Goal: Task Accomplishment & Management: Use online tool/utility

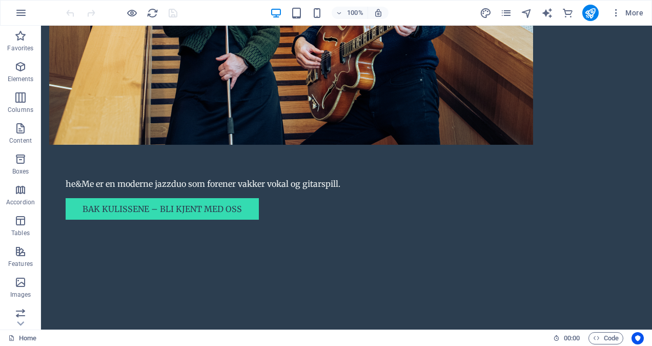
scroll to position [907, 0]
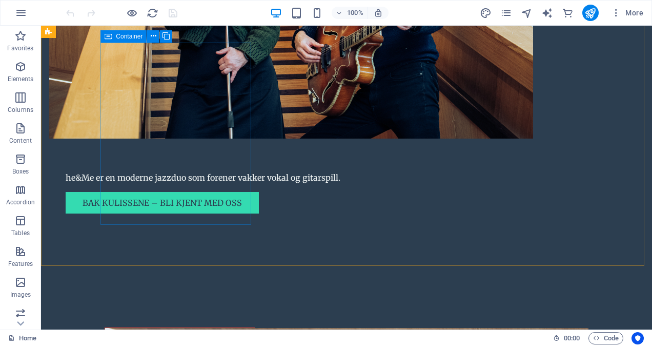
click at [107, 38] on icon at bounding box center [108, 36] width 7 height 12
click at [121, 37] on span "Container" at bounding box center [129, 36] width 27 height 6
click at [126, 37] on span "Container" at bounding box center [129, 36] width 27 height 6
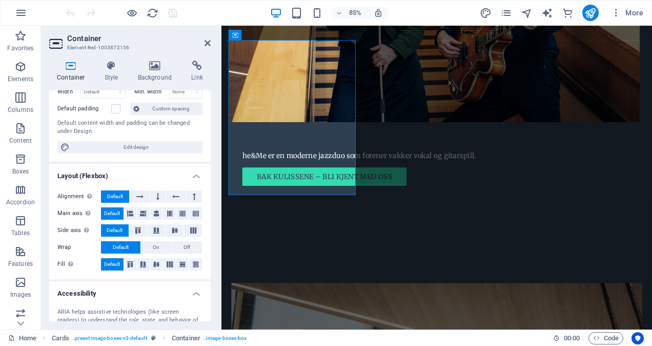
scroll to position [0, 0]
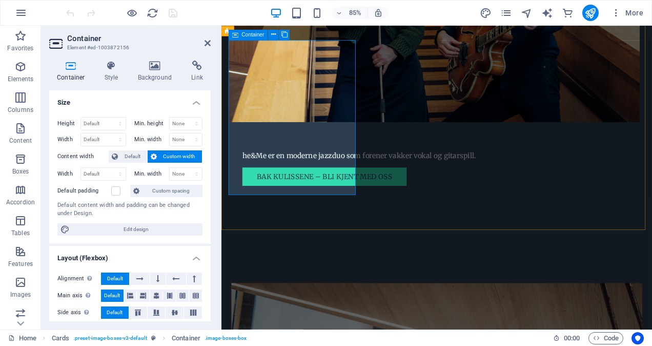
click at [238, 33] on div "Container" at bounding box center [248, 35] width 39 height 10
click at [274, 35] on icon at bounding box center [273, 34] width 5 height 9
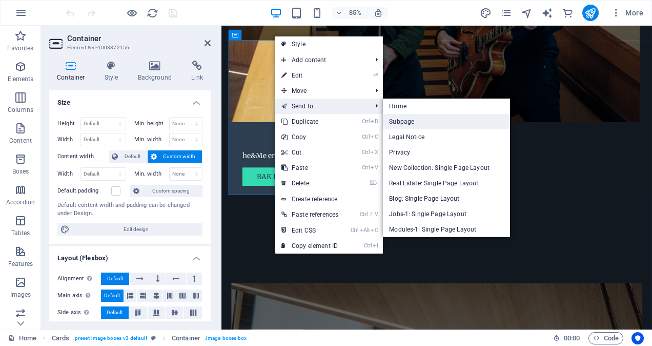
click at [417, 121] on link "Subpage" at bounding box center [446, 121] width 127 height 15
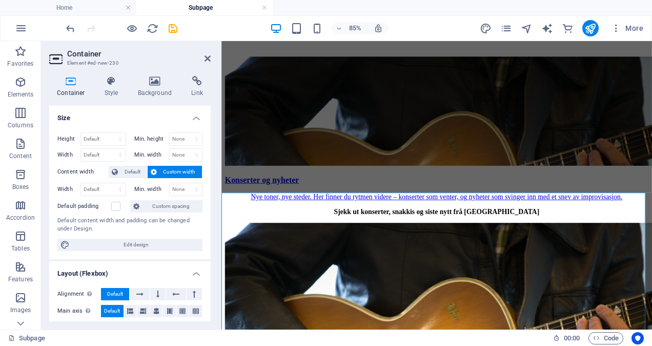
scroll to position [530, 0]
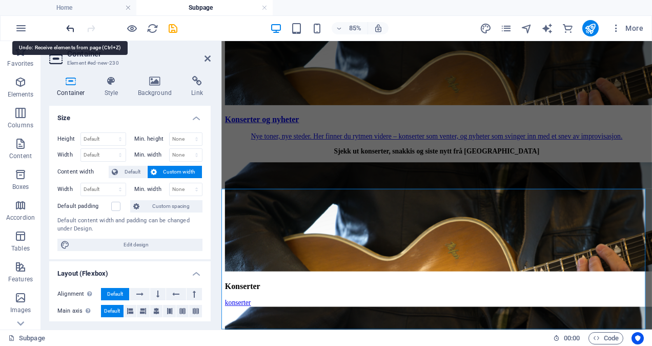
click at [67, 26] on icon "undo" at bounding box center [71, 29] width 12 height 12
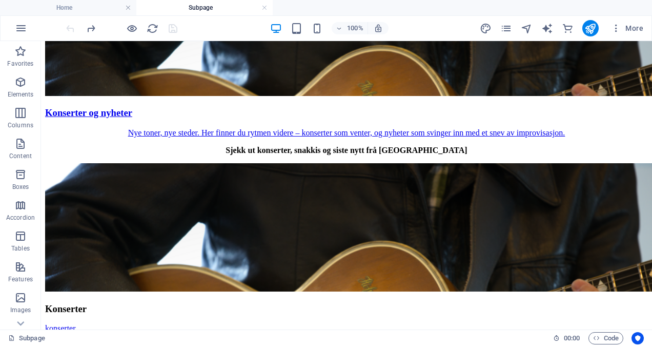
scroll to position [403, 0]
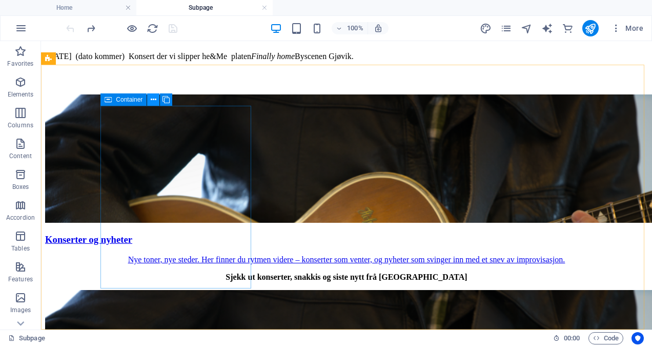
click at [152, 102] on icon at bounding box center [154, 99] width 6 height 11
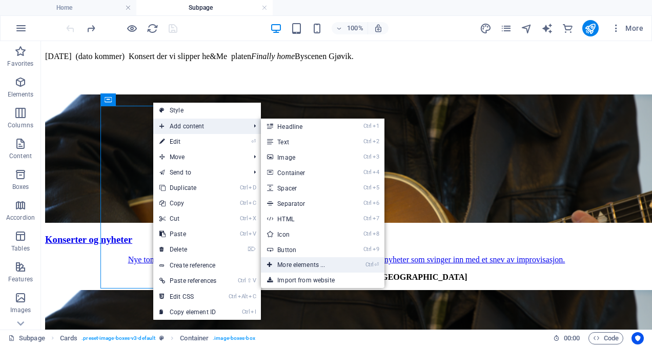
click at [312, 265] on link "Ctrl ⏎ More elements ..." at bounding box center [303, 264] width 85 height 15
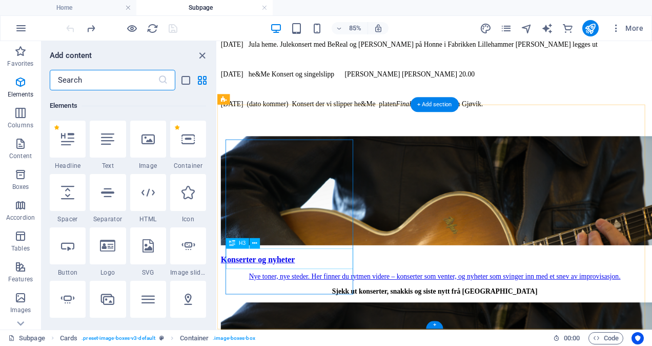
scroll to position [109, 0]
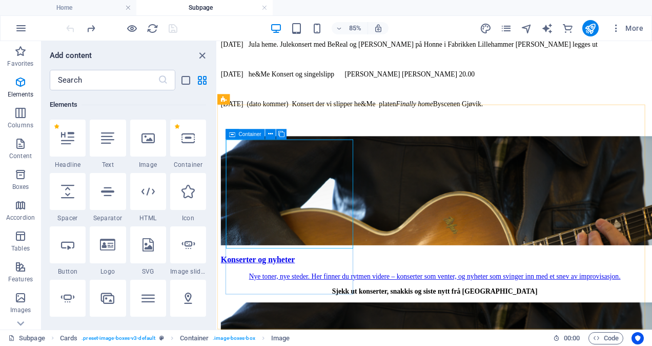
click at [247, 132] on span "Container" at bounding box center [250, 134] width 23 height 5
click at [274, 131] on button at bounding box center [271, 134] width 10 height 10
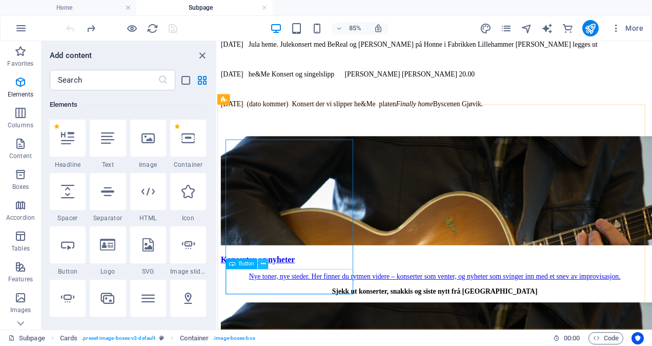
click at [262, 267] on icon at bounding box center [263, 263] width 5 height 9
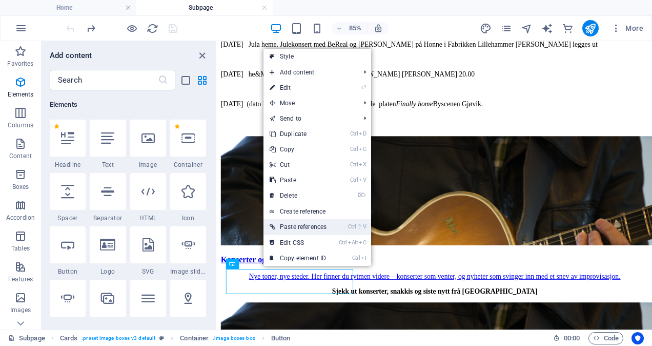
click at [311, 227] on link "Ctrl ⇧ V Paste references" at bounding box center [297, 226] width 69 height 15
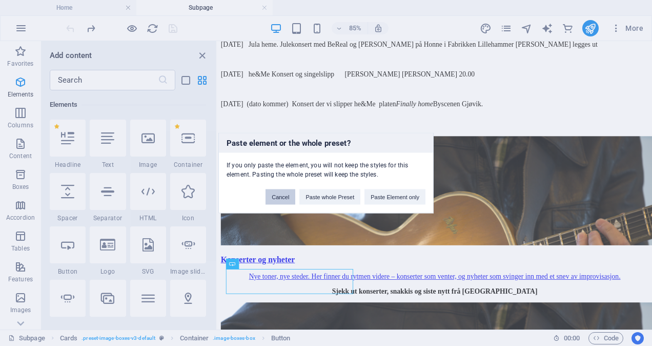
click at [287, 194] on button "Cancel" at bounding box center [281, 196] width 30 height 15
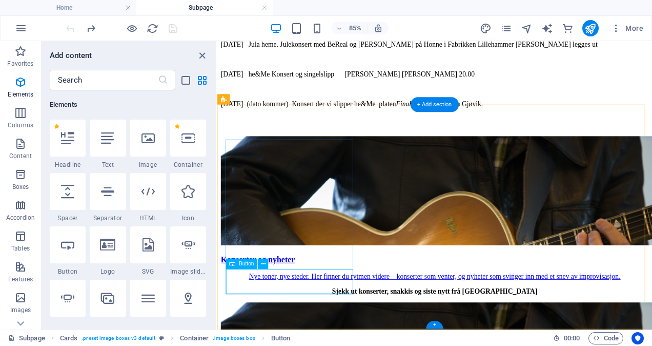
click at [265, 265] on icon at bounding box center [263, 263] width 5 height 9
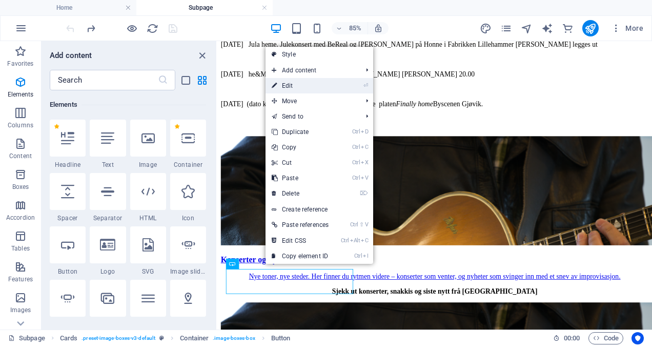
click at [313, 88] on link "⏎ Edit" at bounding box center [300, 85] width 69 height 15
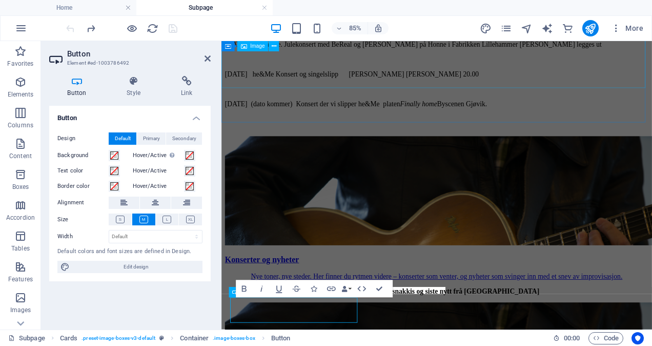
scroll to position [331, 0]
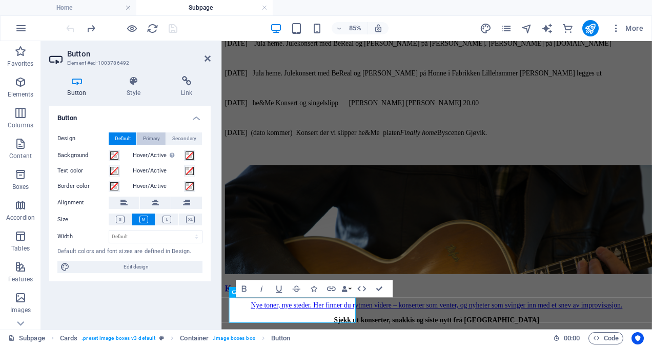
click at [153, 138] on span "Primary" at bounding box center [151, 138] width 17 height 12
click at [174, 137] on span "Secondary" at bounding box center [184, 138] width 24 height 12
click at [209, 58] on icon at bounding box center [208, 58] width 6 height 8
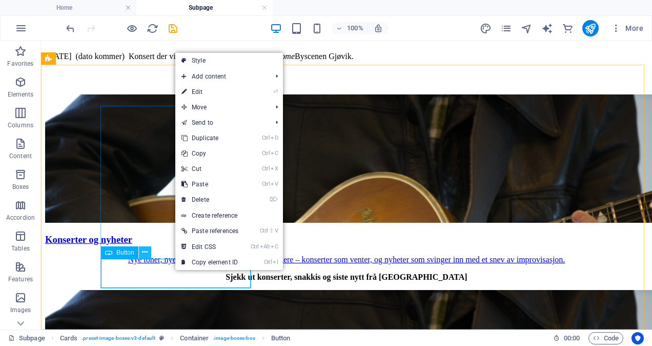
click at [144, 252] on icon at bounding box center [145, 252] width 6 height 11
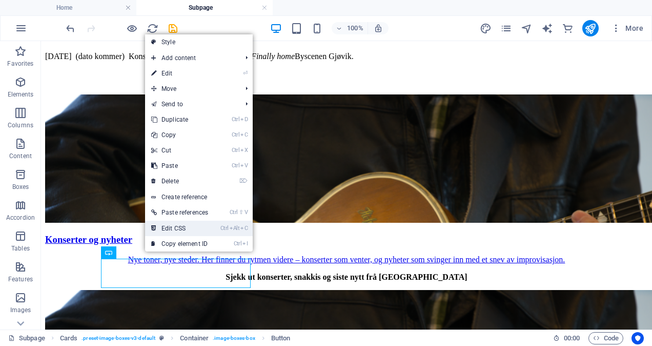
click at [185, 228] on link "Ctrl Alt C Edit CSS" at bounding box center [179, 227] width 69 height 15
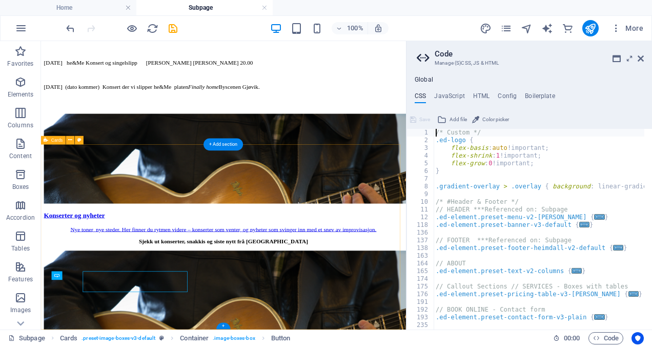
scroll to position [292, 0]
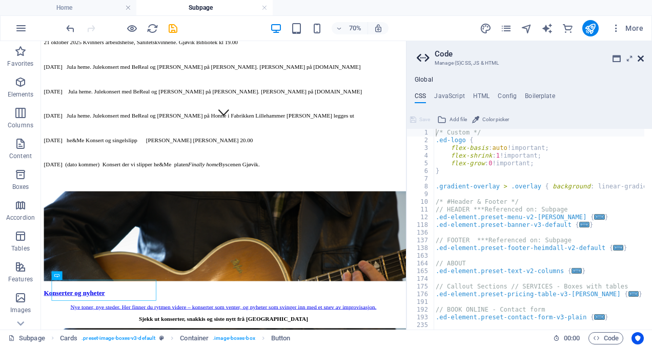
click at [641, 58] on icon at bounding box center [641, 58] width 6 height 8
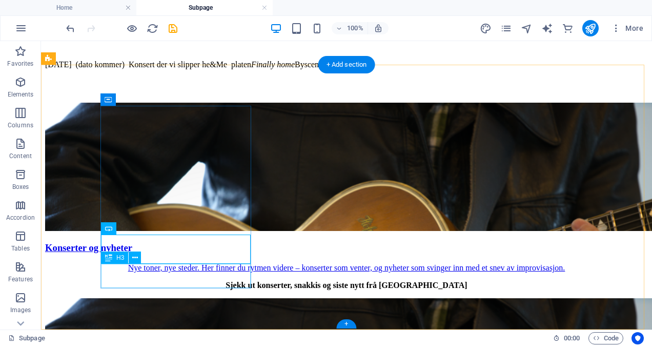
scroll to position [403, 0]
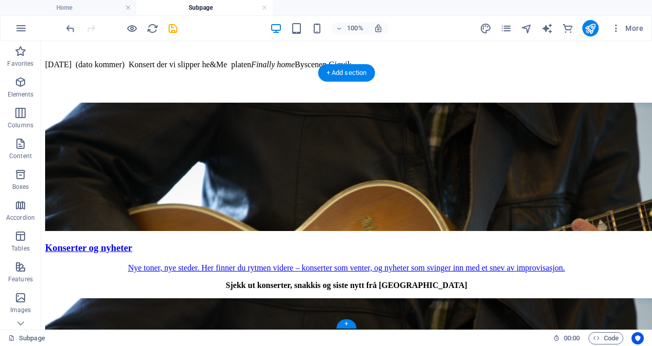
drag, startPoint x: 171, startPoint y: 258, endPoint x: 171, endPoint y: 272, distance: 13.9
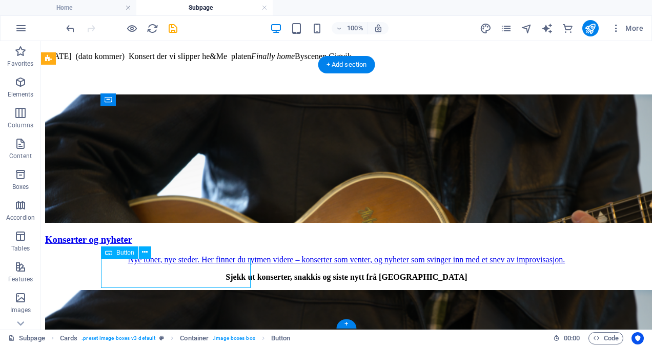
drag, startPoint x: 172, startPoint y: 269, endPoint x: 183, endPoint y: 269, distance: 11.3
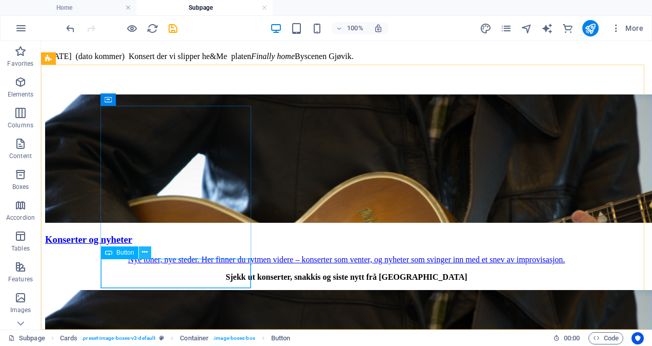
click at [147, 252] on icon at bounding box center [145, 252] width 6 height 11
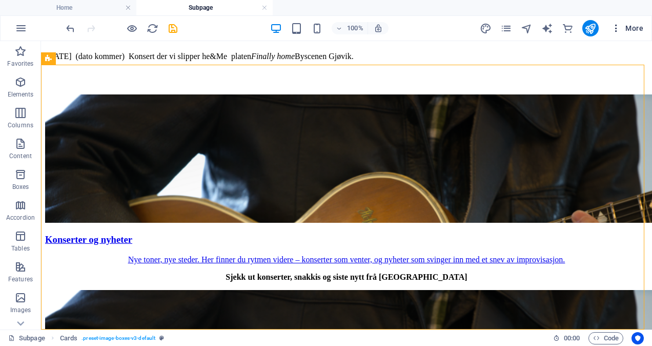
click at [618, 28] on icon "button" at bounding box center [616, 28] width 10 height 10
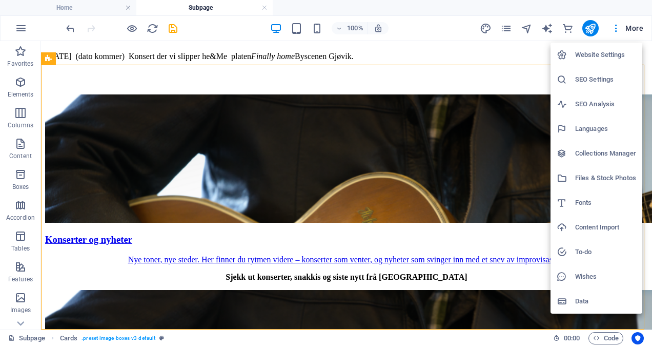
click at [611, 54] on h6 "Website Settings" at bounding box center [605, 55] width 61 height 12
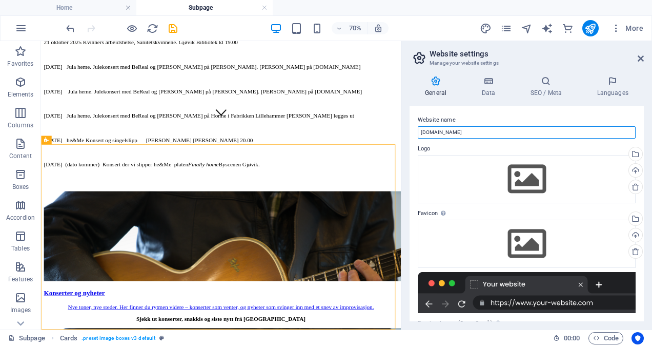
click at [479, 131] on input "[DOMAIN_NAME]" at bounding box center [527, 132] width 218 height 12
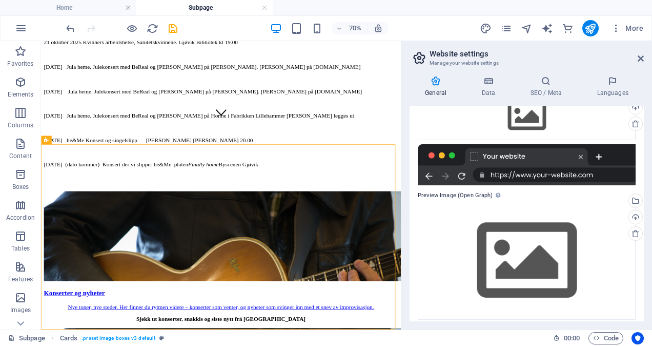
scroll to position [130, 0]
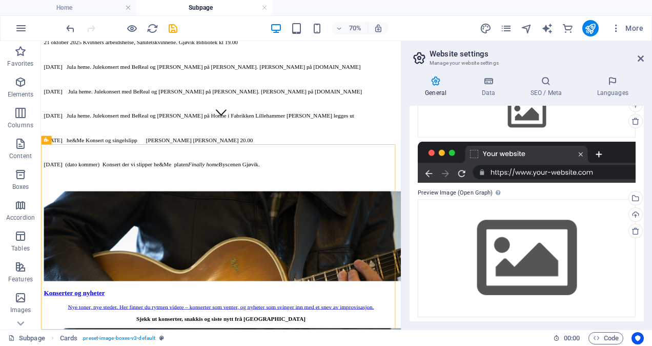
click at [602, 174] on div at bounding box center [527, 161] width 218 height 41
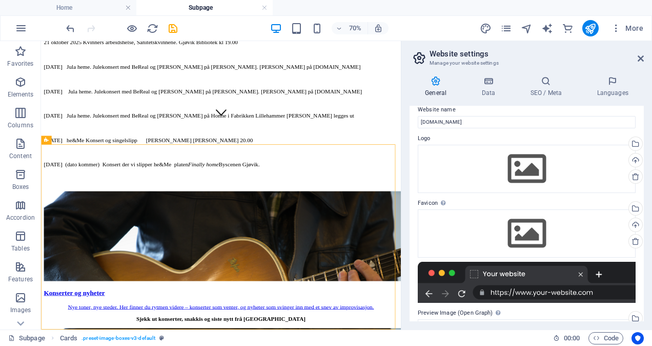
scroll to position [0, 0]
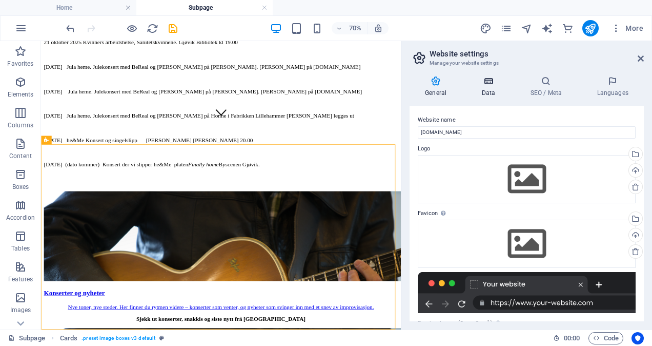
click at [490, 82] on icon at bounding box center [488, 81] width 45 height 10
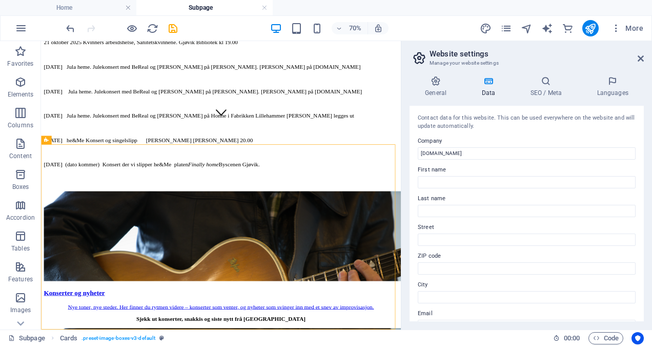
drag, startPoint x: 641, startPoint y: 152, endPoint x: 641, endPoint y: 163, distance: 11.3
click at [641, 163] on div "Contact data for this website. This can be used everywhere on the website and w…" at bounding box center [527, 213] width 234 height 215
drag, startPoint x: 641, startPoint y: 163, endPoint x: 643, endPoint y: 191, distance: 27.7
click at [643, 191] on div "Contact data for this website. This can be used everywhere on the website and w…" at bounding box center [527, 213] width 234 height 215
drag, startPoint x: 641, startPoint y: 189, endPoint x: 643, endPoint y: 238, distance: 49.3
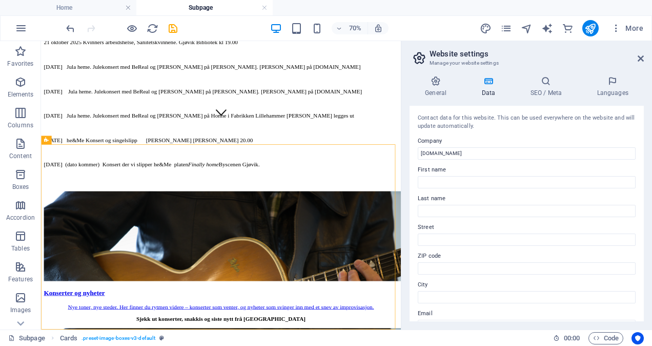
click at [643, 238] on div "Contact data for this website. This can be used everywhere on the website and w…" at bounding box center [527, 213] width 234 height 215
click at [638, 266] on div "Contact data for this website. This can be used everywhere on the website and w…" at bounding box center [527, 213] width 234 height 215
click at [464, 153] on input "[DOMAIN_NAME]" at bounding box center [527, 153] width 218 height 12
click at [545, 85] on icon at bounding box center [546, 81] width 63 height 10
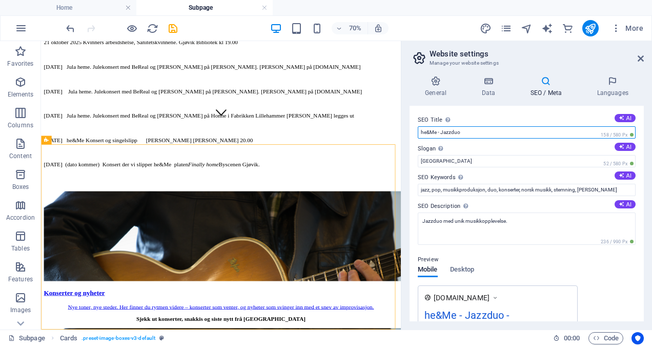
click at [489, 132] on input "he&Me - Jazzduo" at bounding box center [527, 132] width 218 height 12
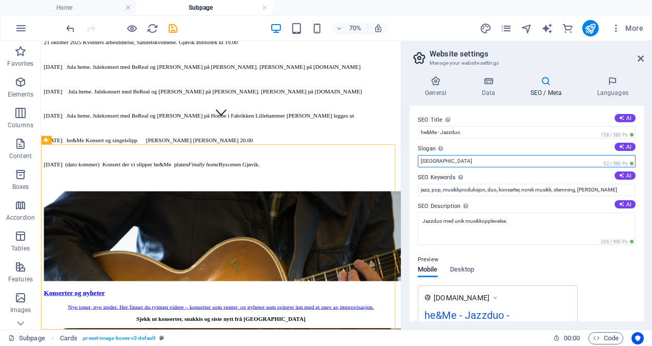
click at [468, 159] on input "Berlin" at bounding box center [527, 161] width 218 height 12
click at [461, 163] on input "Berlin" at bounding box center [527, 161] width 218 height 12
type input "B"
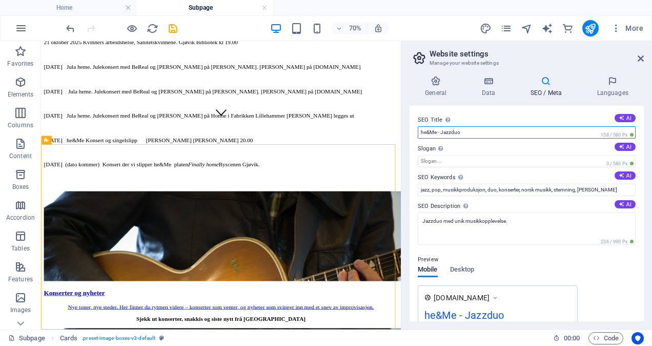
click at [470, 130] on input "he&Me - Jazzduo" at bounding box center [527, 132] width 218 height 12
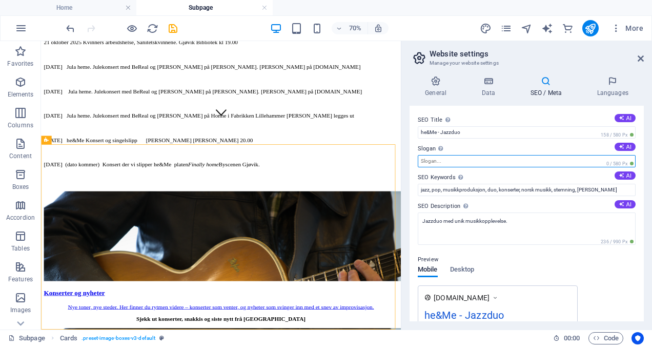
click at [445, 162] on input "Slogan The slogan of your website. AI" at bounding box center [527, 161] width 218 height 12
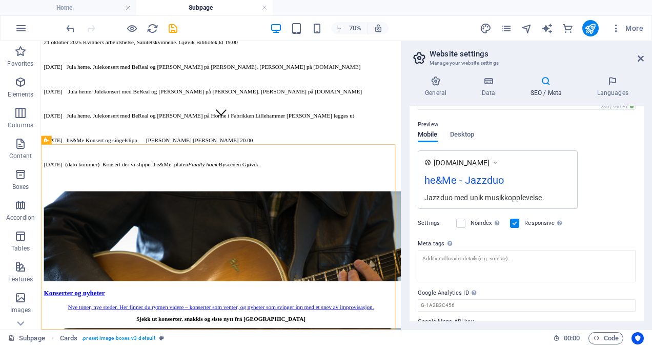
scroll to position [85, 0]
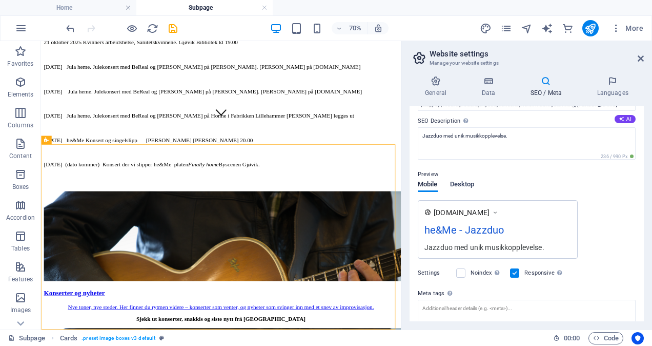
click at [470, 186] on span "Desktop" at bounding box center [462, 185] width 25 height 14
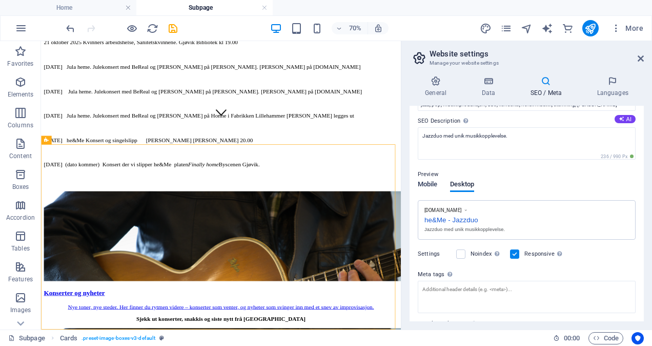
click at [432, 184] on span "Mobile" at bounding box center [428, 185] width 20 height 14
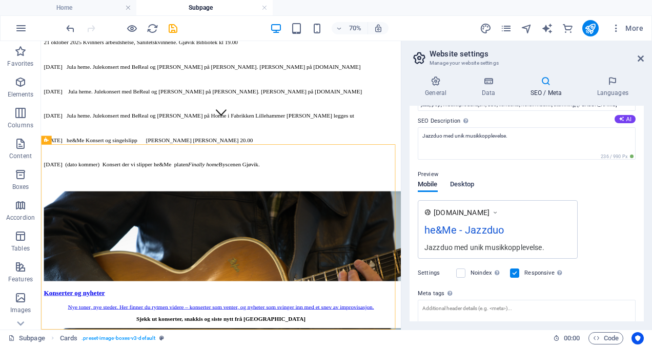
click at [460, 182] on span "Desktop" at bounding box center [462, 185] width 25 height 14
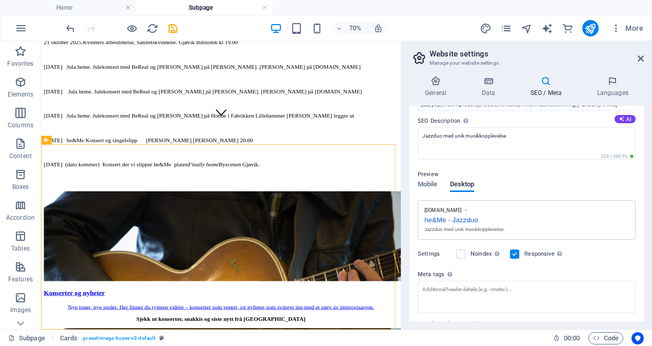
drag, startPoint x: 641, startPoint y: 195, endPoint x: 645, endPoint y: 146, distance: 48.9
click at [645, 146] on div "General Data SEO / Meta Languages Website name hememusic.no Logo Drag files her…" at bounding box center [526, 198] width 251 height 261
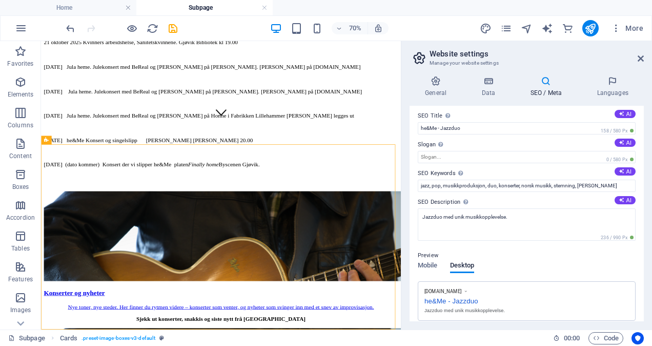
scroll to position [0, 0]
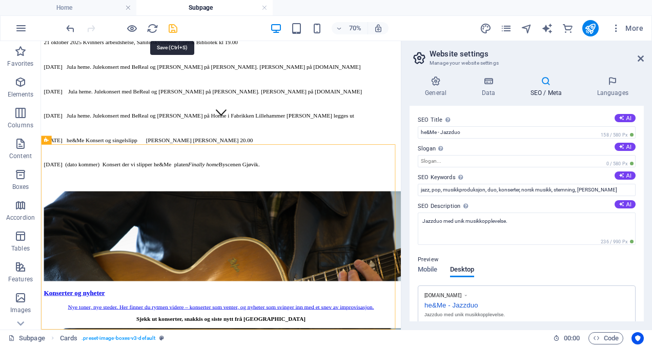
click at [173, 29] on icon "save" at bounding box center [173, 29] width 12 height 12
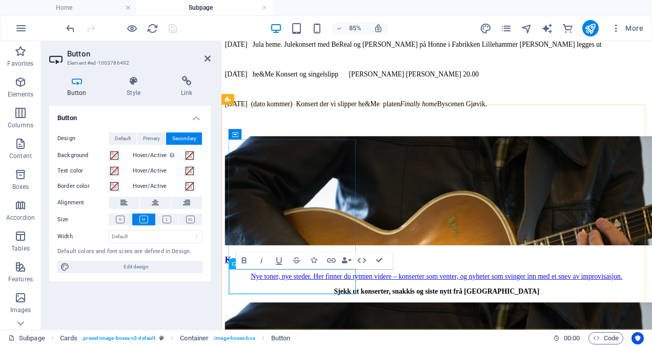
click at [363, 259] on icon "button" at bounding box center [361, 260] width 10 height 10
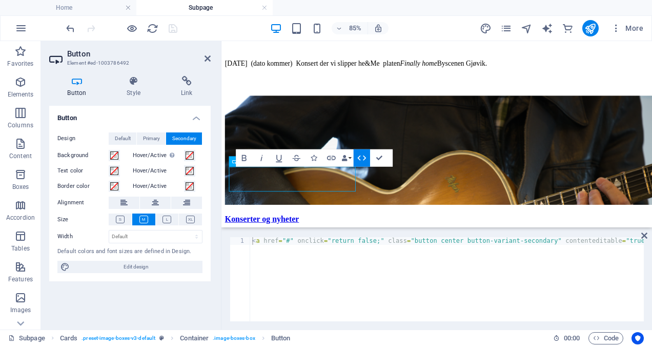
scroll to position [485, 0]
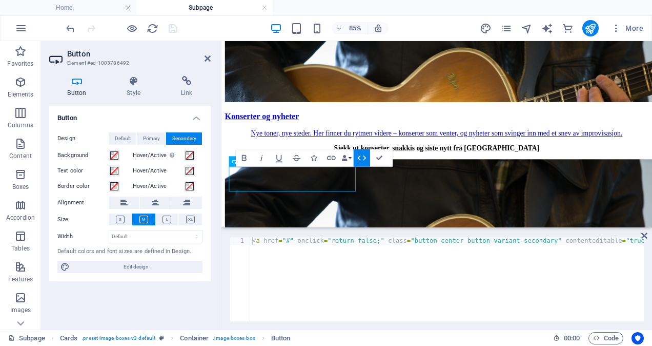
click at [359, 158] on icon "button" at bounding box center [361, 157] width 10 height 10
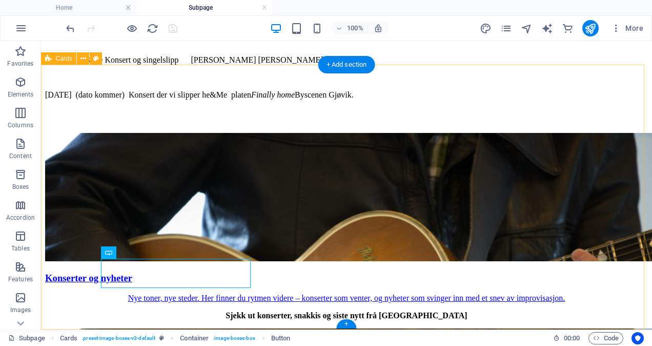
scroll to position [403, 0]
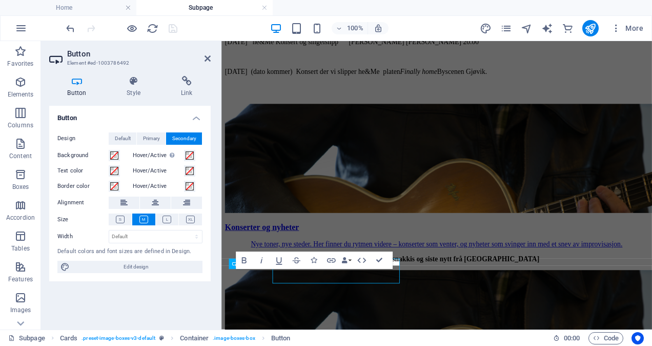
scroll to position [365, 0]
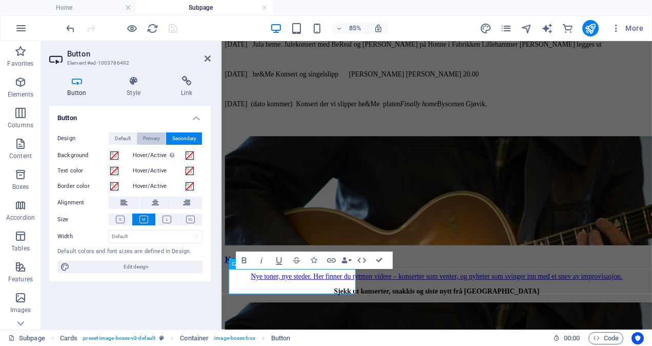
click at [153, 138] on span "Primary" at bounding box center [151, 138] width 17 height 12
click at [173, 139] on span "Secondary" at bounding box center [184, 138] width 24 height 12
click at [128, 139] on span "Default" at bounding box center [123, 138] width 16 height 12
click at [167, 219] on icon at bounding box center [167, 219] width 9 height 8
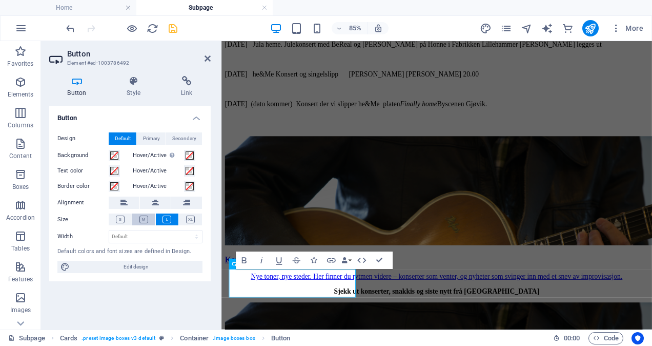
click at [144, 218] on icon at bounding box center [143, 219] width 9 height 8
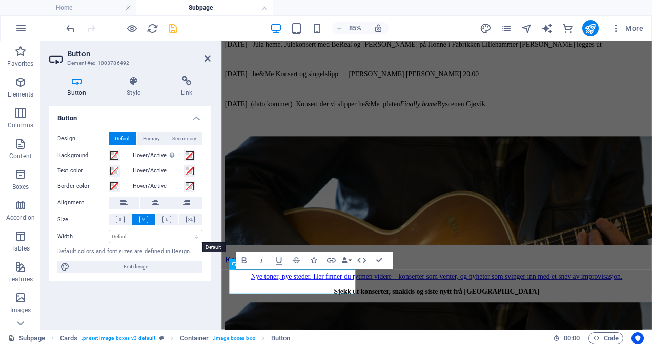
click at [196, 237] on select "Default px rem % em vh vw" at bounding box center [155, 236] width 93 height 12
click at [177, 232] on select "Default px rem % em vh vw" at bounding box center [155, 236] width 93 height 12
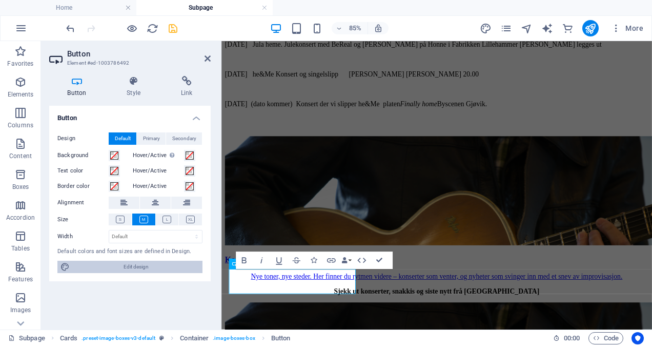
click at [140, 266] on span "Edit design" at bounding box center [136, 266] width 127 height 12
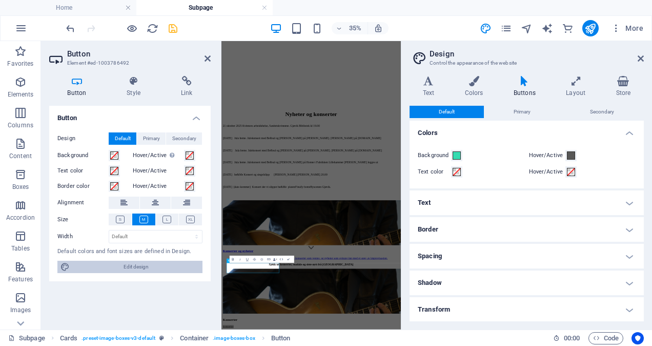
scroll to position [0, 0]
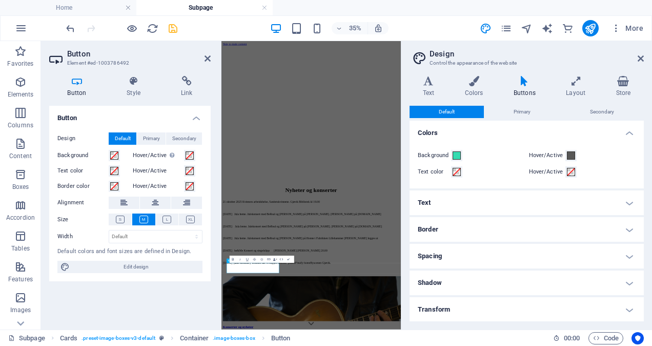
click at [630, 202] on h4 "Text" at bounding box center [527, 202] width 234 height 25
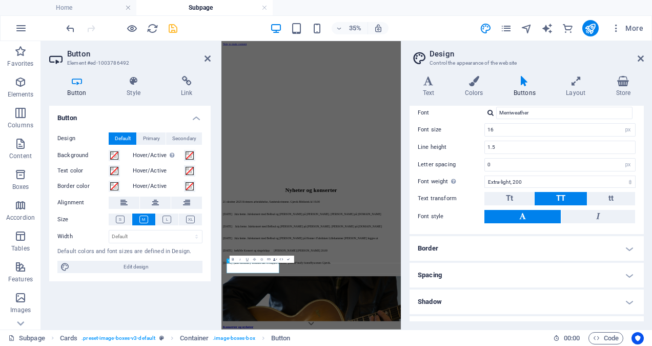
scroll to position [139, 0]
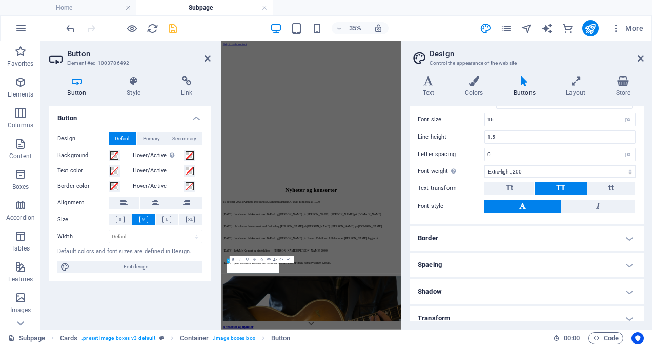
click at [629, 238] on h4 "Border" at bounding box center [527, 238] width 234 height 25
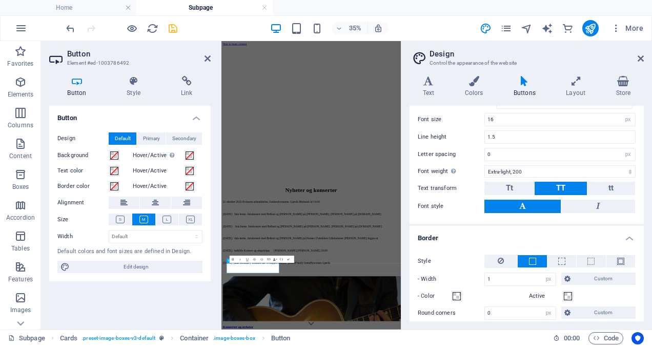
drag, startPoint x: 640, startPoint y: 222, endPoint x: 640, endPoint y: 242, distance: 19.5
click at [640, 242] on ul "Colors Background Hover/Active Text color Hover/Active Text Small Default Large…" at bounding box center [527, 208] width 234 height 455
drag, startPoint x: 644, startPoint y: 243, endPoint x: 642, endPoint y: 259, distance: 16.0
click at [642, 259] on div "Variants Text Colors Buttons Layout Store Text Standard Bold Links Font color F…" at bounding box center [526, 198] width 251 height 261
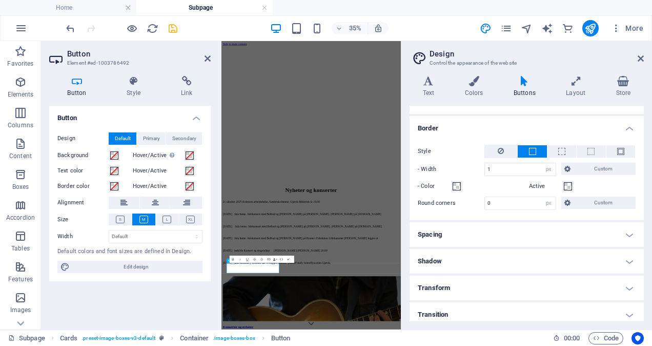
scroll to position [252, 0]
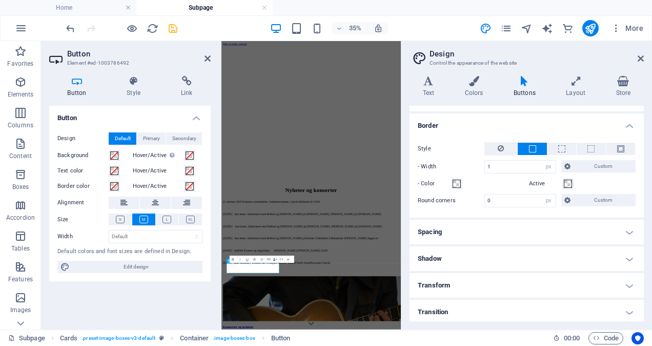
click at [626, 229] on h4 "Spacing" at bounding box center [527, 231] width 234 height 25
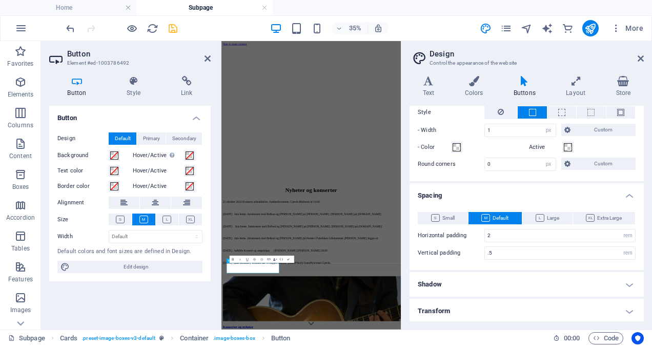
scroll to position [313, 0]
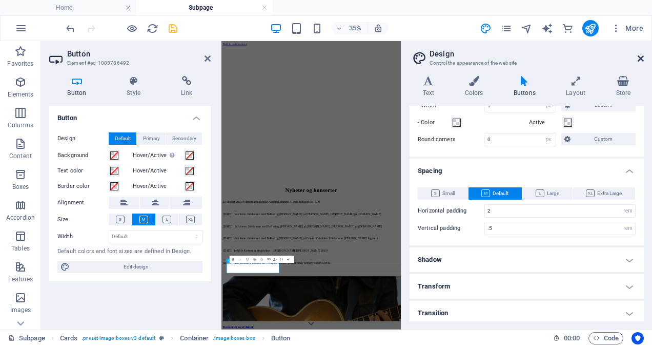
click at [640, 57] on icon at bounding box center [641, 58] width 6 height 8
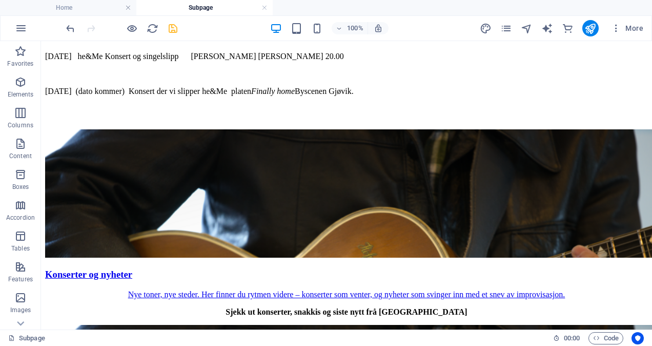
scroll to position [403, 0]
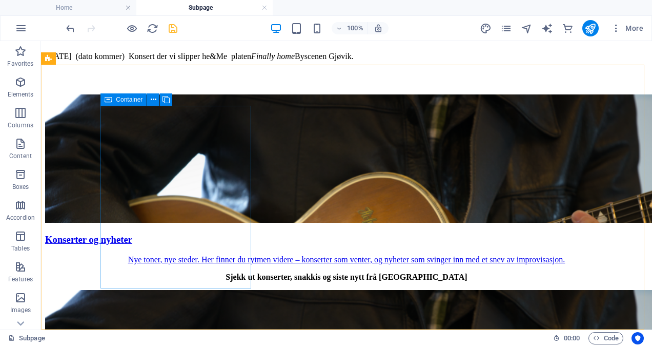
click at [127, 99] on span "Container" at bounding box center [129, 99] width 27 height 6
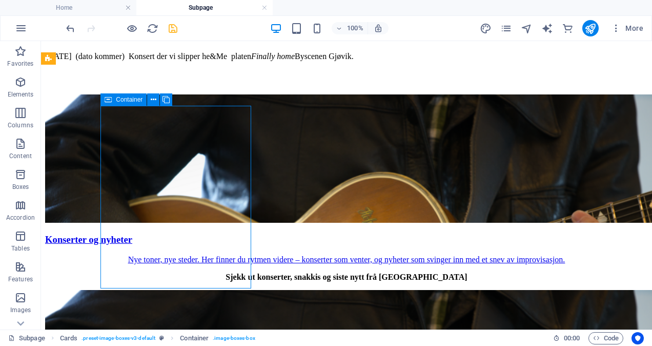
click at [127, 99] on span "Container" at bounding box center [129, 99] width 27 height 6
click at [124, 99] on span "Container" at bounding box center [129, 99] width 27 height 6
click at [130, 99] on span "Container" at bounding box center [129, 99] width 27 height 6
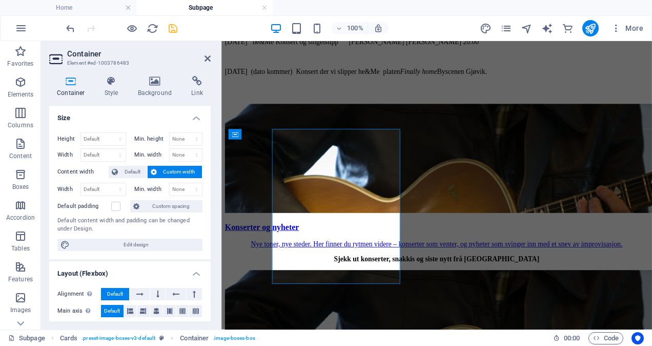
scroll to position [365, 0]
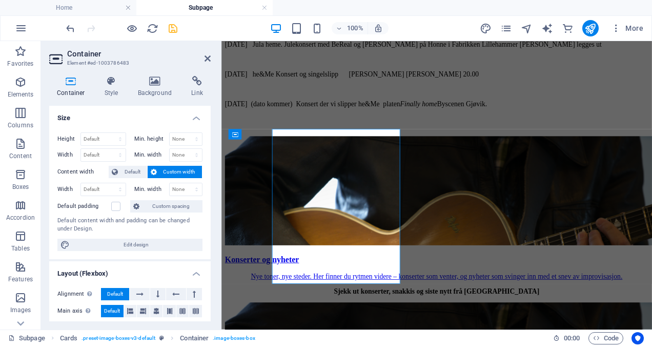
click at [130, 99] on div "Container Style Background Link Size Height Default px rem % vh vw Min. height …" at bounding box center [129, 198] width 161 height 245
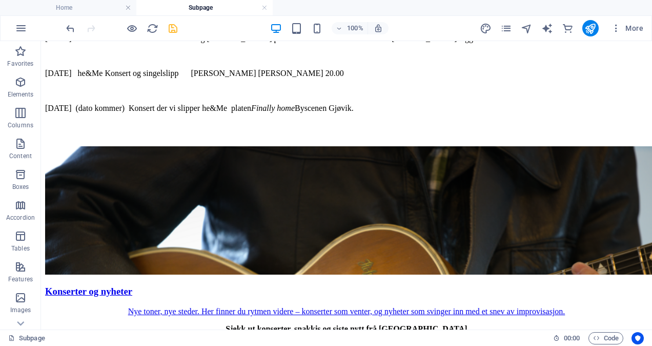
scroll to position [403, 0]
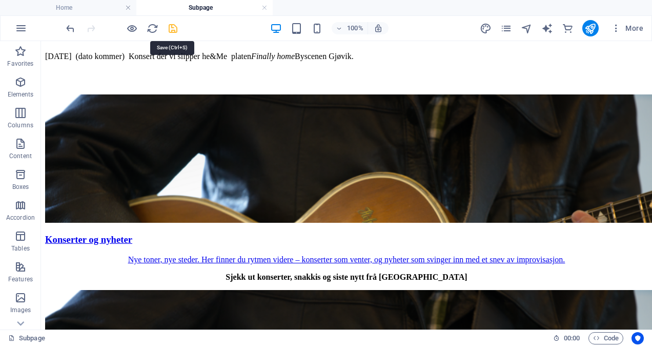
click at [176, 31] on icon "save" at bounding box center [173, 29] width 12 height 12
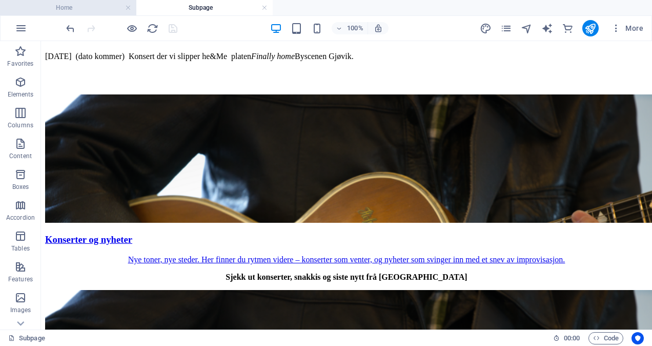
click at [95, 7] on h4 "Home" at bounding box center [68, 7] width 136 height 11
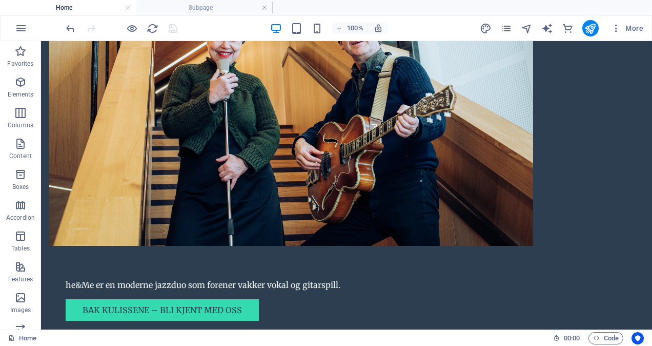
scroll to position [808, 0]
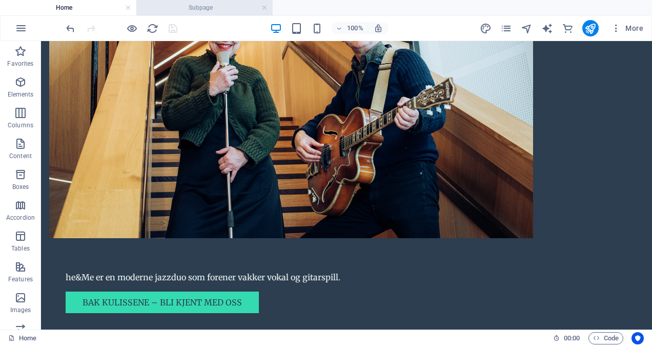
click at [220, 12] on h4 "Subpage" at bounding box center [204, 7] width 136 height 11
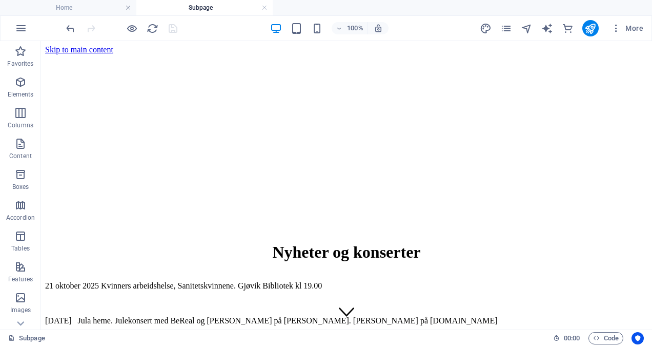
scroll to position [403, 0]
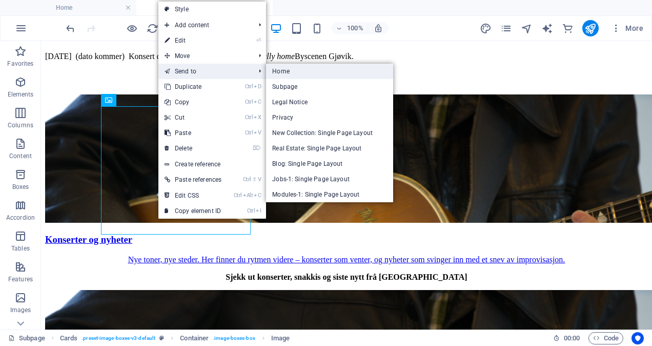
click at [296, 72] on link "Home" at bounding box center [329, 71] width 127 height 15
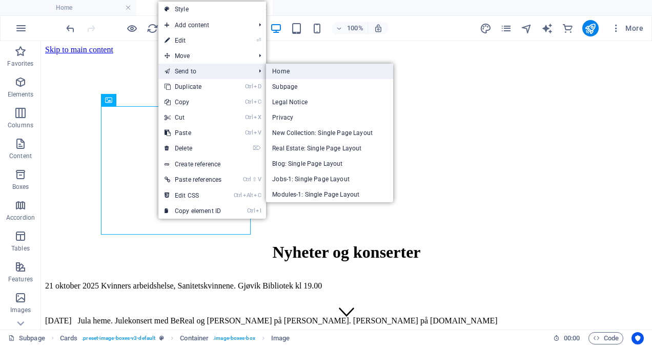
select select "vw"
select select "px"
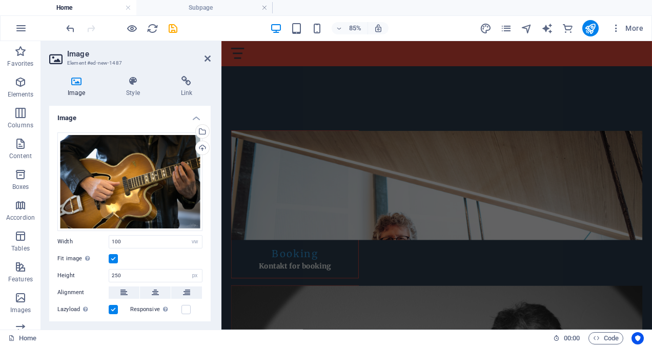
scroll to position [1332, 0]
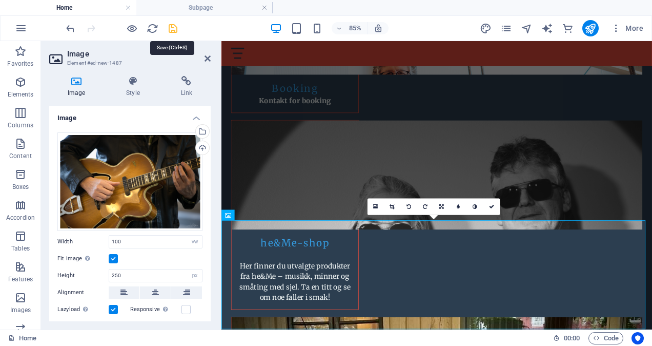
click at [170, 29] on icon "save" at bounding box center [173, 29] width 12 height 12
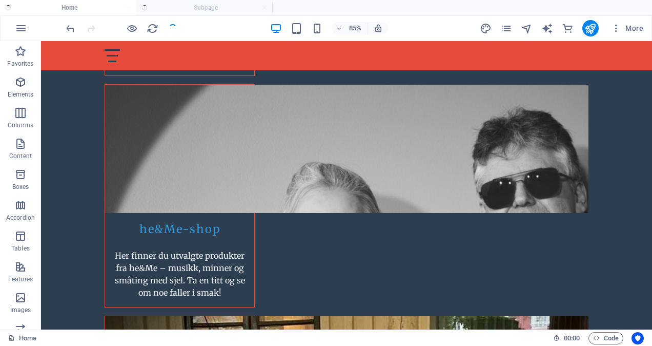
checkbox input "false"
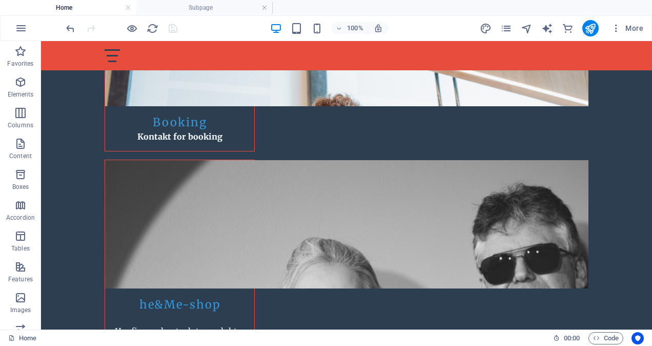
scroll to position [1333, 0]
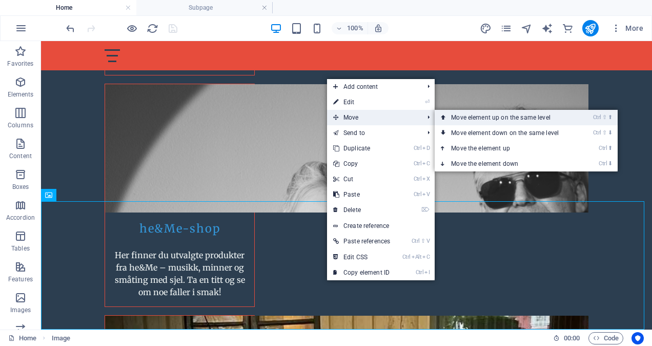
click at [477, 118] on link "Ctrl ⇧ ⬆ Move element up on the same level" at bounding box center [507, 117] width 145 height 15
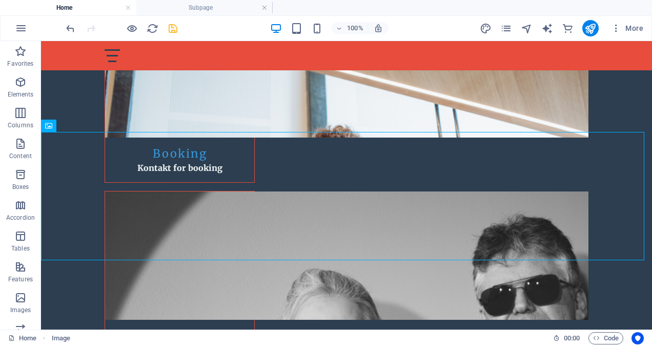
scroll to position [1230, 0]
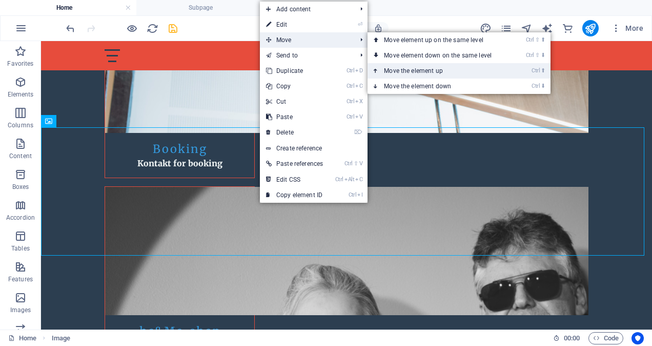
click at [406, 67] on link "Ctrl ⬆ Move the element up" at bounding box center [440, 70] width 145 height 15
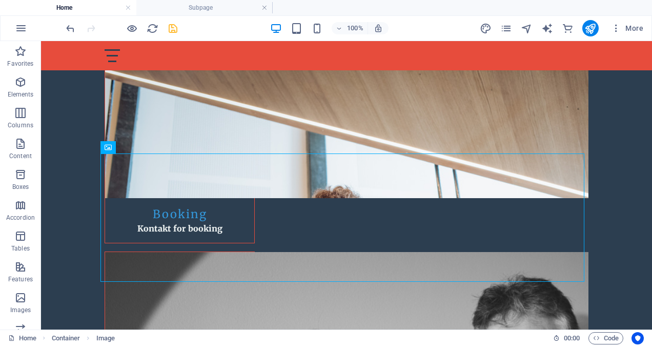
scroll to position [1163, 0]
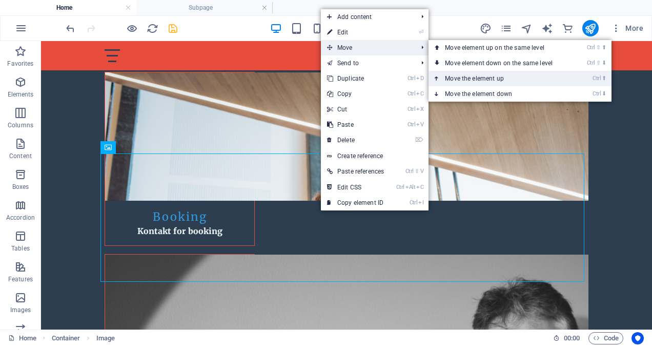
click at [462, 77] on link "Ctrl ⬆ Move the element up" at bounding box center [501, 78] width 145 height 15
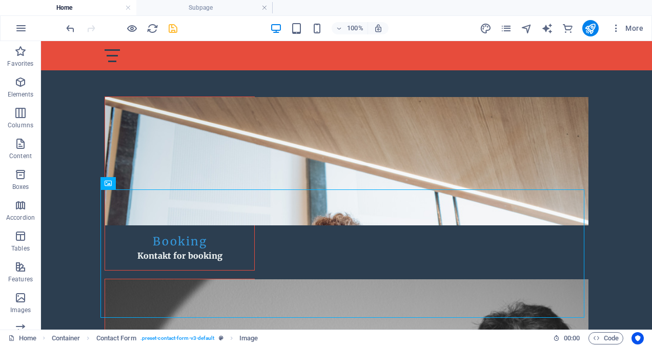
scroll to position [1199, 0]
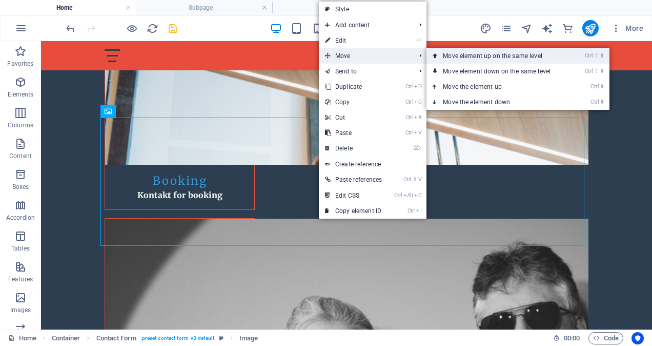
click at [472, 55] on link "Ctrl ⇧ ⬆ Move element up on the same level" at bounding box center [499, 55] width 145 height 15
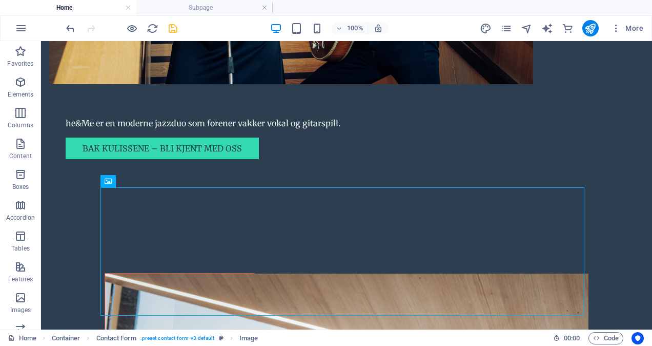
scroll to position [1000, 0]
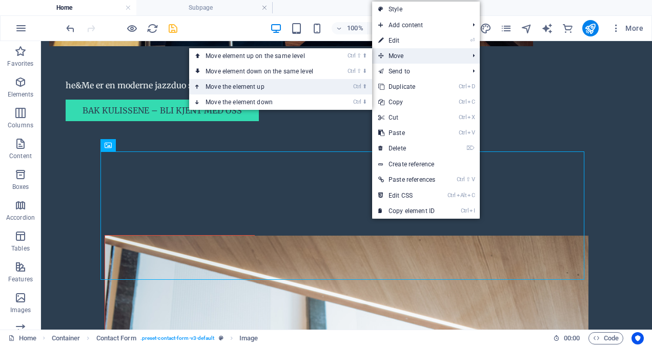
click at [253, 85] on link "Ctrl ⬆ Move the element up" at bounding box center [261, 86] width 145 height 15
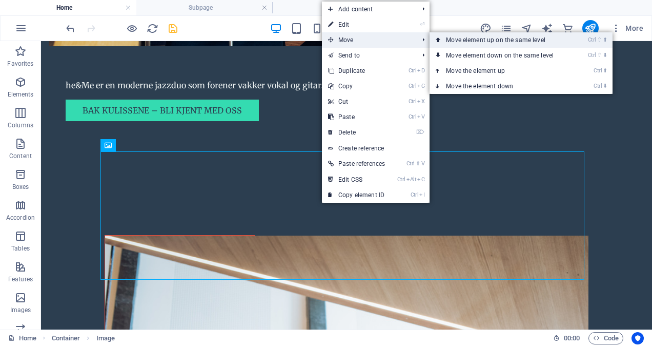
click at [493, 37] on link "Ctrl ⇧ ⬆ Move element up on the same level" at bounding box center [502, 39] width 145 height 15
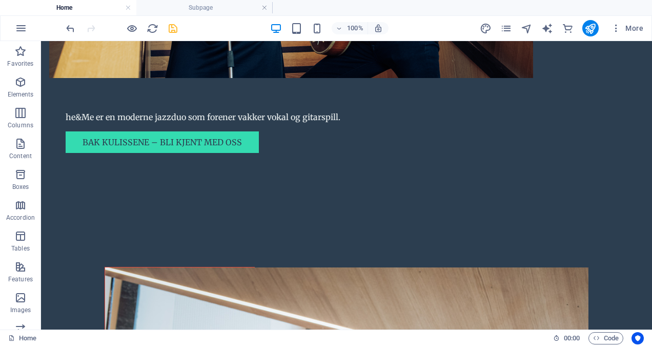
scroll to position [979, 0]
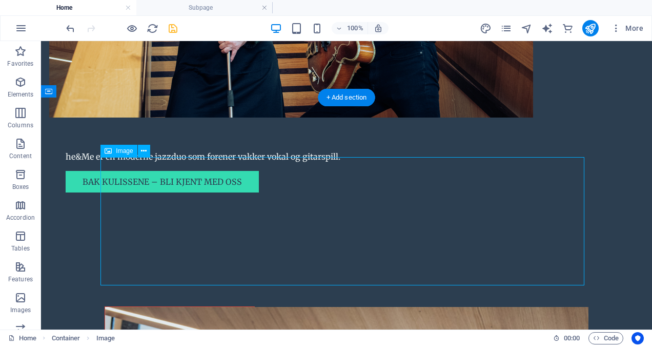
scroll to position [1029, 0]
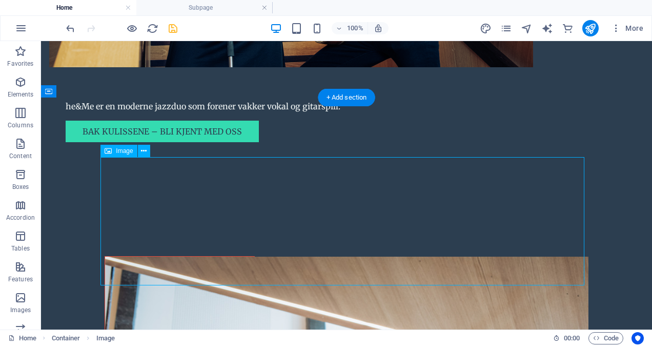
select select "vw"
select select "px"
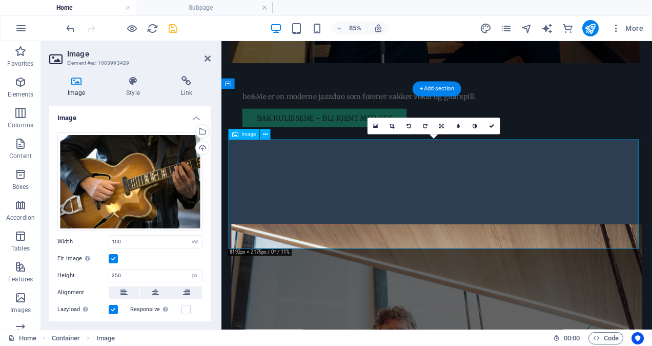
drag, startPoint x: 420, startPoint y: 209, endPoint x: 414, endPoint y: 211, distance: 6.5
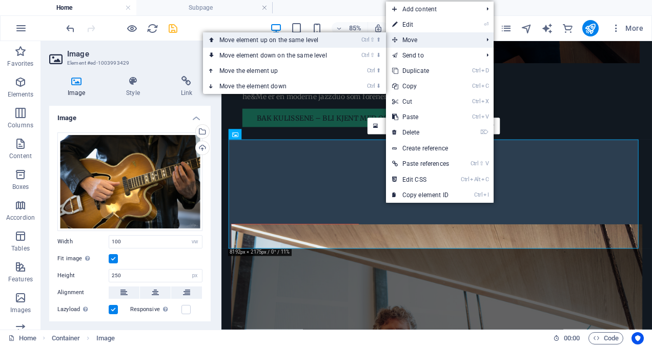
click at [312, 38] on link "Ctrl ⇧ ⬆ Move element up on the same level" at bounding box center [275, 39] width 145 height 15
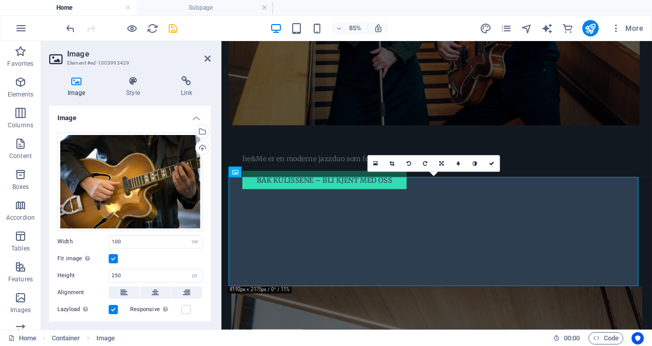
scroll to position [966, 0]
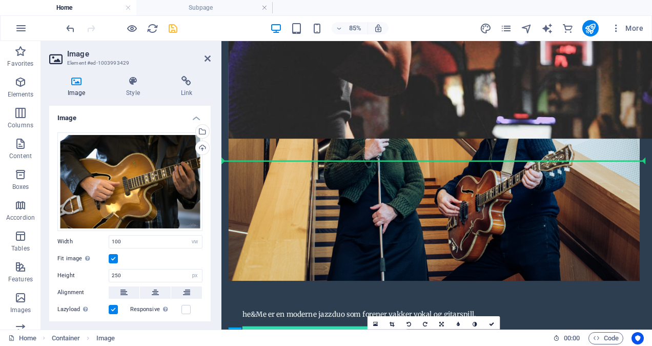
drag, startPoint x: 486, startPoint y: 294, endPoint x: 461, endPoint y: 67, distance: 228.5
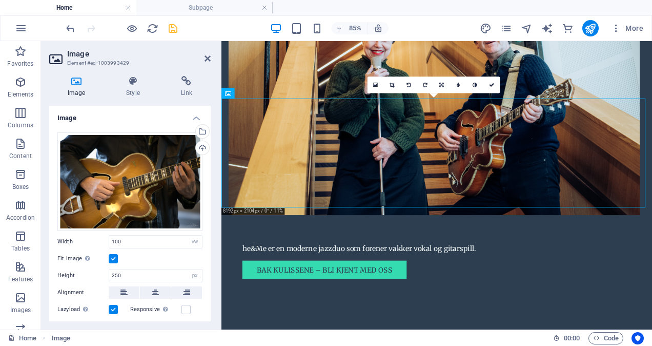
scroll to position [807, 0]
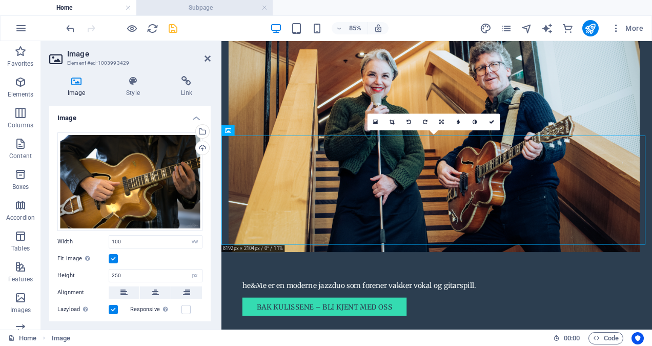
click at [225, 7] on h4 "Subpage" at bounding box center [204, 7] width 136 height 11
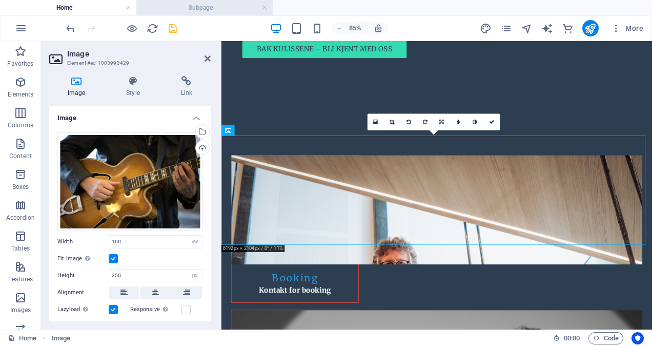
scroll to position [0, 0]
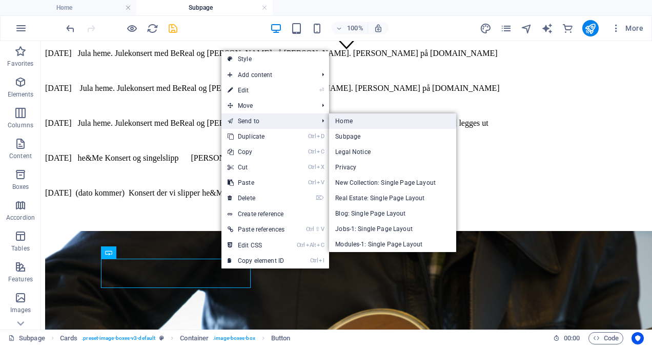
click at [348, 120] on link "Home" at bounding box center [392, 120] width 127 height 15
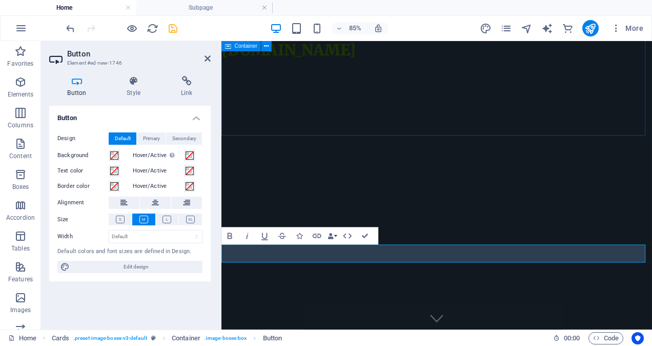
scroll to position [807, 0]
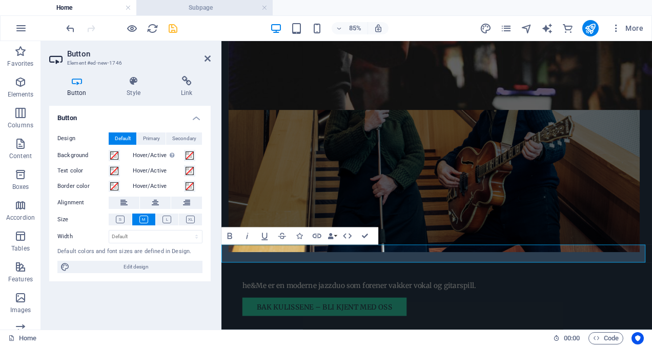
click at [209, 7] on h4 "Subpage" at bounding box center [204, 7] width 136 height 11
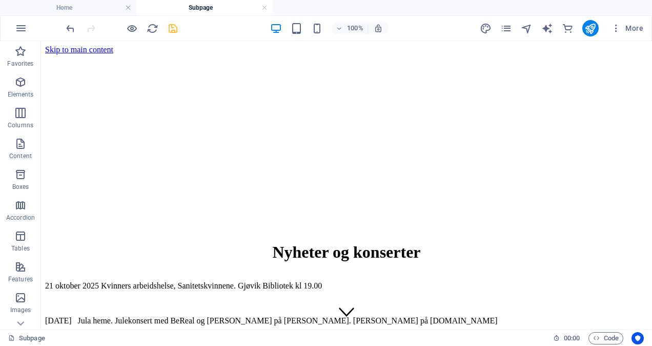
scroll to position [246, 0]
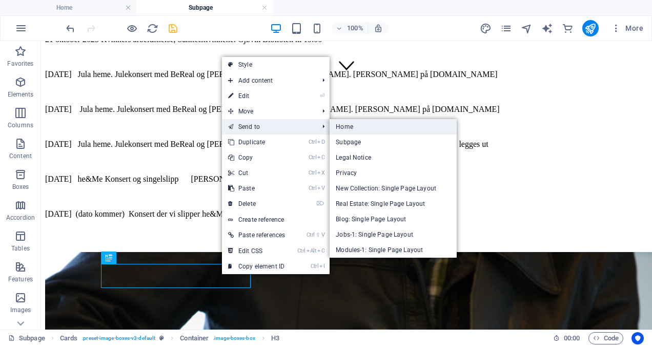
click at [342, 126] on link "Home" at bounding box center [393, 126] width 127 height 15
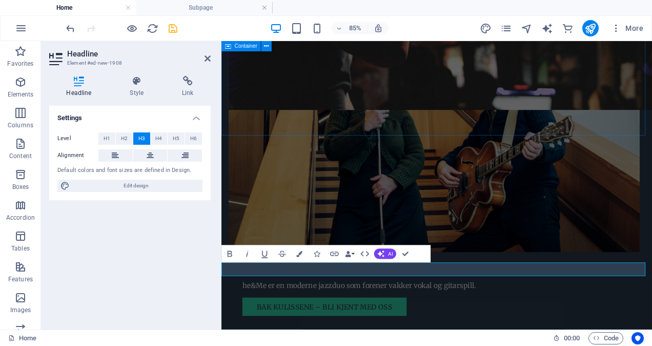
scroll to position [0, 0]
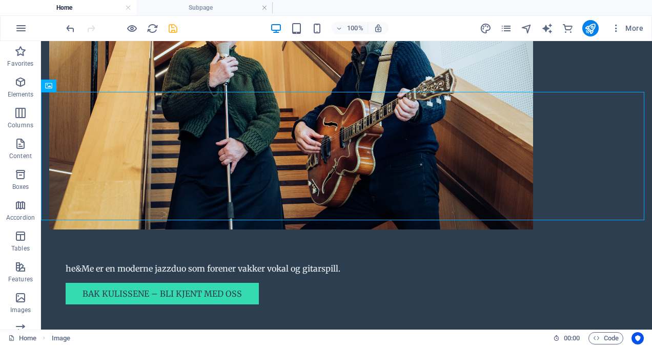
scroll to position [798, 0]
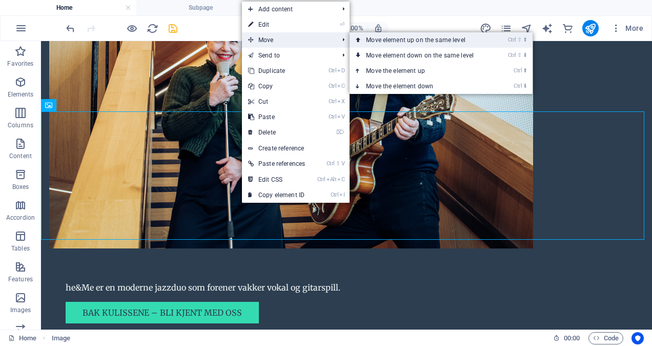
click at [389, 39] on link "Ctrl ⇧ ⬆ Move element up on the same level" at bounding box center [422, 39] width 145 height 15
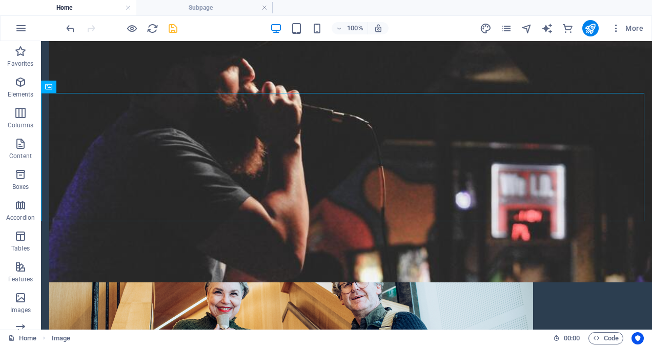
scroll to position [468, 0]
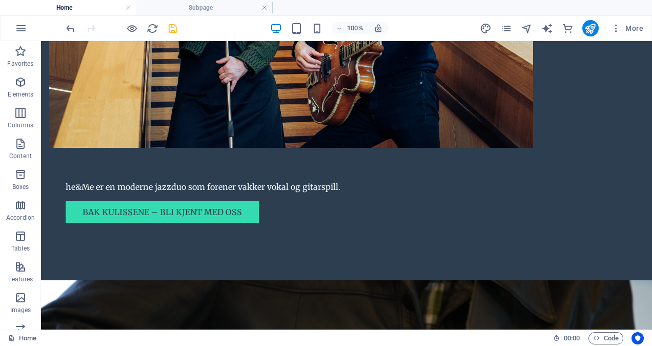
scroll to position [889, 0]
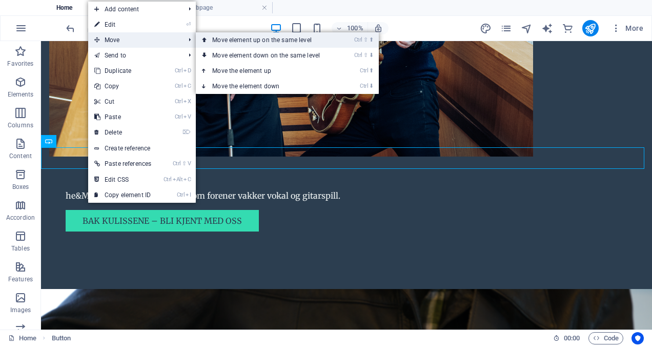
click at [229, 41] on link "Ctrl ⇧ ⬆ Move element up on the same level" at bounding box center [268, 39] width 145 height 15
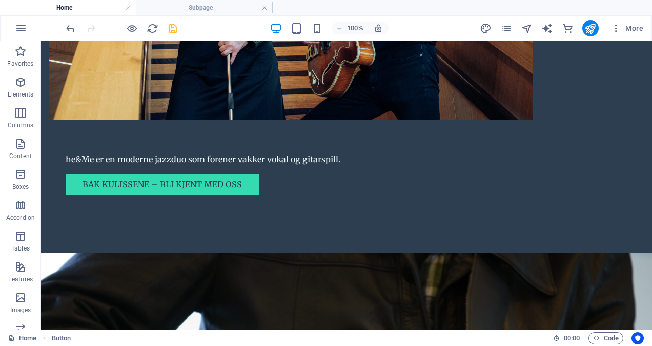
scroll to position [928, 0]
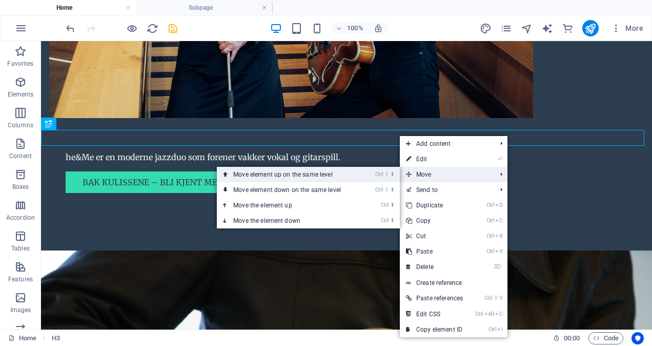
click at [344, 175] on link "Ctrl ⇧ ⬆ Move element up on the same level" at bounding box center [289, 174] width 145 height 15
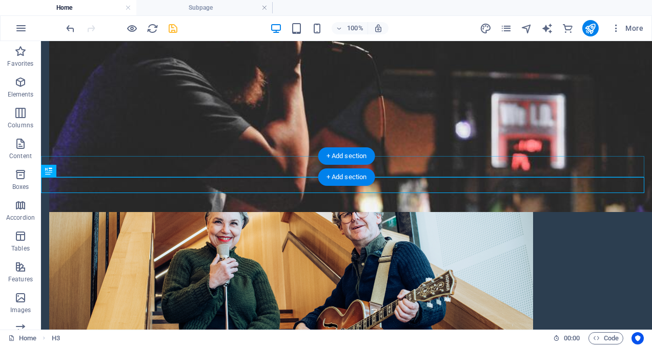
scroll to position [561, 0]
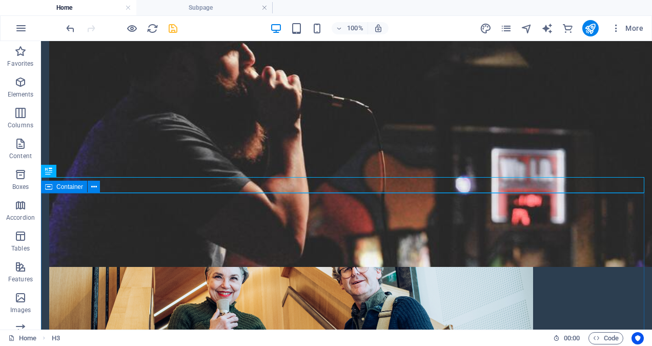
click at [78, 187] on span "Container" at bounding box center [69, 187] width 27 height 6
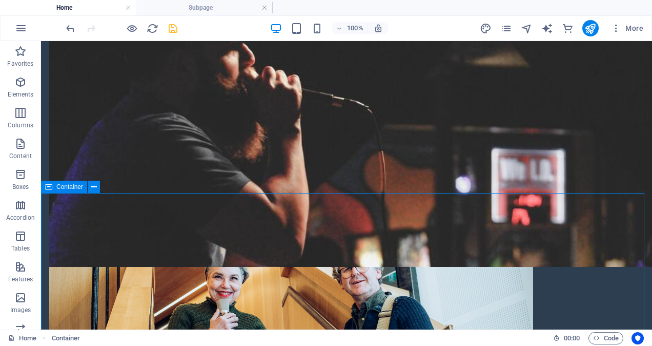
click at [74, 185] on span "Container" at bounding box center [69, 187] width 27 height 6
click at [75, 184] on span "Container" at bounding box center [69, 187] width 27 height 6
click at [74, 186] on span "Container" at bounding box center [69, 187] width 27 height 6
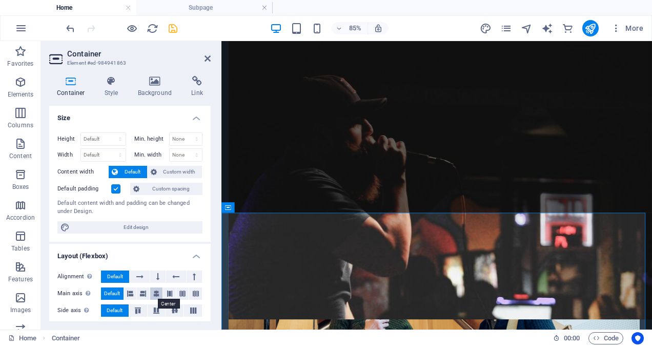
click at [157, 292] on icon at bounding box center [156, 293] width 6 height 12
click at [175, 28] on icon "save" at bounding box center [173, 29] width 12 height 12
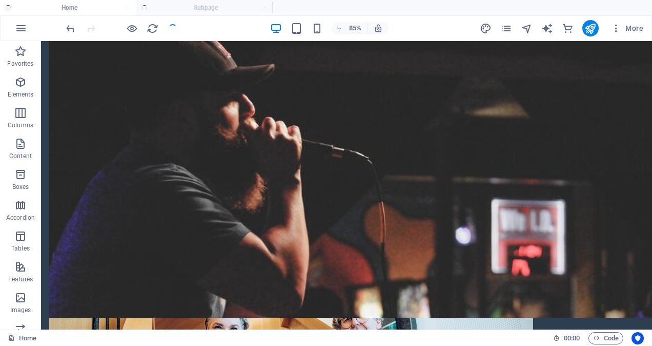
scroll to position [510, 0]
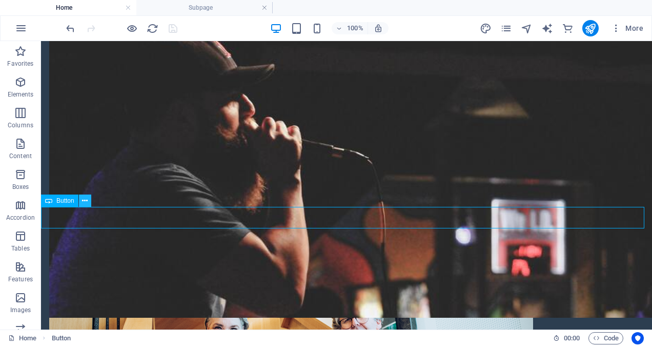
click at [86, 200] on icon at bounding box center [85, 200] width 6 height 11
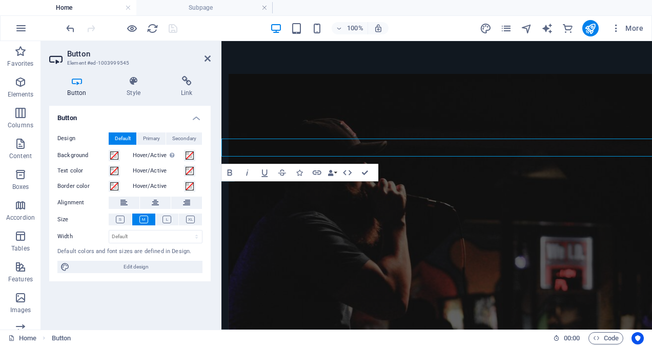
scroll to position [561, 0]
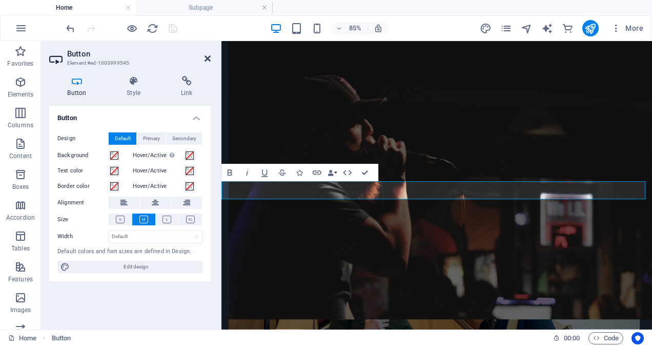
click at [210, 57] on icon at bounding box center [208, 58] width 6 height 8
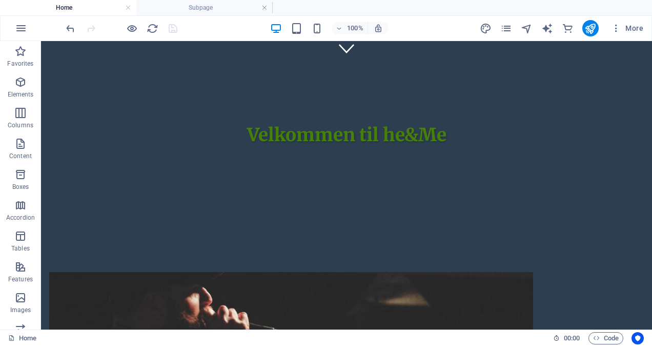
scroll to position [293, 0]
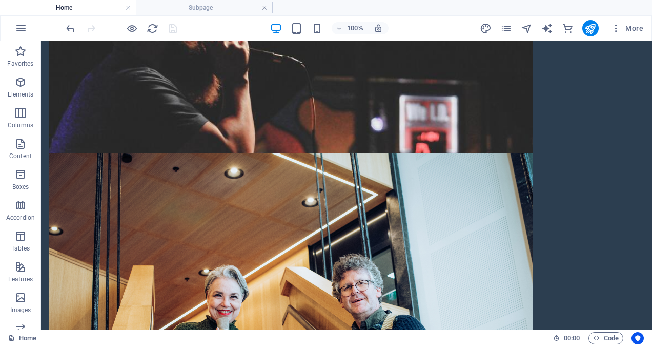
scroll to position [540, 0]
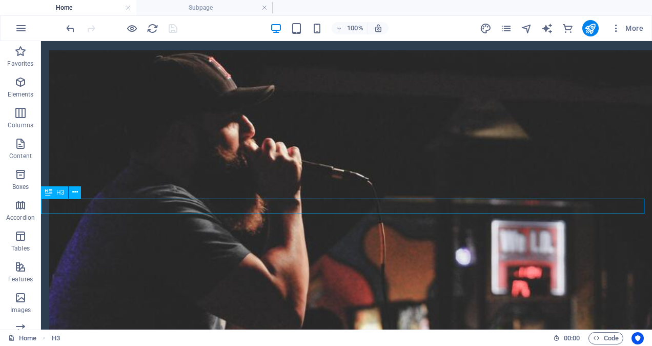
scroll to position [591, 0]
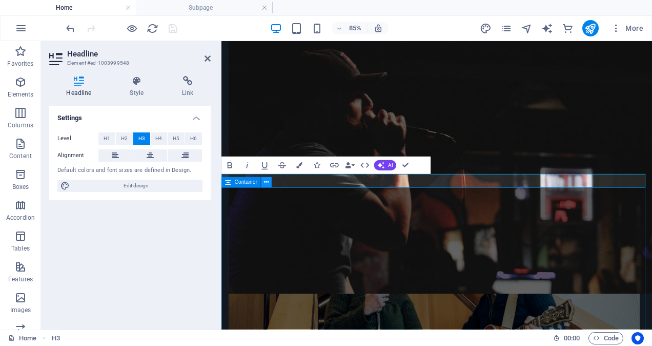
click at [268, 182] on icon at bounding box center [266, 182] width 5 height 9
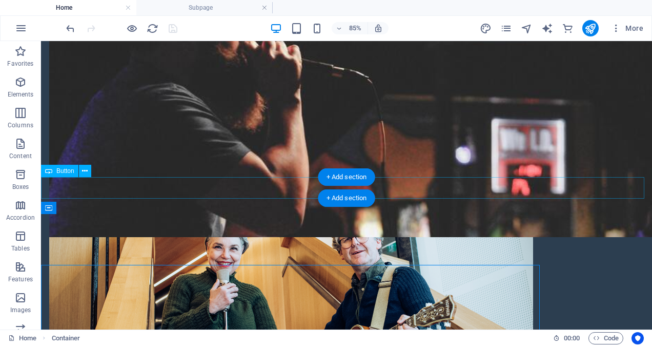
scroll to position [540, 0]
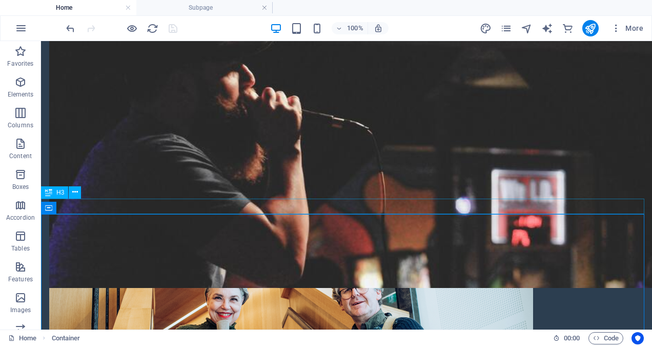
click at [72, 194] on icon at bounding box center [75, 192] width 6 height 11
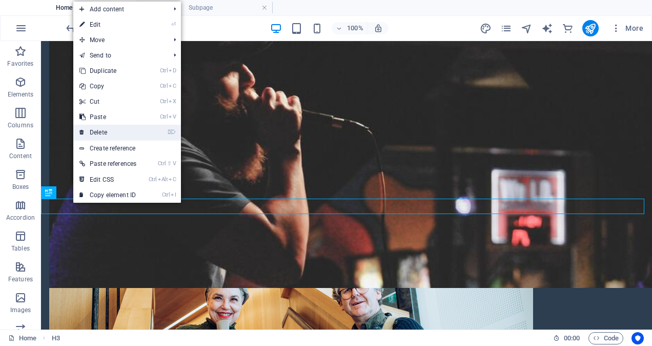
click at [123, 134] on link "⌦ Delete" at bounding box center [107, 132] width 69 height 15
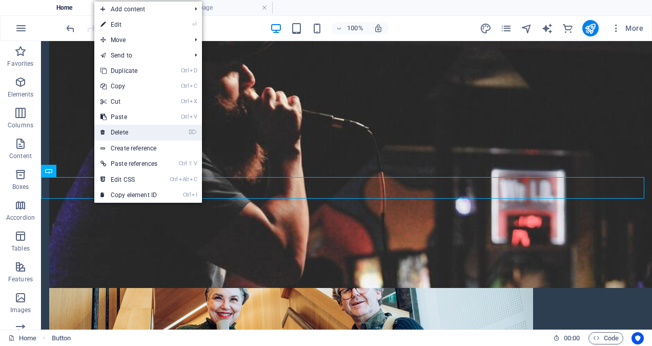
click at [134, 133] on link "⌦ Delete" at bounding box center [128, 132] width 69 height 15
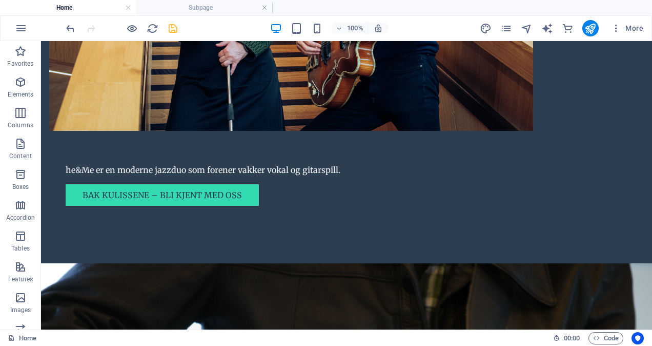
scroll to position [923, 0]
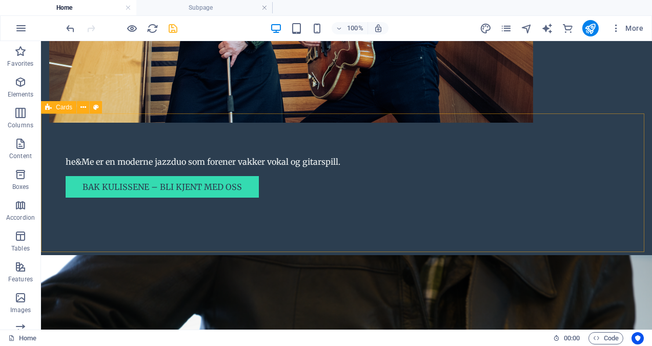
click at [65, 111] on div "Cards" at bounding box center [58, 107] width 35 height 12
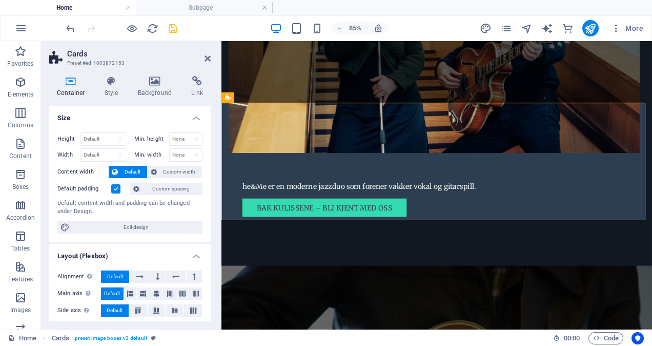
scroll to position [973, 0]
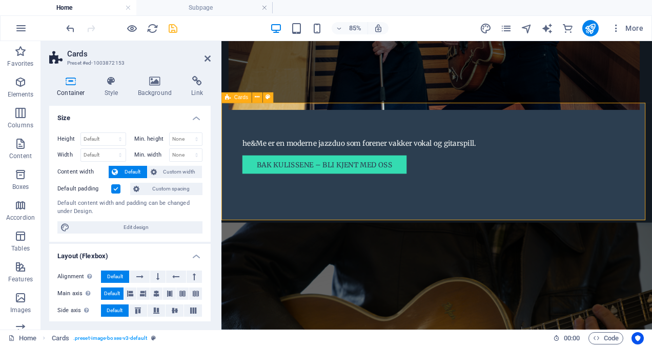
click at [207, 57] on icon at bounding box center [208, 58] width 6 height 8
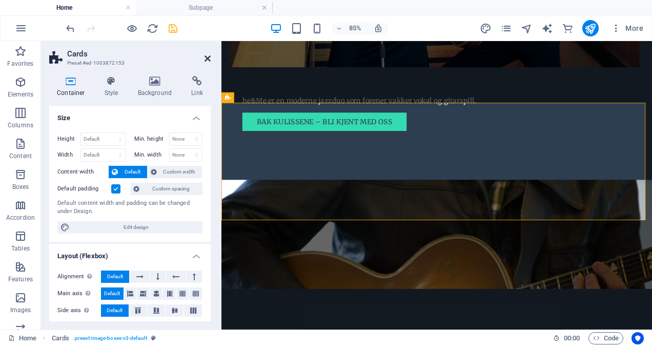
scroll to position [923, 0]
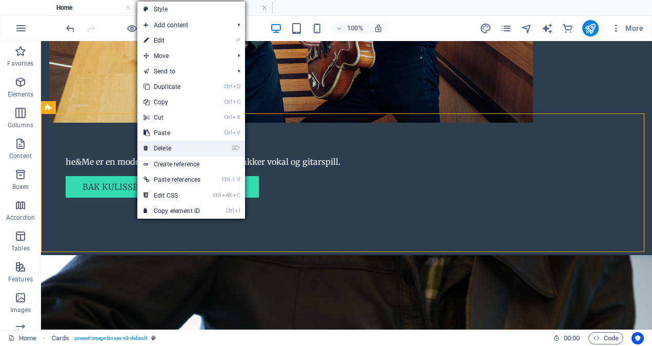
click at [174, 149] on link "⌦ Delete" at bounding box center [171, 147] width 69 height 15
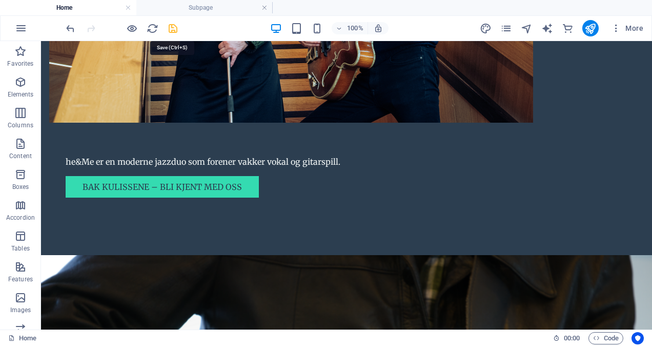
click at [172, 30] on icon "save" at bounding box center [173, 29] width 12 height 12
checkbox input "false"
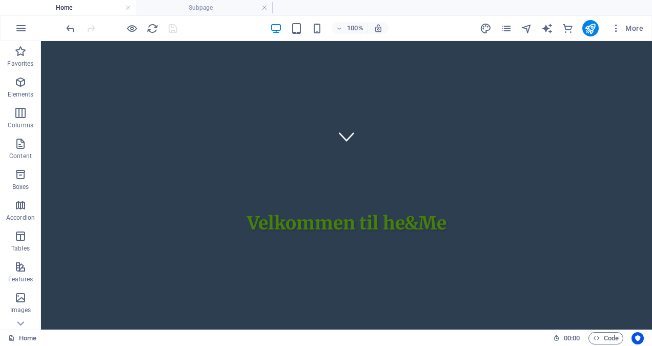
scroll to position [122, 0]
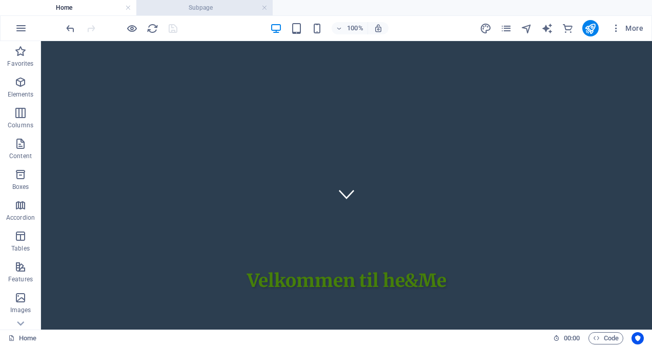
click at [219, 5] on h4 "Subpage" at bounding box center [204, 7] width 136 height 11
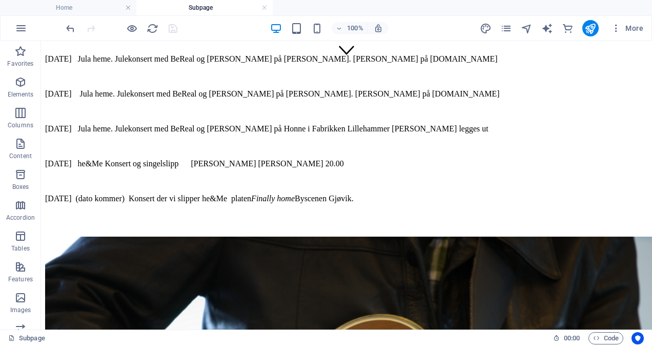
scroll to position [262, 0]
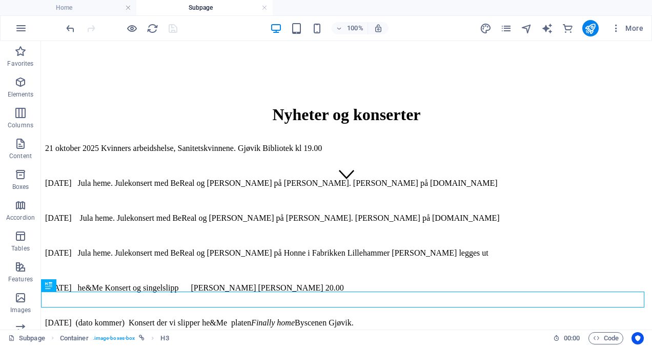
scroll to position [136, 0]
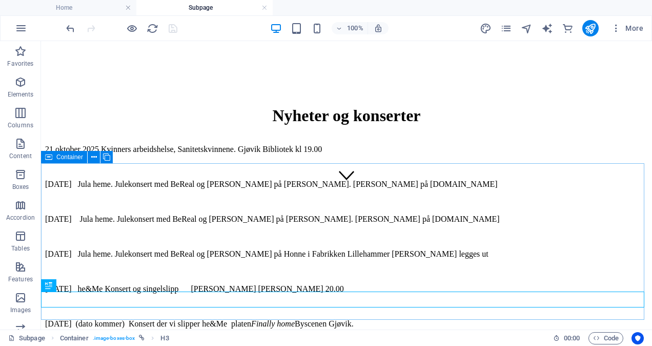
click at [60, 158] on span "Container" at bounding box center [69, 157] width 27 height 6
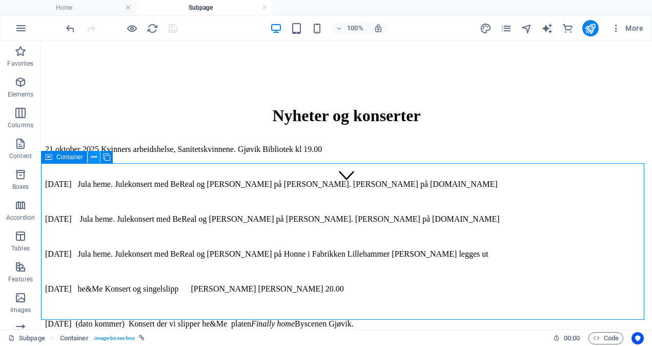
click at [93, 158] on icon at bounding box center [94, 157] width 6 height 11
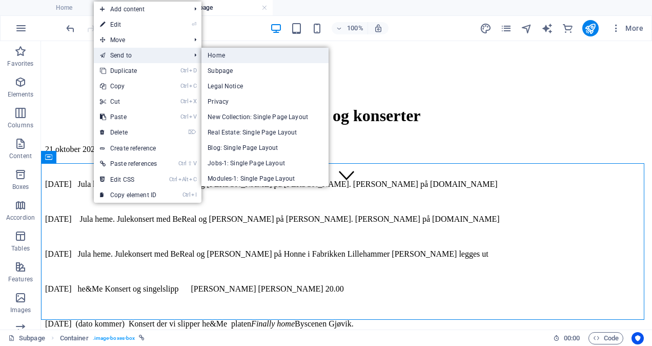
click at [226, 54] on link "Home" at bounding box center [264, 55] width 127 height 15
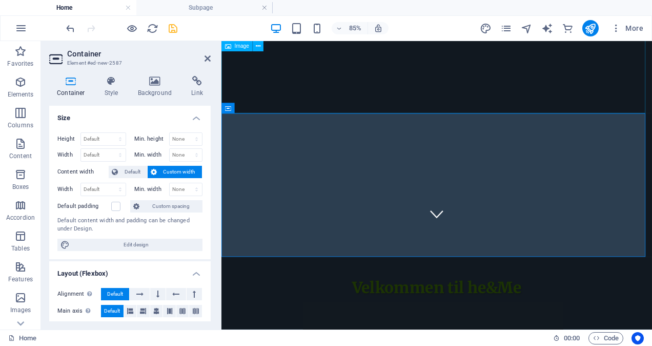
scroll to position [641, 0]
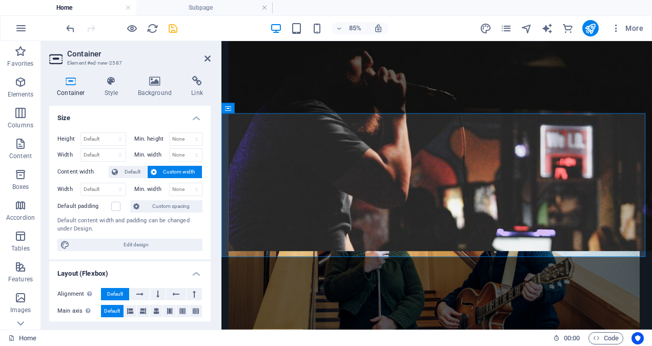
click at [104, 8] on h4 "Home" at bounding box center [68, 7] width 136 height 11
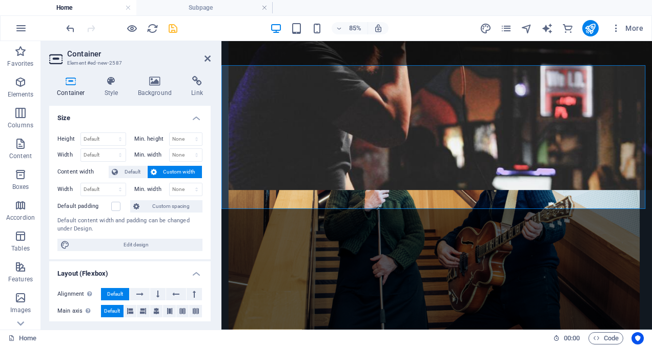
scroll to position [697, 0]
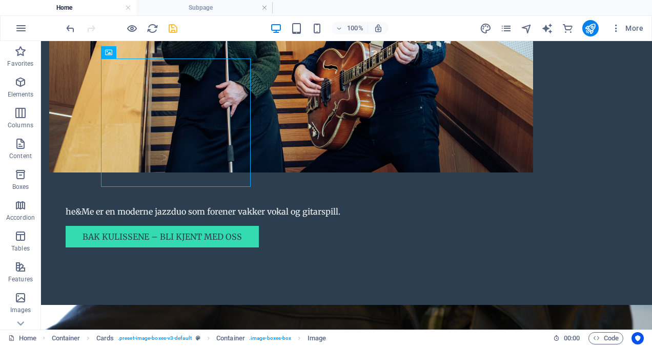
scroll to position [890, 0]
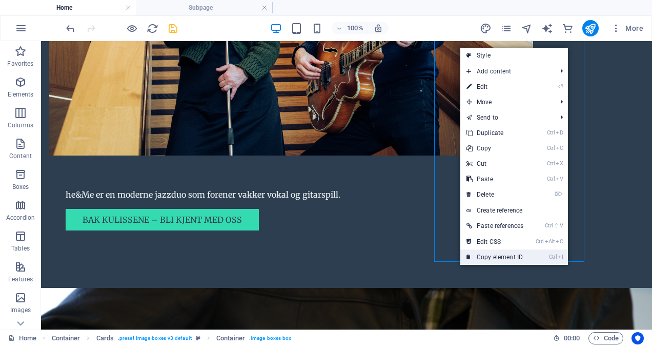
click at [502, 256] on link "Ctrl I Copy element ID" at bounding box center [494, 256] width 69 height 15
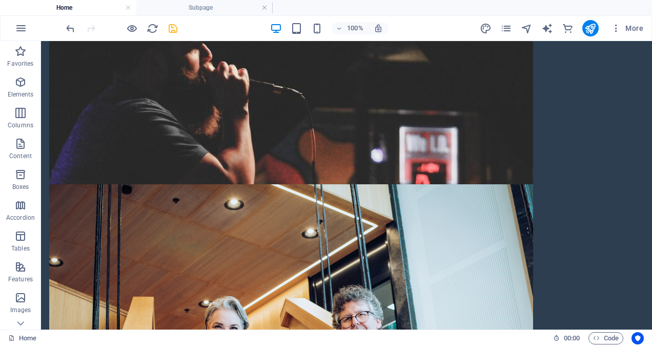
scroll to position [502, 0]
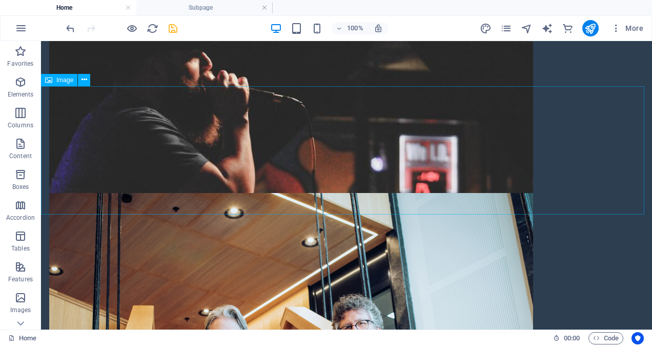
click at [84, 83] on icon at bounding box center [85, 79] width 6 height 11
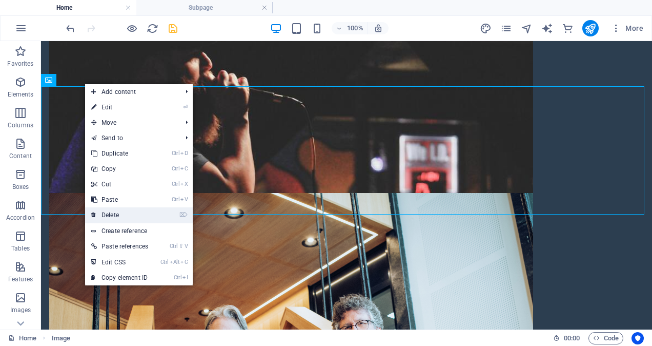
click at [128, 213] on link "⌦ Delete" at bounding box center [119, 214] width 69 height 15
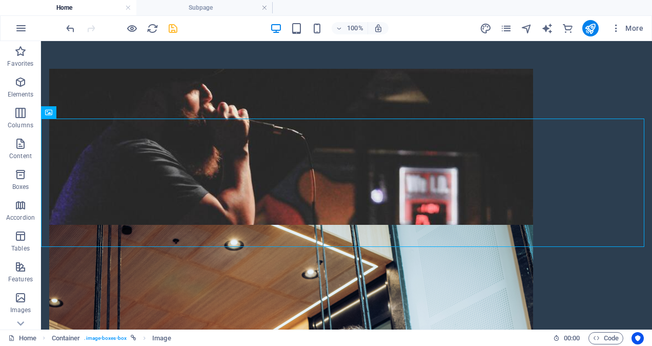
scroll to position [471, 0]
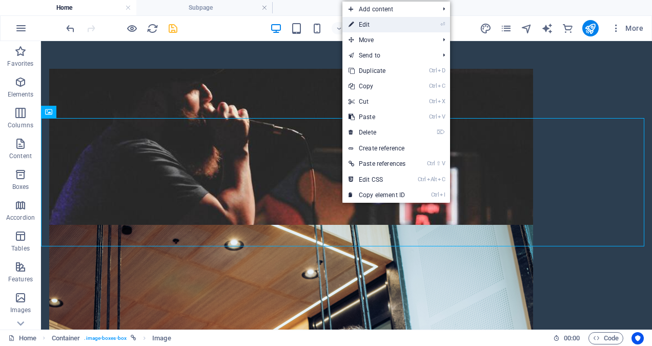
click at [381, 26] on link "⏎ Edit" at bounding box center [376, 24] width 69 height 15
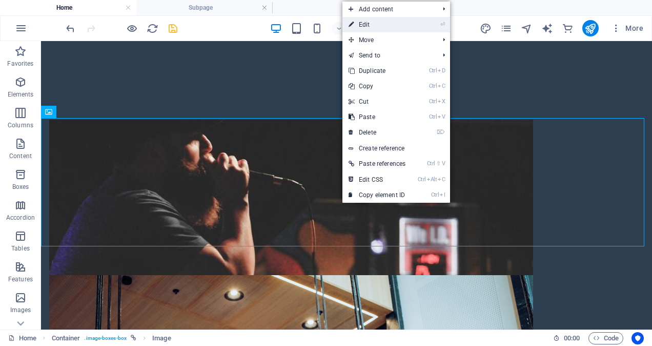
select select "vw"
select select "px"
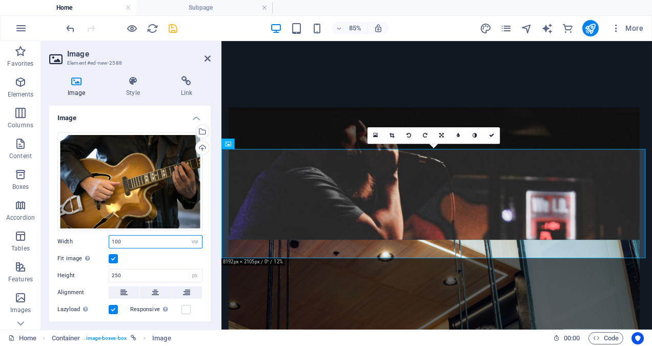
click at [149, 239] on input "100" at bounding box center [155, 241] width 93 height 12
type input "1"
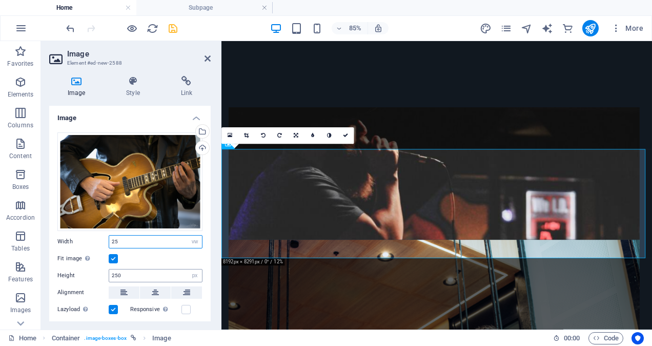
type input "25"
click at [138, 270] on input "250" at bounding box center [155, 275] width 93 height 12
type input "2"
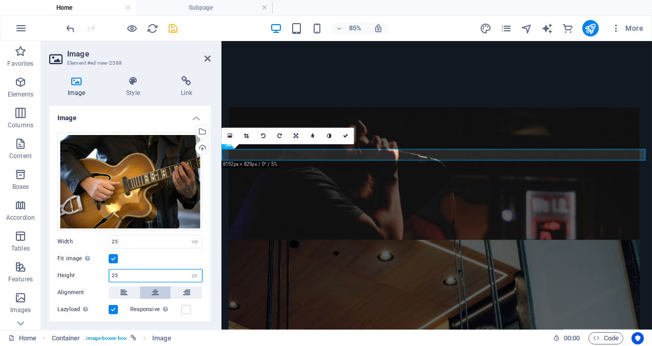
type input "25"
click at [157, 289] on icon at bounding box center [155, 292] width 7 height 12
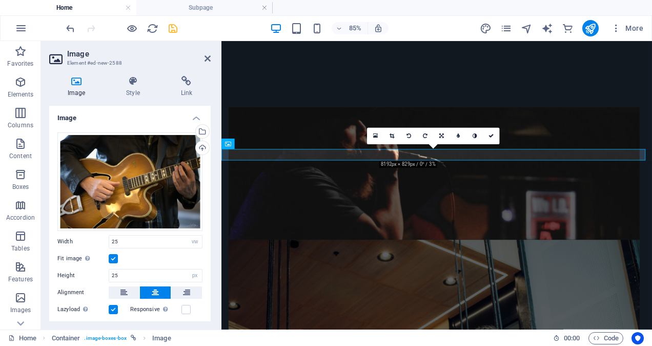
click at [157, 289] on icon at bounding box center [155, 292] width 7 height 12
click at [135, 274] on input "25" at bounding box center [155, 275] width 93 height 12
click at [114, 257] on label at bounding box center [113, 258] width 9 height 9
click at [0, 0] on input "Fit image Automatically fit image to a fixed width and height" at bounding box center [0, 0] width 0 height 0
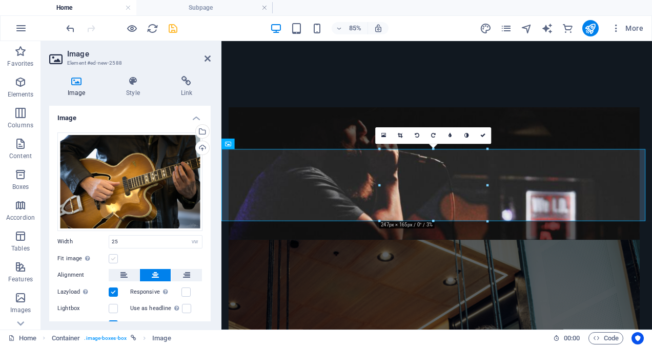
click at [114, 257] on label at bounding box center [113, 258] width 9 height 9
click at [0, 0] on input "Fit image Automatically fit image to a fixed width and height" at bounding box center [0, 0] width 0 height 0
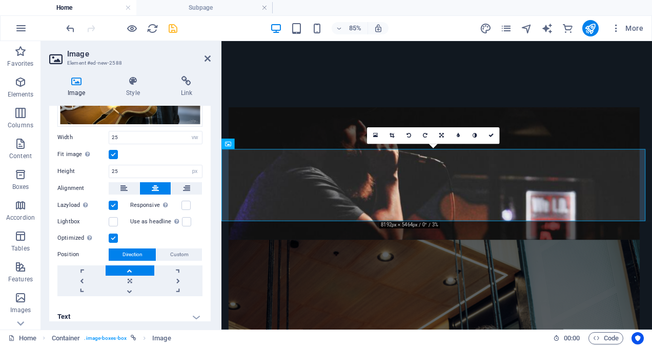
scroll to position [110, 0]
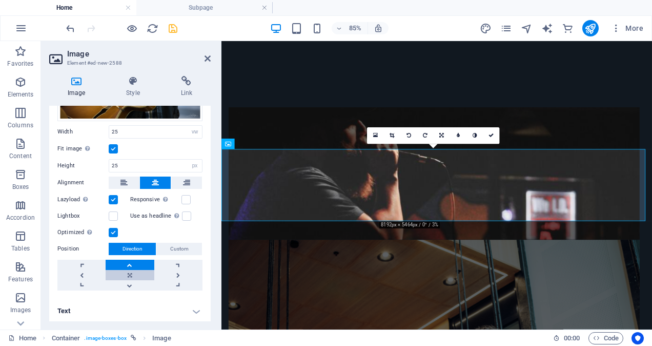
click at [131, 273] on link at bounding box center [130, 275] width 48 height 10
click at [174, 29] on icon "save" at bounding box center [173, 29] width 12 height 12
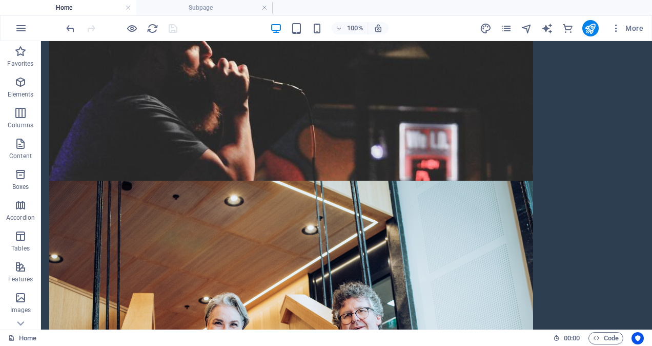
scroll to position [513, 0]
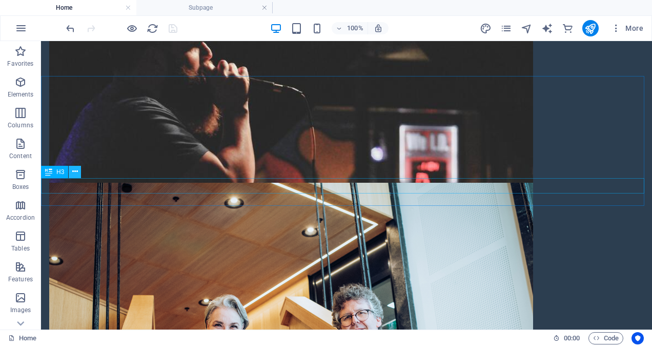
click at [74, 172] on icon at bounding box center [75, 171] width 6 height 11
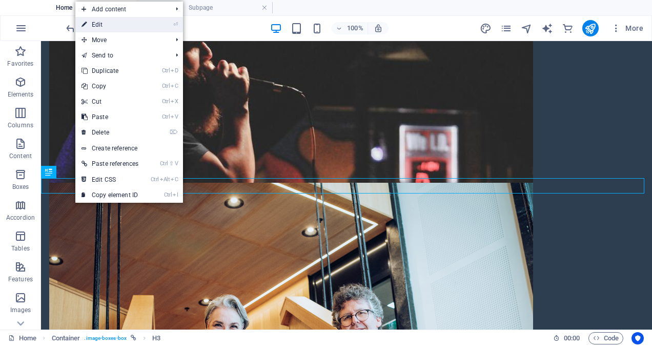
click at [98, 24] on link "⏎ Edit" at bounding box center [109, 24] width 69 height 15
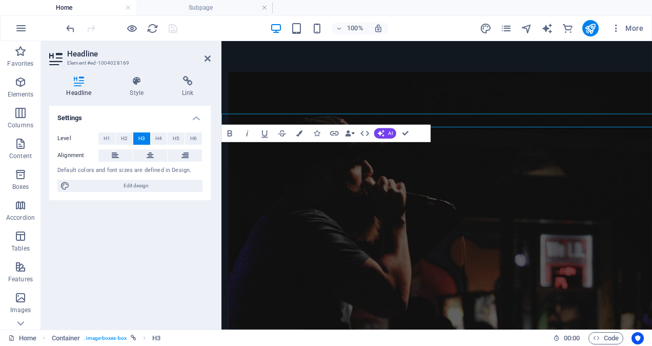
scroll to position [564, 0]
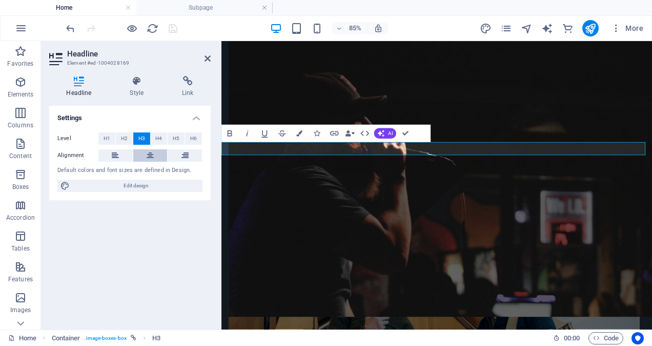
click at [149, 152] on icon at bounding box center [150, 155] width 7 height 12
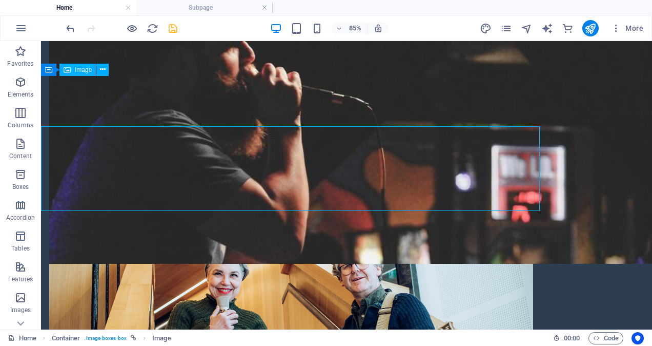
scroll to position [513, 0]
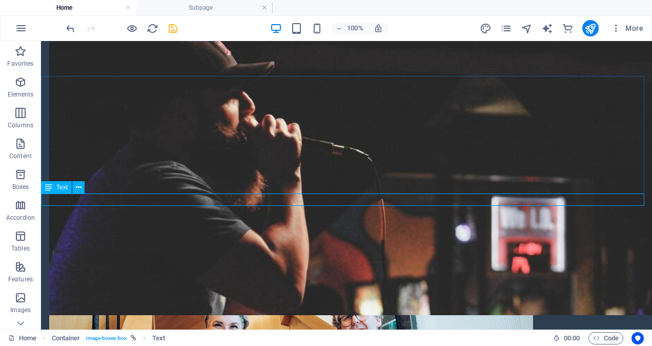
click at [60, 188] on span "Text" at bounding box center [61, 187] width 11 height 6
click at [80, 188] on icon at bounding box center [79, 187] width 6 height 11
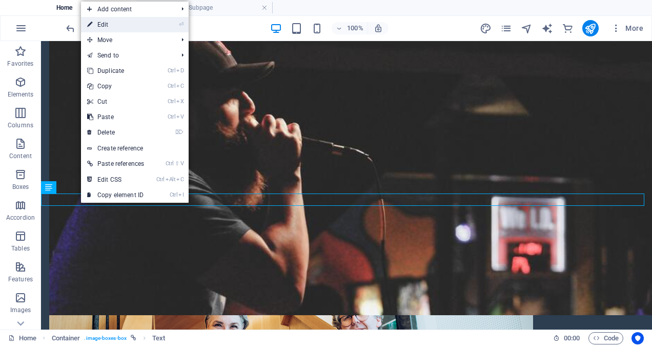
click at [141, 27] on link "⏎ Edit" at bounding box center [115, 24] width 69 height 15
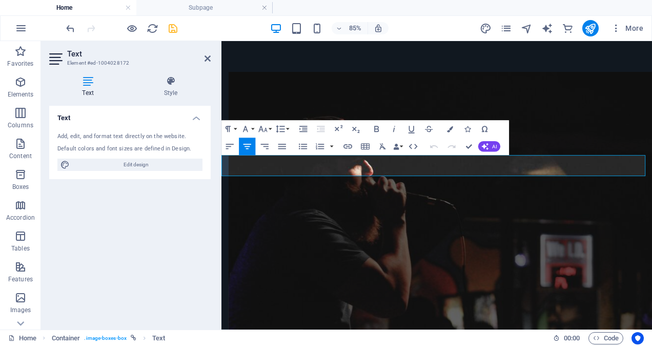
scroll to position [564, 0]
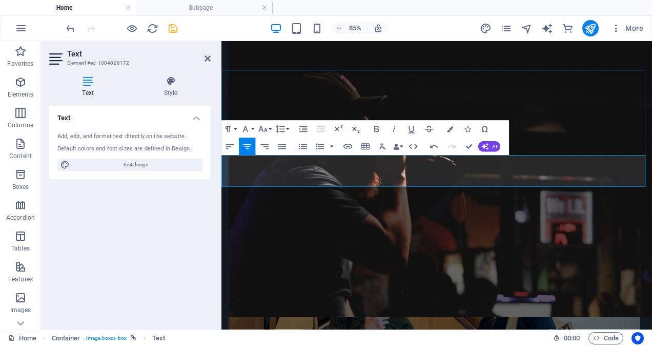
click at [175, 29] on icon "save" at bounding box center [173, 29] width 12 height 12
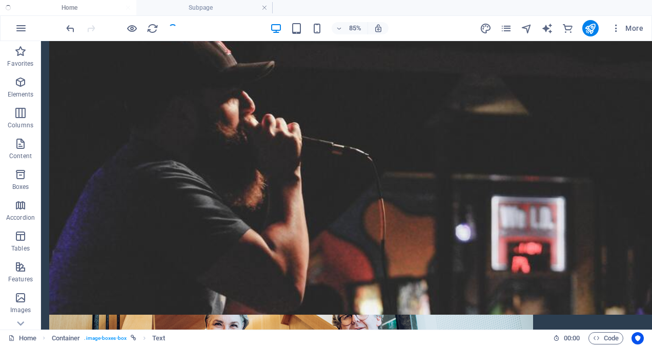
checkbox input "false"
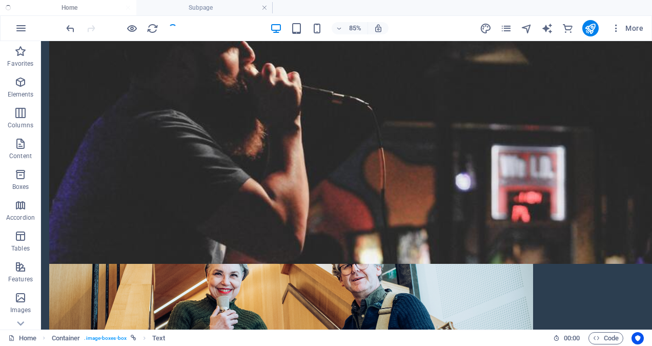
scroll to position [513, 0]
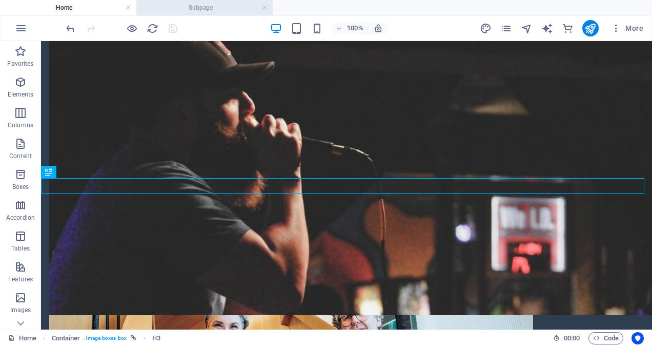
drag, startPoint x: 207, startPoint y: 9, endPoint x: 201, endPoint y: 8, distance: 6.2
click at [201, 8] on h4 "Subpage" at bounding box center [204, 7] width 136 height 11
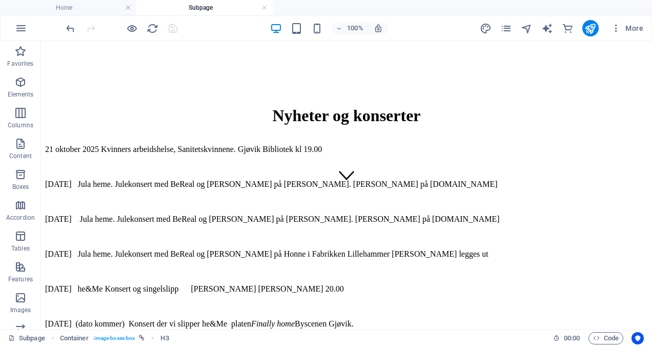
scroll to position [0, 0]
click at [224, 8] on h4 "Subpage" at bounding box center [204, 7] width 136 height 11
click at [209, 7] on h4 "Subpage" at bounding box center [204, 7] width 136 height 11
click at [207, 7] on h4 "Subpage" at bounding box center [204, 7] width 136 height 11
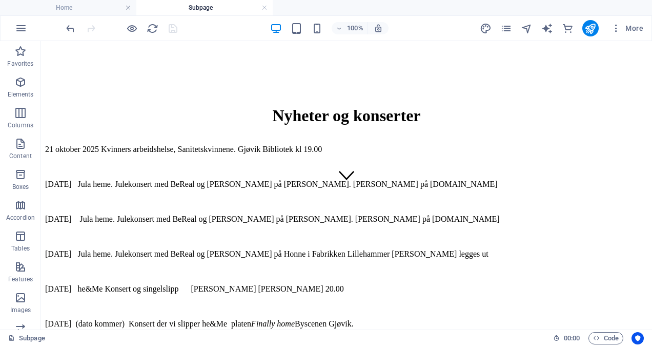
click at [207, 7] on h4 "Subpage" at bounding box center [204, 7] width 136 height 11
click at [219, 5] on h4 "Subpage" at bounding box center [204, 7] width 136 height 11
click at [217, 5] on h4 "Subpage" at bounding box center [204, 7] width 136 height 11
click at [212, 6] on h4 "Subpage" at bounding box center [204, 7] width 136 height 11
click at [217, 9] on h4 "Subpage" at bounding box center [204, 7] width 136 height 11
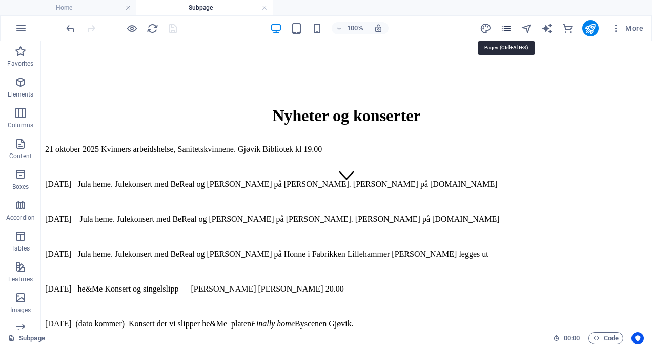
click at [505, 27] on icon "pages" at bounding box center [506, 29] width 12 height 12
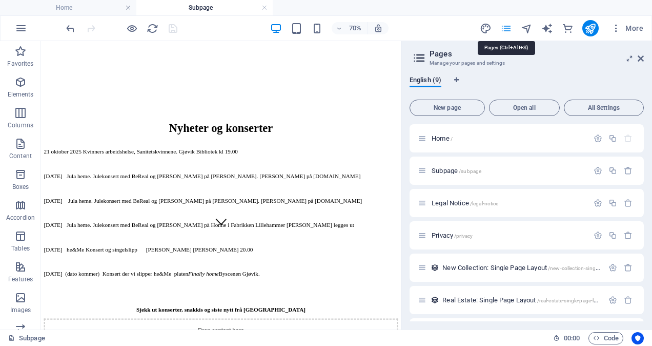
scroll to position [33, 0]
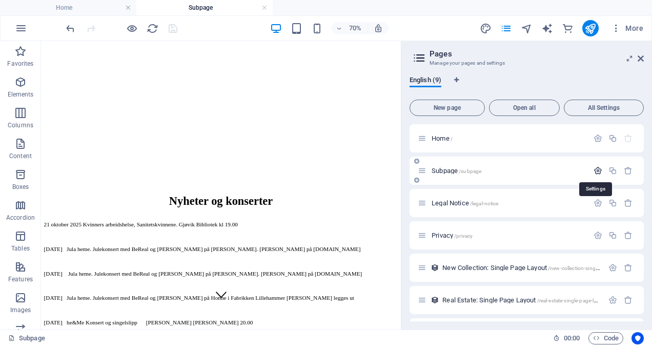
click at [596, 169] on icon "button" at bounding box center [598, 170] width 9 height 9
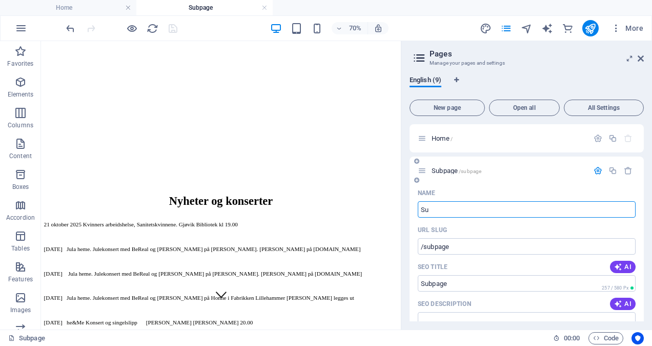
type input "S"
type input "/"
type input "Konserter"
type input "/konserter"
type input "Konserter"
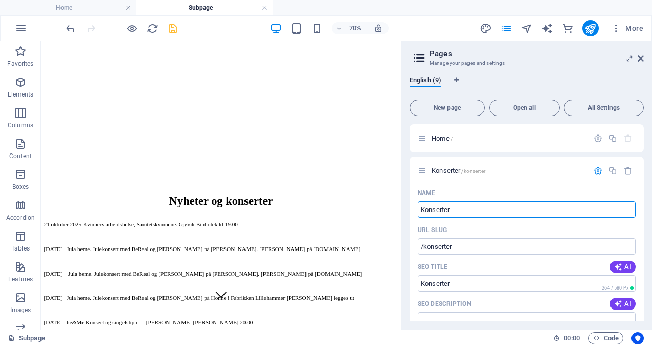
type input "Konserter"
drag, startPoint x: 644, startPoint y: 159, endPoint x: 643, endPoint y: 180, distance: 21.0
click at [643, 180] on div "English (9) New page Open all All Settings Home / Konserter /konserter Name Kon…" at bounding box center [526, 198] width 251 height 261
drag, startPoint x: 641, startPoint y: 172, endPoint x: 644, endPoint y: 182, distance: 11.1
click at [644, 182] on div "English (9) New page Open all All Settings Home / Konserter /konserter Name Kon…" at bounding box center [526, 198] width 251 height 261
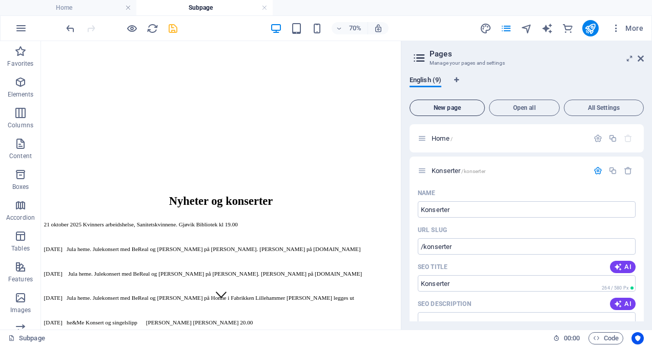
click at [459, 107] on span "New page" at bounding box center [447, 108] width 66 height 6
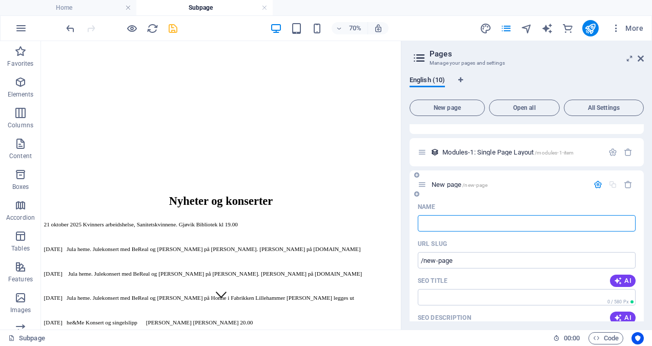
type input "/"
click at [641, 58] on icon at bounding box center [641, 58] width 6 height 8
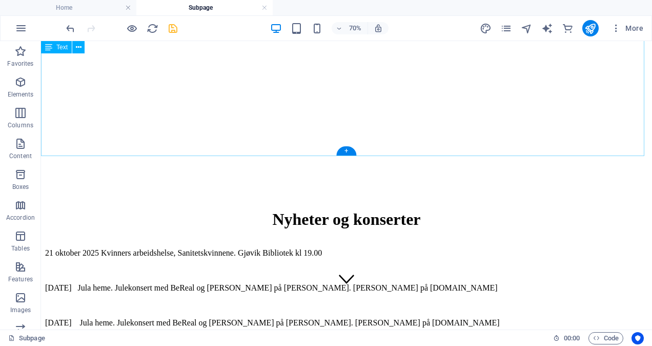
scroll to position [136, 0]
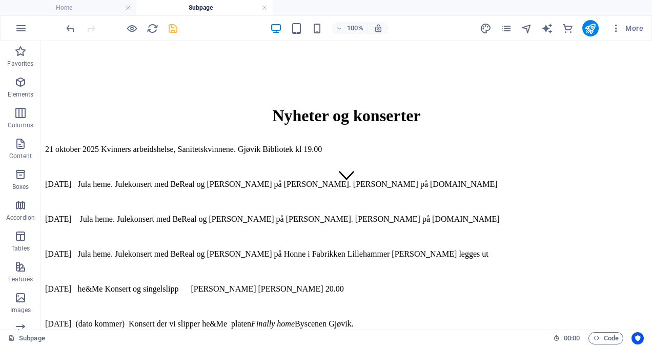
click at [207, 4] on h4 "Subpage" at bounding box center [204, 7] width 136 height 11
click at [214, 6] on h4 "Subpage" at bounding box center [204, 7] width 136 height 11
click at [86, 7] on h4 "Home" at bounding box center [68, 7] width 136 height 11
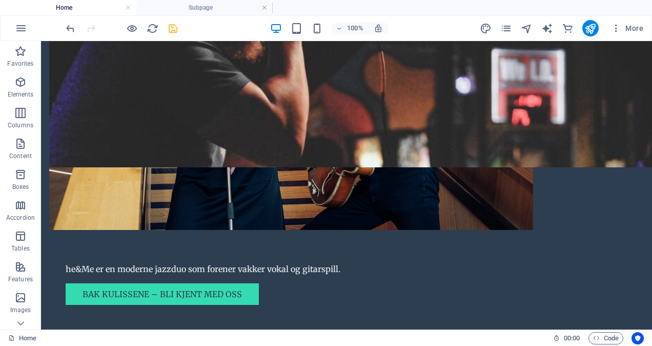
scroll to position [0, 0]
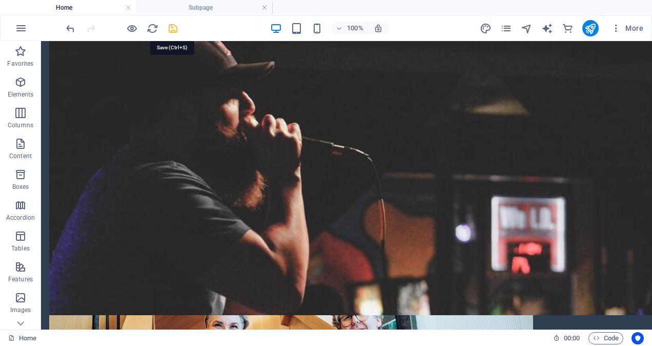
click at [174, 31] on icon "save" at bounding box center [173, 29] width 12 height 12
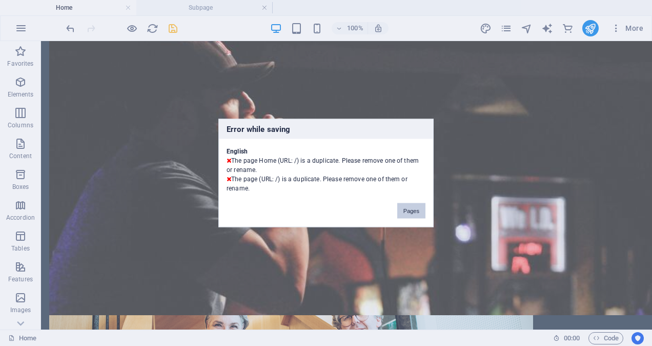
click at [411, 211] on button "Pages" at bounding box center [411, 210] width 28 height 15
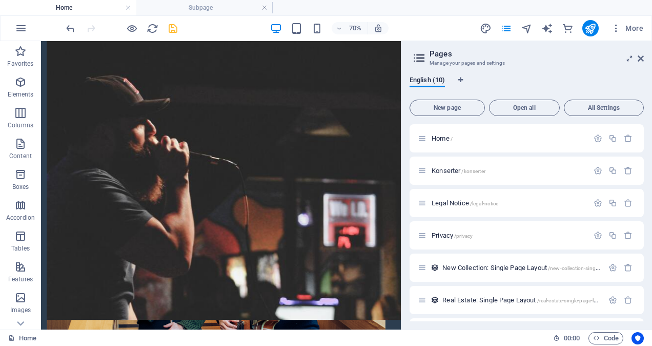
scroll to position [245, 0]
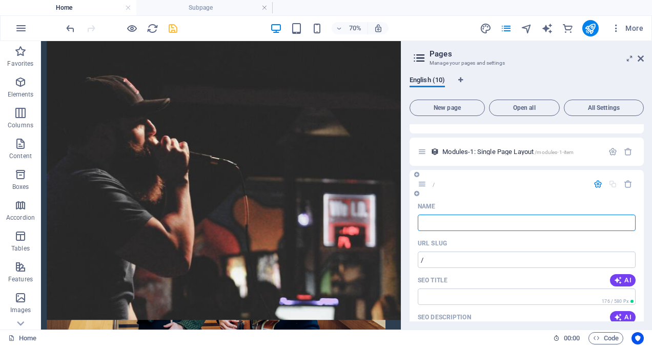
click at [434, 222] on input "Name" at bounding box center [527, 222] width 218 height 16
type input "Om"
type input "/om"
type input "Om"
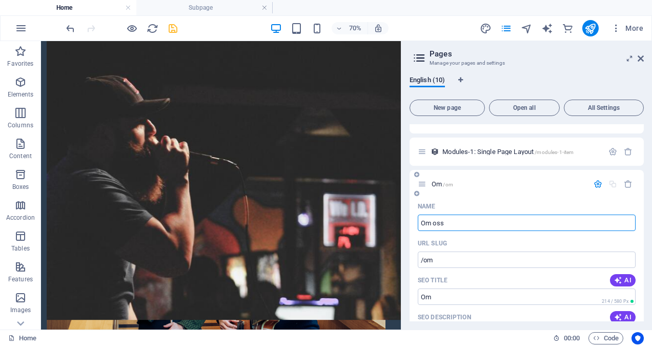
type input "Om oss"
type input "/om-oss"
type input "Om oss"
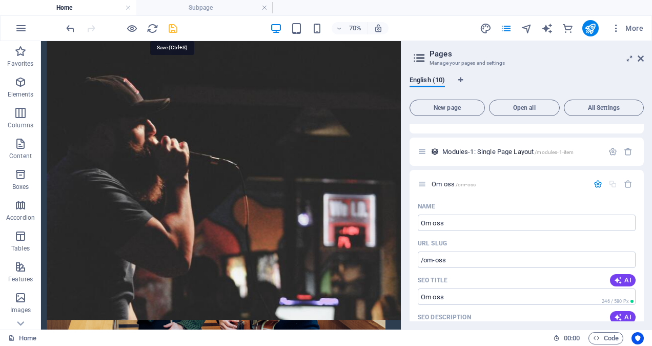
click at [173, 29] on icon "save" at bounding box center [173, 29] width 12 height 12
checkbox input "false"
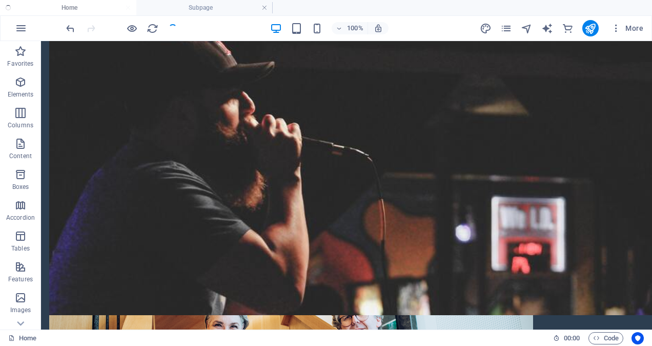
scroll to position [513, 0]
click at [202, 9] on h4 "Subpage" at bounding box center [204, 7] width 136 height 11
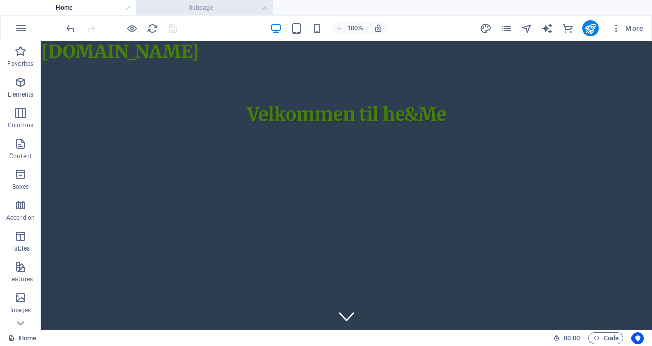
scroll to position [136, 0]
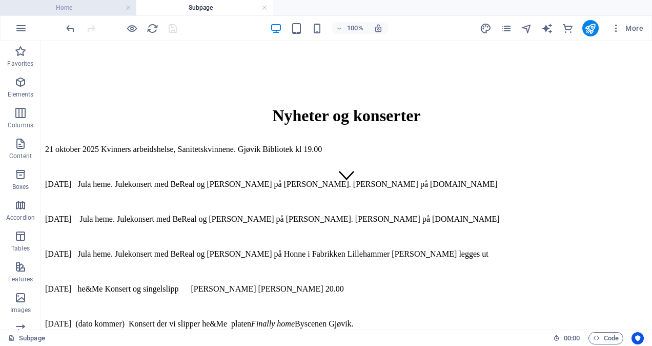
click at [109, 7] on h4 "Home" at bounding box center [68, 7] width 136 height 11
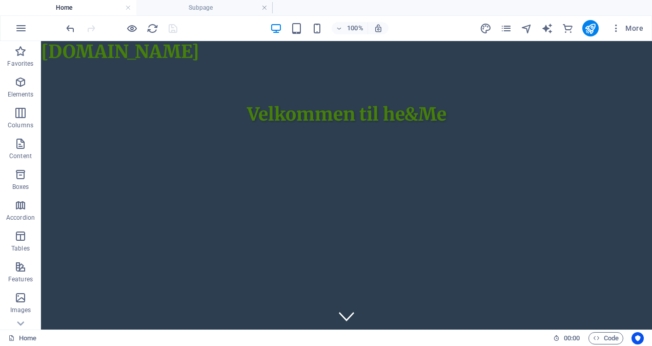
scroll to position [513, 0]
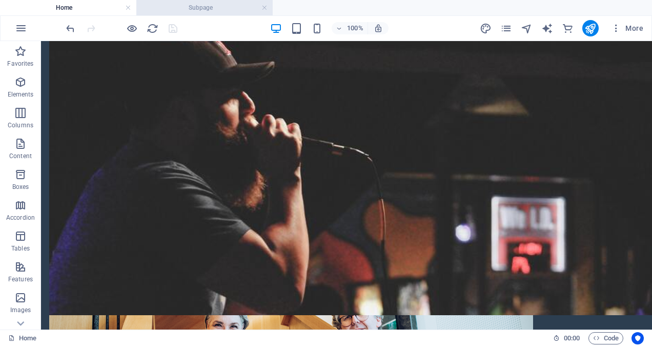
click at [208, 10] on h4 "Subpage" at bounding box center [204, 7] width 136 height 11
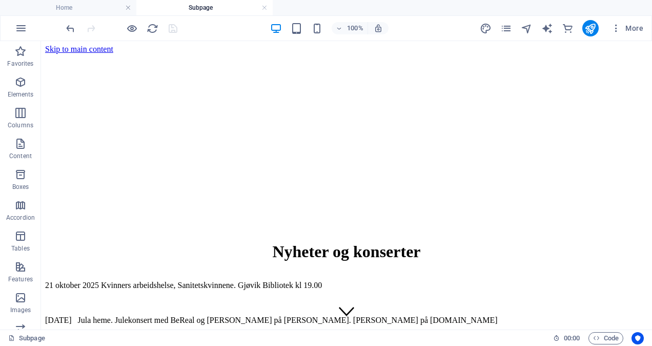
scroll to position [0, 0]
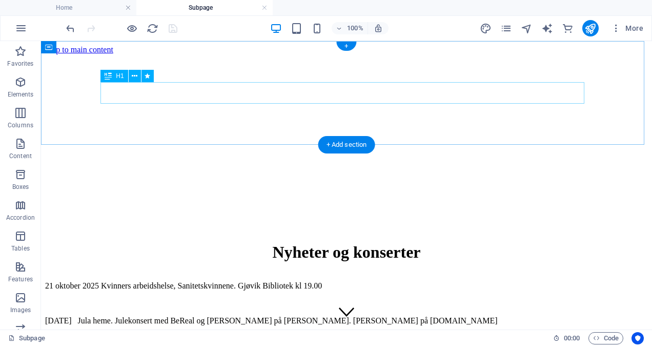
click at [224, 242] on div "Nyheter og konserter" at bounding box center [346, 251] width 603 height 19
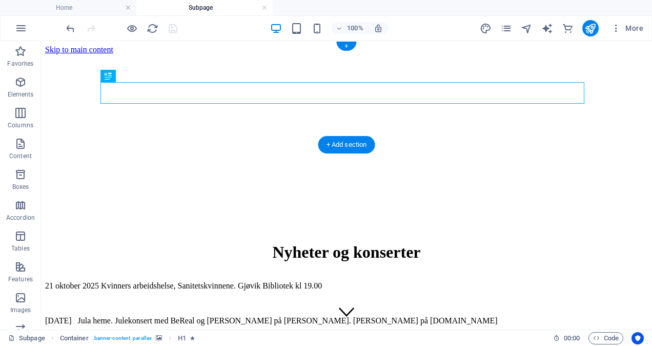
click at [79, 54] on figure at bounding box center [346, 54] width 603 height 0
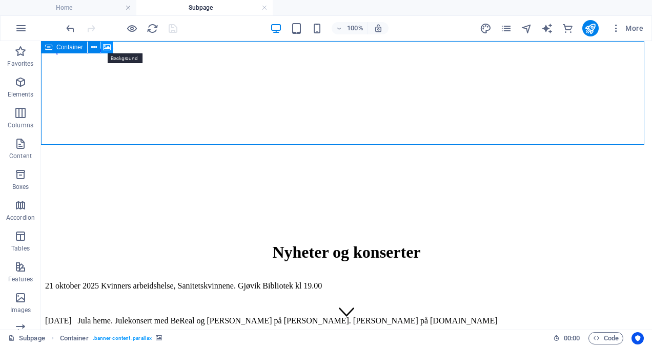
click at [105, 46] on icon at bounding box center [107, 47] width 8 height 11
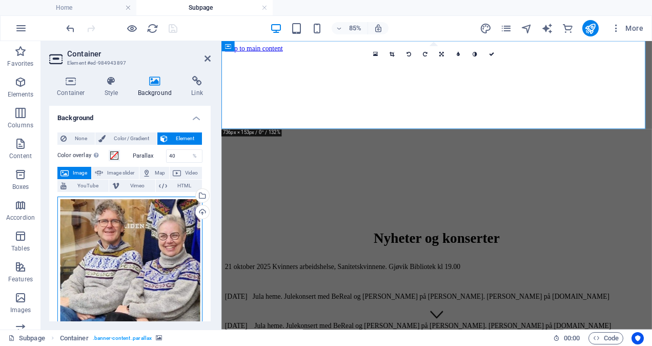
click at [135, 257] on div "Drag files here, click to choose files or select files from Files or our free s…" at bounding box center [129, 278] width 145 height 164
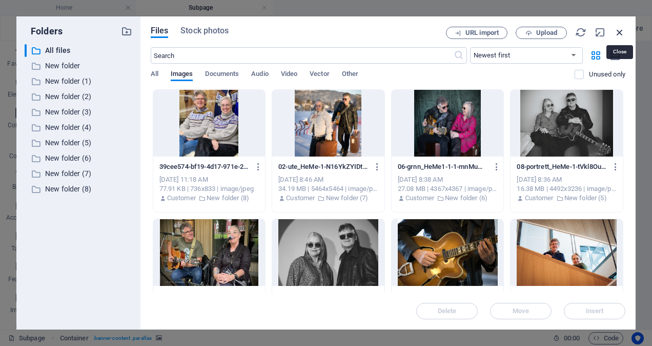
click at [621, 32] on icon "button" at bounding box center [619, 32] width 11 height 11
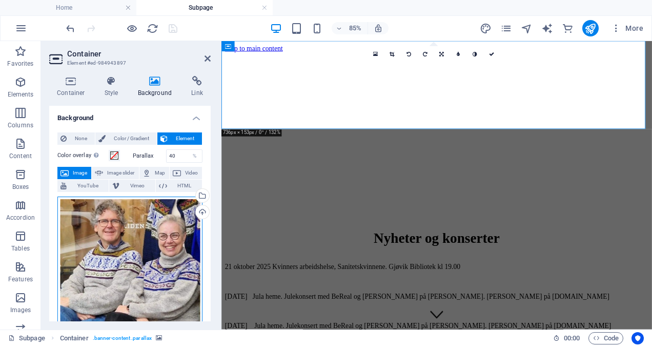
click at [122, 247] on div "Drag files here, click to choose files or select files from Files or our free s…" at bounding box center [129, 278] width 145 height 164
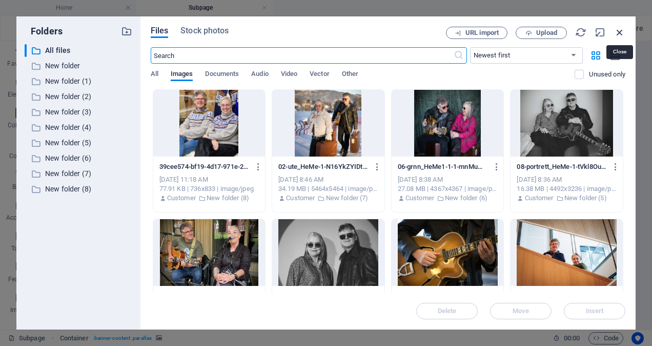
click at [618, 31] on icon "button" at bounding box center [619, 32] width 11 height 11
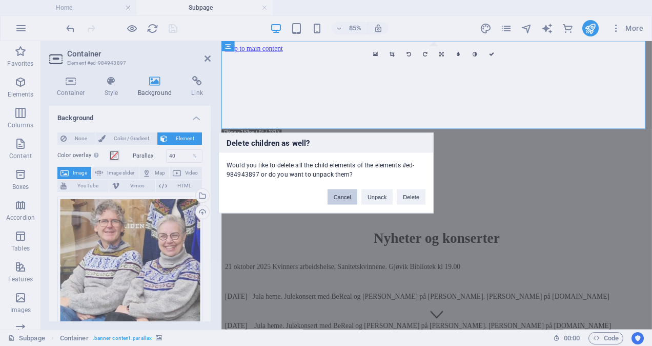
click at [346, 199] on button "Cancel" at bounding box center [343, 196] width 30 height 15
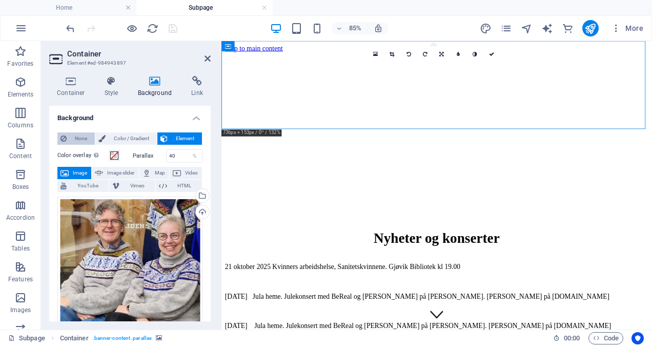
click at [77, 138] on span "None" at bounding box center [81, 138] width 22 height 12
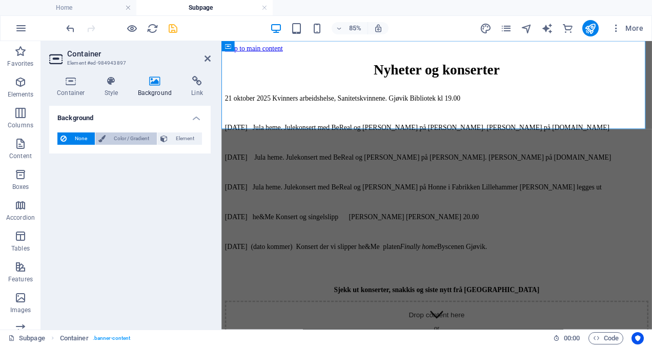
click at [138, 136] on span "Color / Gradient" at bounding box center [131, 138] width 45 height 12
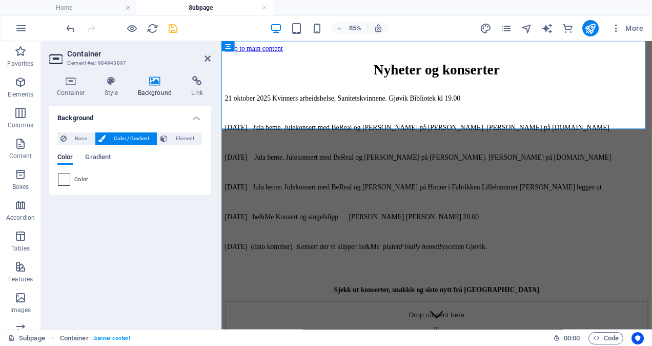
click at [63, 177] on span at bounding box center [63, 179] width 11 height 11
type input "#ffffff"
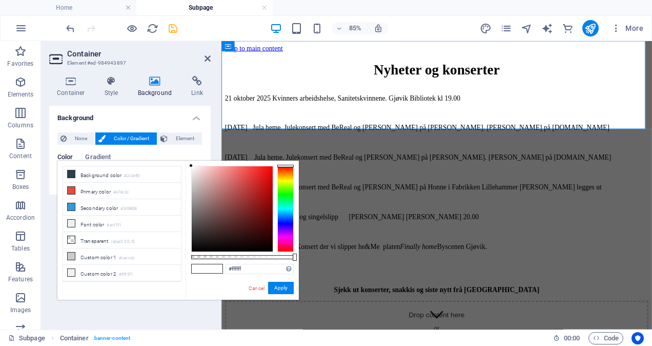
click at [202, 266] on span at bounding box center [199, 268] width 15 height 9
click at [203, 268] on span at bounding box center [199, 268] width 15 height 9
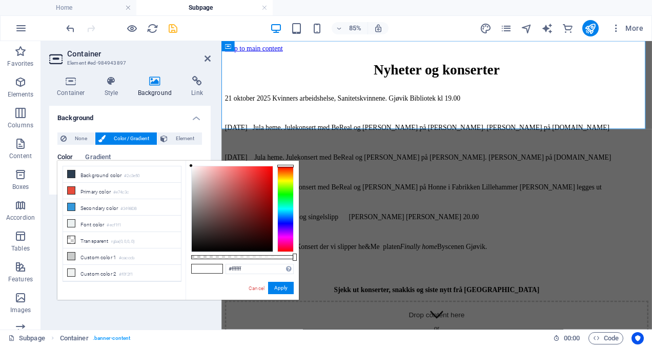
click at [288, 165] on div at bounding box center [285, 166] width 16 height 3
click at [278, 289] on button "Apply" at bounding box center [281, 287] width 26 height 12
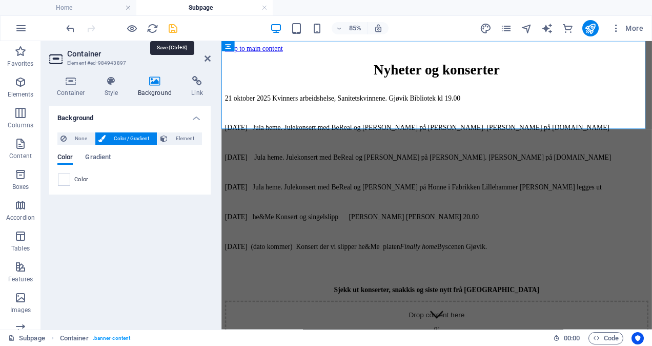
click at [174, 30] on icon "save" at bounding box center [173, 29] width 12 height 12
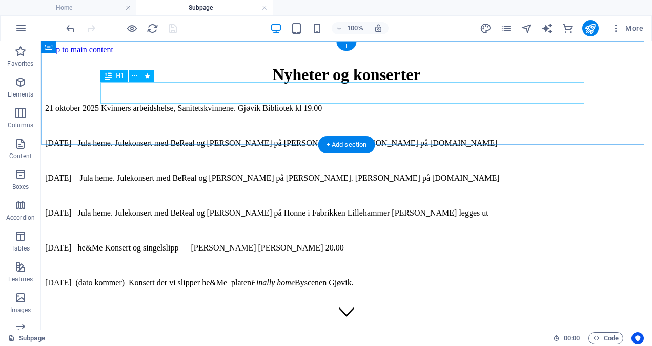
click at [331, 84] on div "Nyheter og konserter" at bounding box center [346, 74] width 603 height 19
click at [352, 84] on div "Nyheter og konserter" at bounding box center [346, 74] width 603 height 19
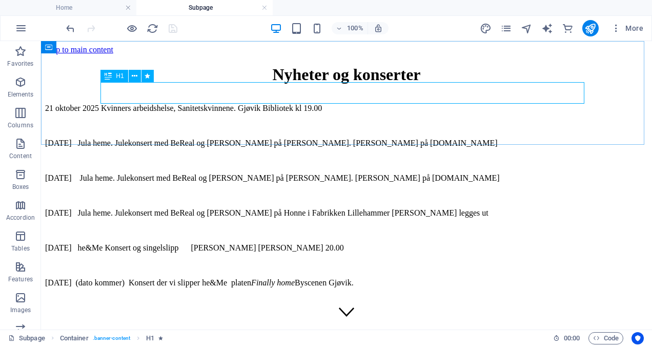
click at [117, 77] on span "H1" at bounding box center [120, 76] width 8 height 6
click at [135, 77] on icon at bounding box center [135, 76] width 6 height 11
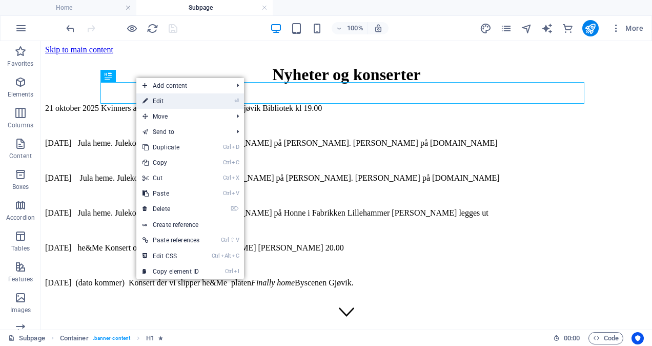
click at [157, 99] on link "⏎ Edit" at bounding box center [170, 100] width 69 height 15
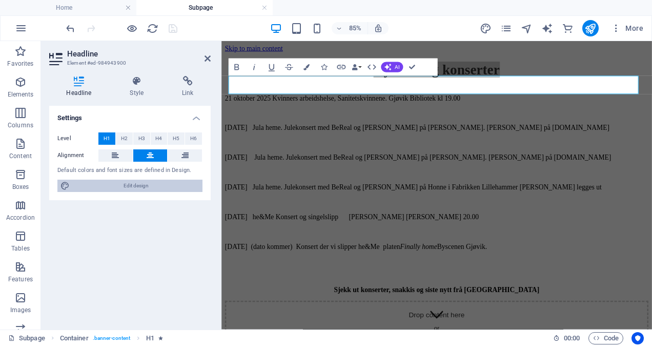
click at [113, 182] on span "Edit design" at bounding box center [136, 185] width 127 height 12
select select "200"
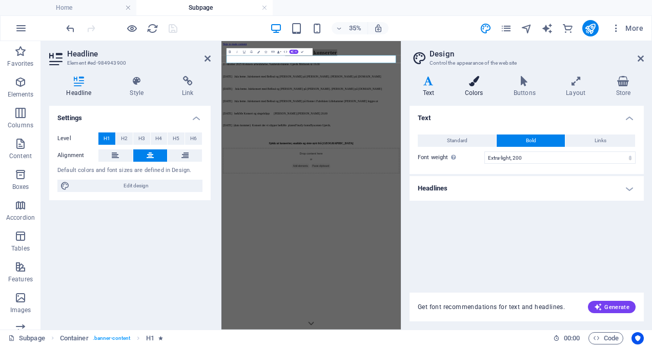
click at [476, 83] on icon at bounding box center [474, 81] width 45 height 10
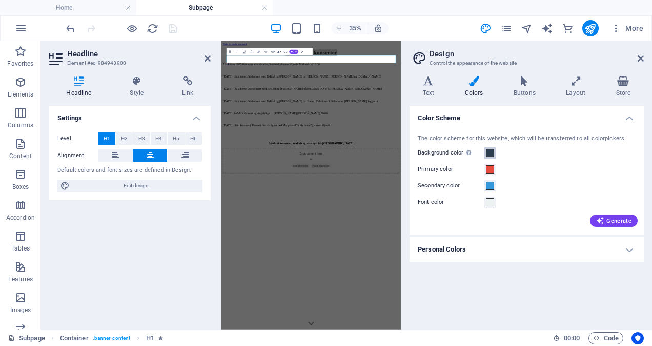
click at [490, 150] on span at bounding box center [490, 153] width 8 height 8
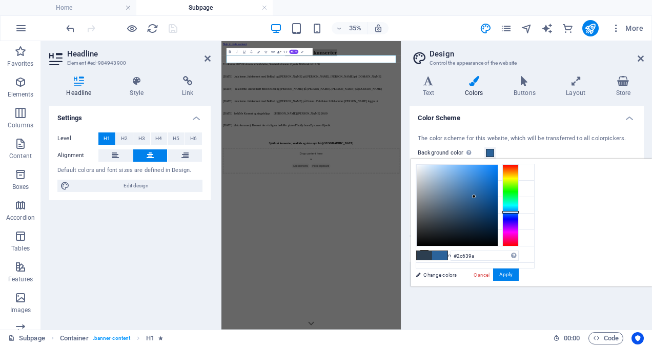
click at [498, 196] on div at bounding box center [457, 205] width 81 height 81
click at [498, 206] on div at bounding box center [457, 205] width 81 height 81
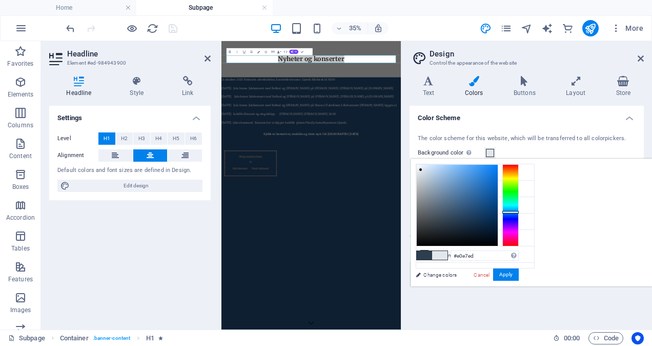
click at [498, 169] on div at bounding box center [457, 205] width 81 height 81
click at [422, 167] on div at bounding box center [420, 168] width 4 height 4
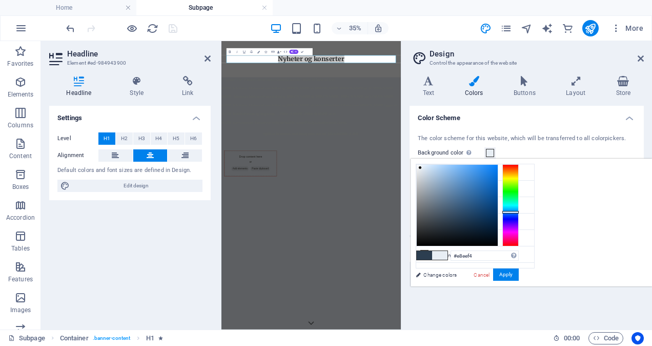
type input "#f6f7f9"
click at [498, 166] on div at bounding box center [457, 205] width 81 height 81
click at [519, 273] on button "Apply" at bounding box center [506, 274] width 26 height 12
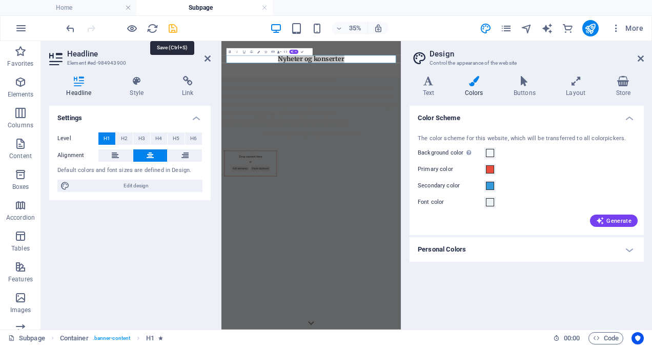
click at [175, 27] on icon "save" at bounding box center [173, 29] width 12 height 12
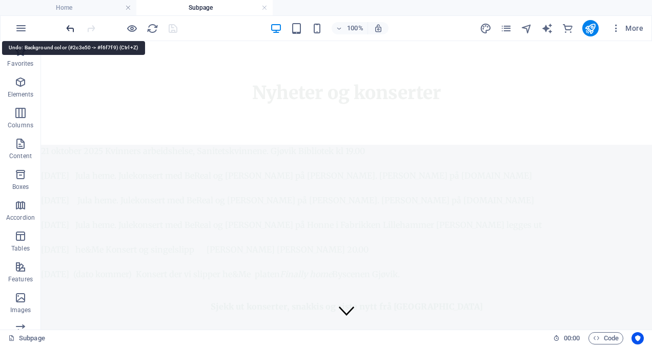
click at [71, 27] on icon "undo" at bounding box center [71, 29] width 12 height 12
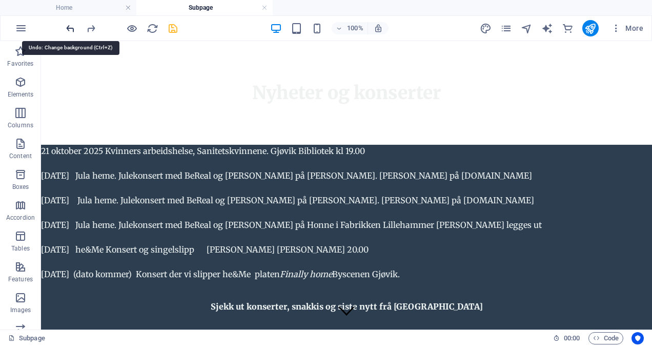
click at [71, 27] on icon "undo" at bounding box center [71, 29] width 12 height 12
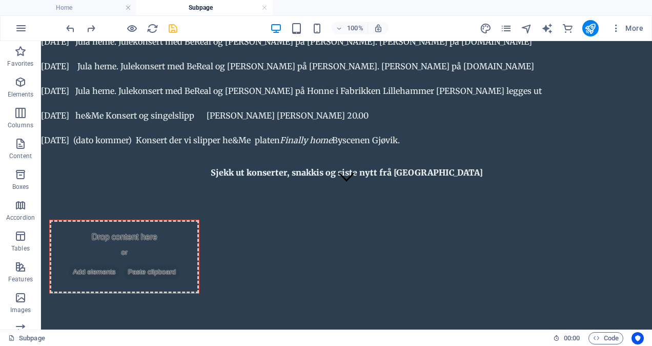
scroll to position [156, 0]
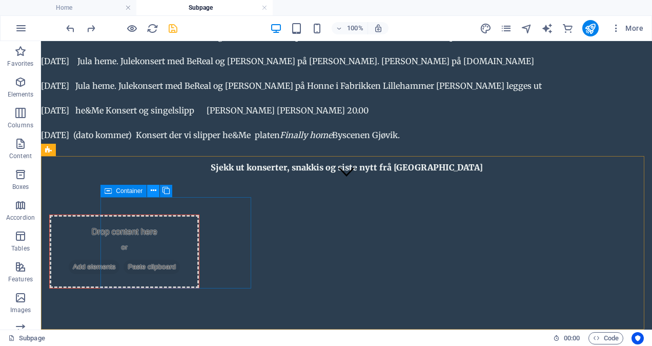
click at [154, 191] on icon at bounding box center [154, 190] width 6 height 11
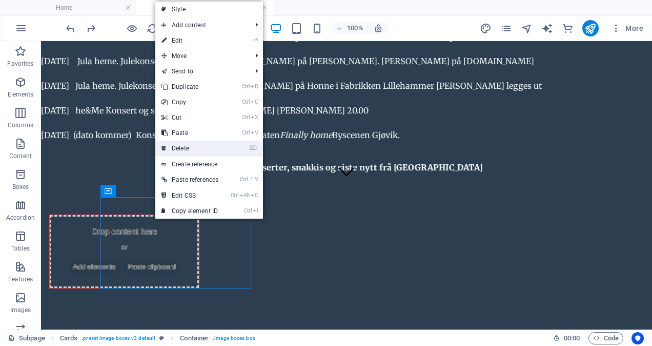
click at [192, 149] on link "⌦ Delete" at bounding box center [189, 147] width 69 height 15
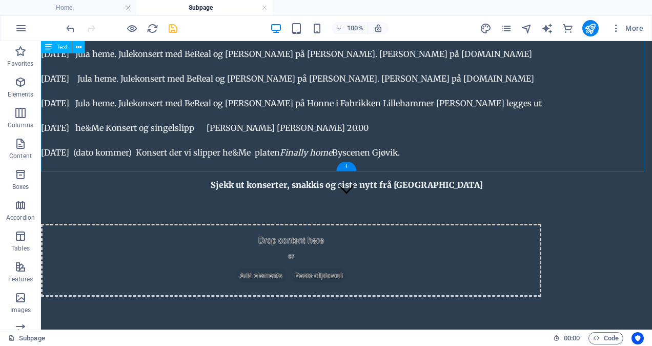
scroll to position [121, 0]
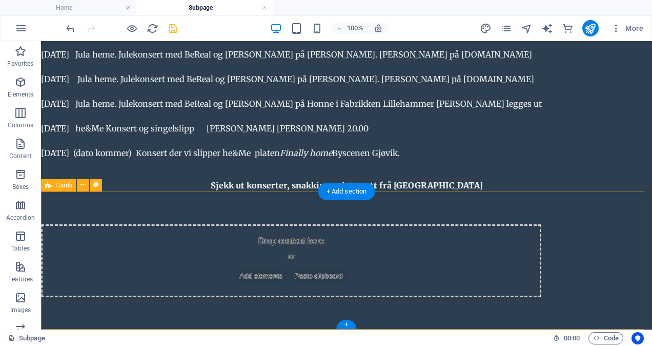
click at [234, 245] on div "Drop content here or Add elements Paste clipboard" at bounding box center [291, 260] width 500 height 73
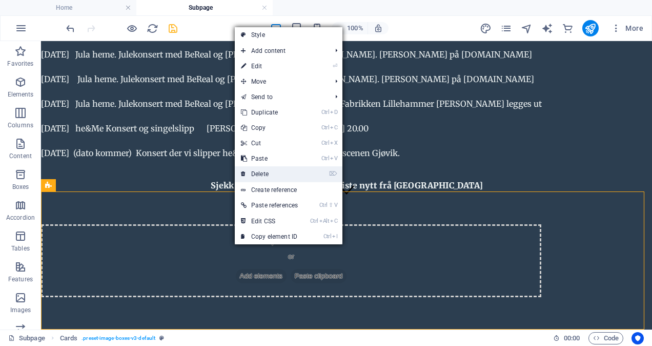
click at [271, 178] on link "⌦ Delete" at bounding box center [269, 173] width 69 height 15
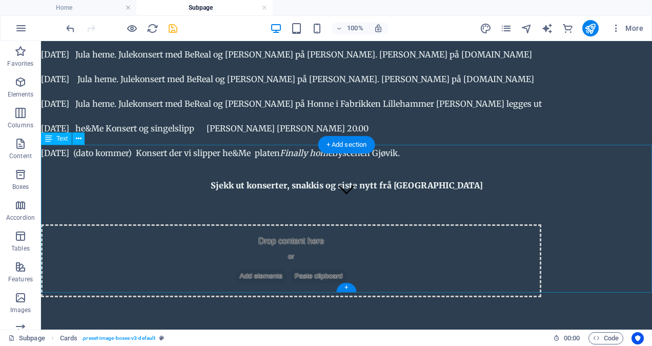
scroll to position [0, 0]
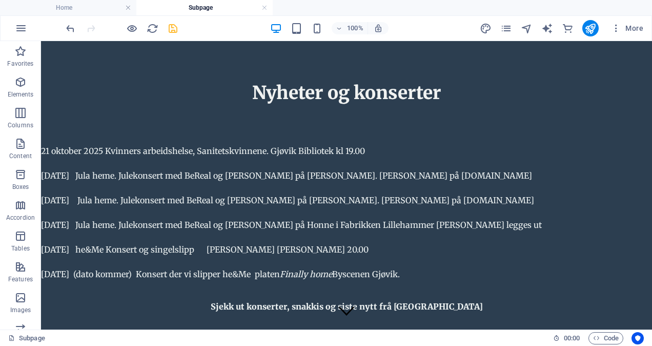
click at [220, 8] on h4 "Subpage" at bounding box center [204, 7] width 136 height 11
click at [170, 28] on icon "save" at bounding box center [173, 29] width 12 height 12
click at [77, 140] on icon at bounding box center [79, 138] width 6 height 11
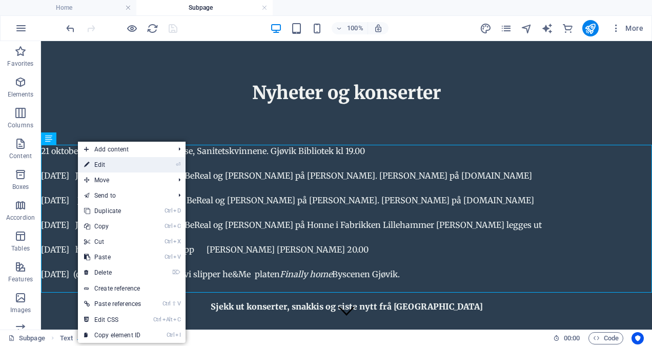
click at [99, 164] on link "⏎ Edit" at bounding box center [112, 164] width 69 height 15
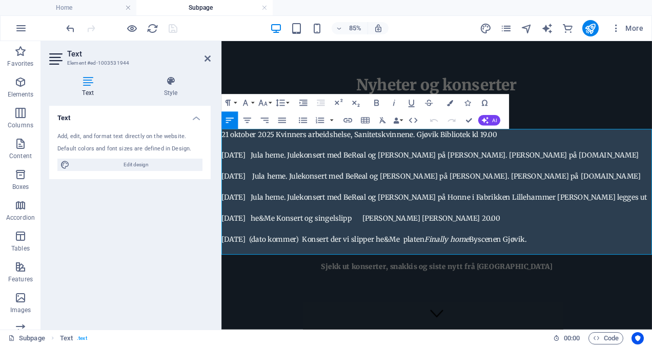
click at [230, 151] on p "[DATE] Kvinners arbeidshelse, Sanitetskvinnene. Gjøvik Bibliotek kl 19.00" at bounding box center [474, 151] width 506 height 12
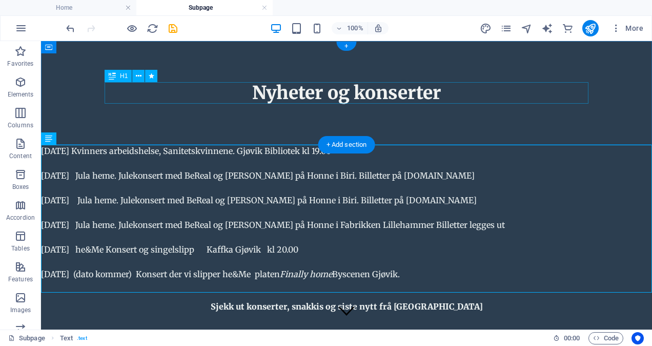
click at [340, 95] on div "Nyheter og konserter" at bounding box center [347, 93] width 484 height 22
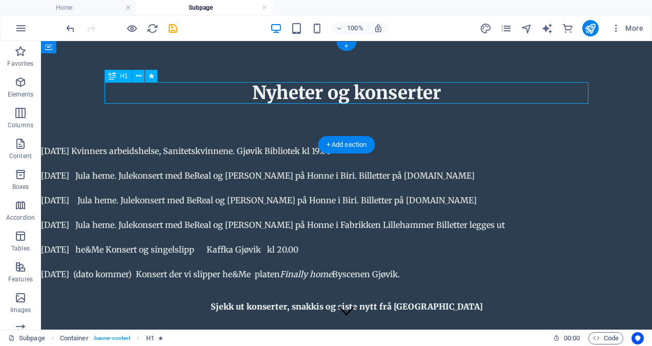
click at [324, 92] on div "Nyheter og konserter" at bounding box center [347, 93] width 484 height 22
click at [144, 73] on button at bounding box center [138, 76] width 12 height 12
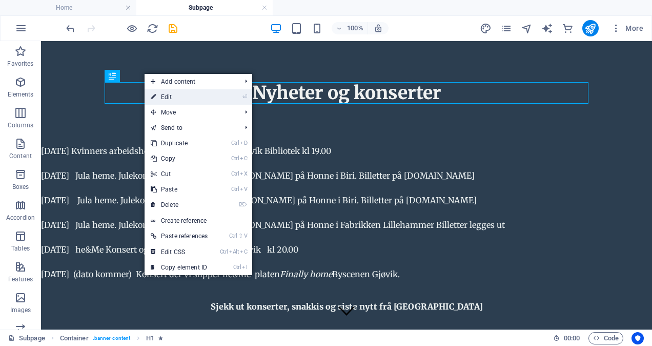
click at [174, 96] on link "⏎ Edit" at bounding box center [179, 96] width 69 height 15
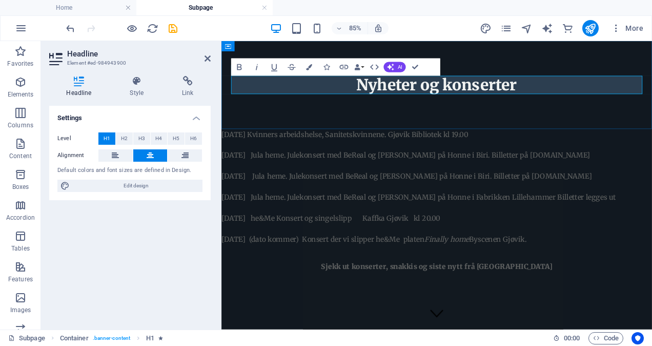
click at [492, 92] on span "Nyheter og konserter" at bounding box center [474, 92] width 189 height 23
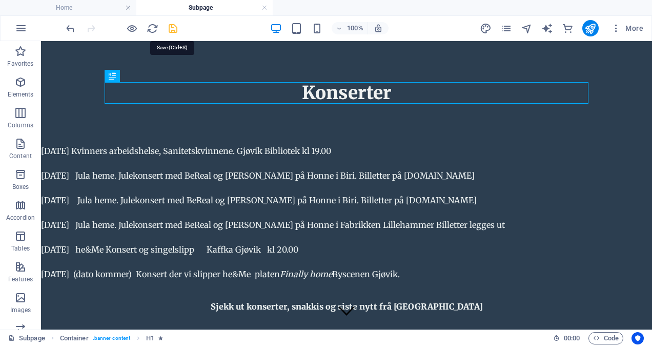
click at [175, 26] on icon "save" at bounding box center [173, 29] width 12 height 12
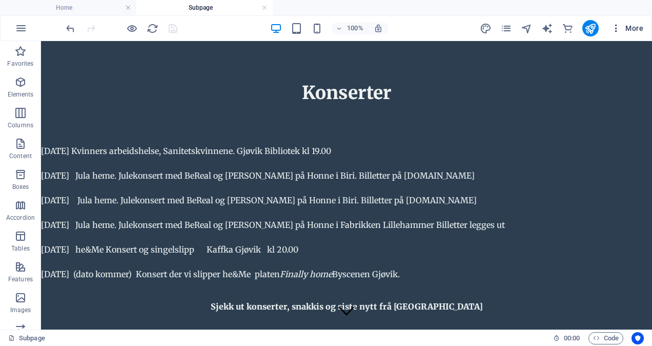
click at [633, 26] on span "More" at bounding box center [627, 28] width 32 height 10
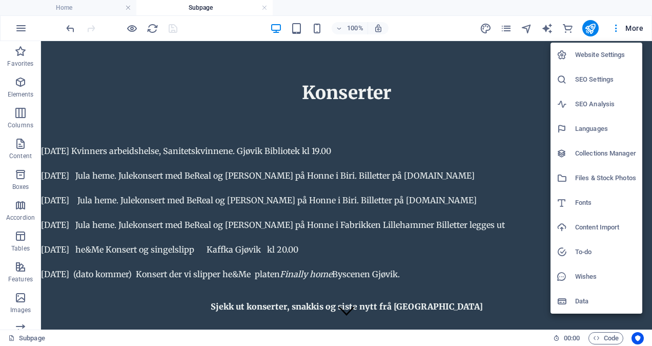
click at [617, 28] on div at bounding box center [326, 173] width 652 height 346
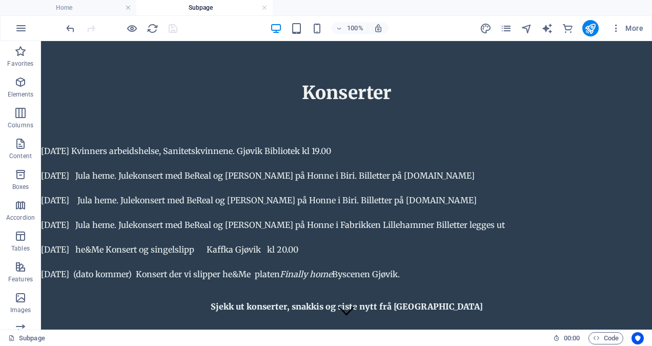
click at [617, 28] on icon "button" at bounding box center [616, 28] width 10 height 10
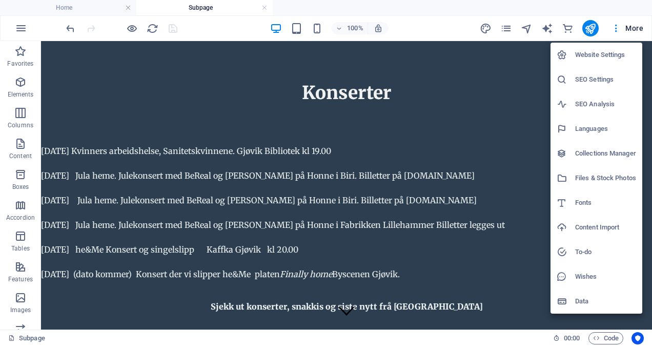
drag, startPoint x: 221, startPoint y: 8, endPoint x: 187, endPoint y: 8, distance: 34.9
click at [187, 8] on div at bounding box center [326, 173] width 652 height 346
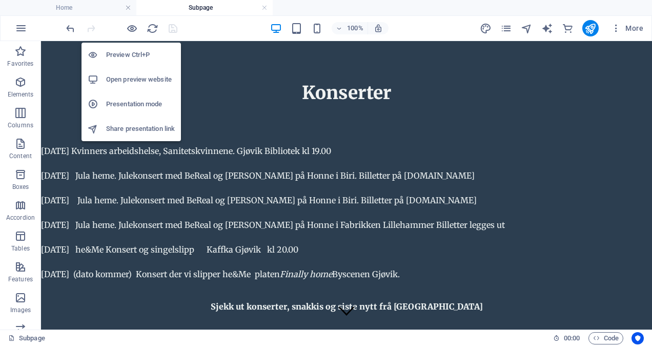
click at [140, 129] on h6 "Share presentation link" at bounding box center [140, 129] width 69 height 12
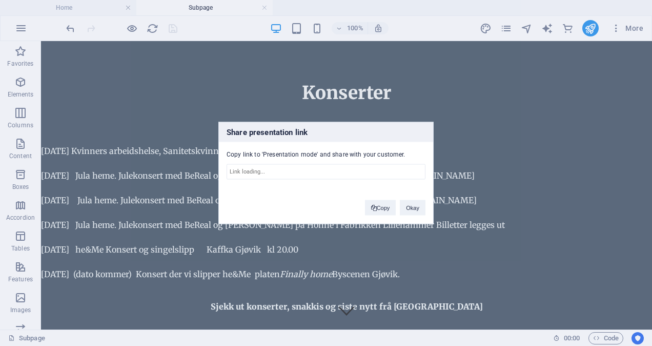
type input "[URL][DOMAIN_NAME]"
click at [418, 209] on button "Okay" at bounding box center [413, 207] width 26 height 15
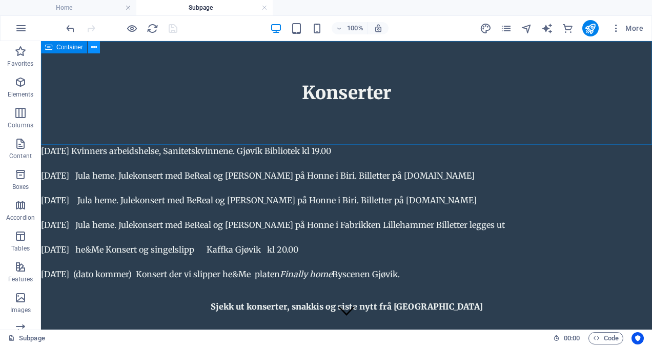
click at [94, 48] on icon at bounding box center [94, 47] width 6 height 11
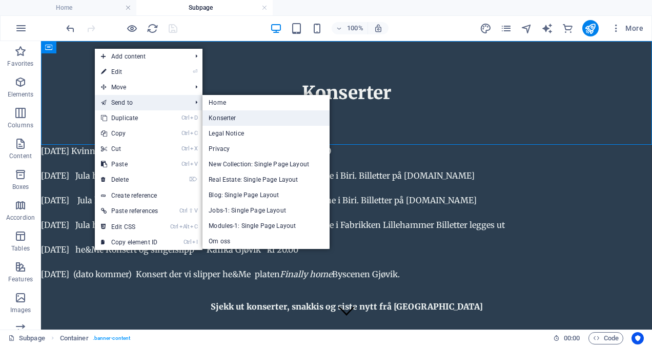
click at [225, 114] on link "Konserter" at bounding box center [265, 117] width 127 height 15
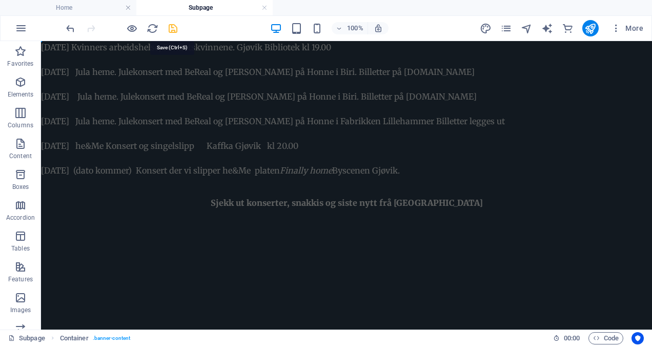
click at [172, 27] on icon "save" at bounding box center [173, 29] width 12 height 12
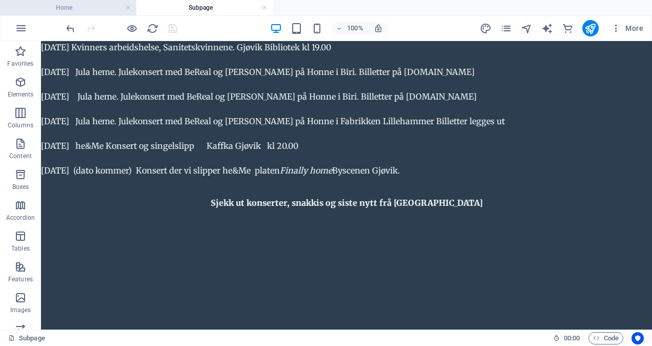
click at [93, 7] on h4 "Home" at bounding box center [68, 7] width 136 height 11
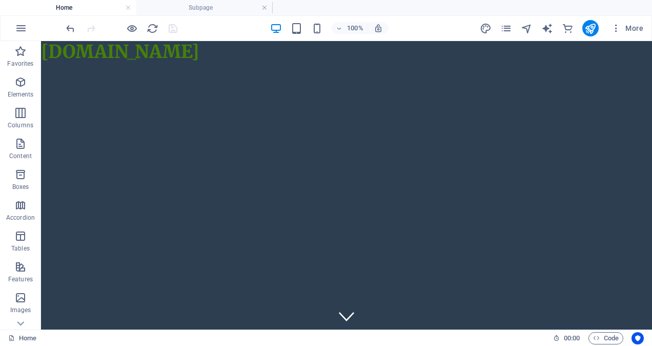
scroll to position [513, 0]
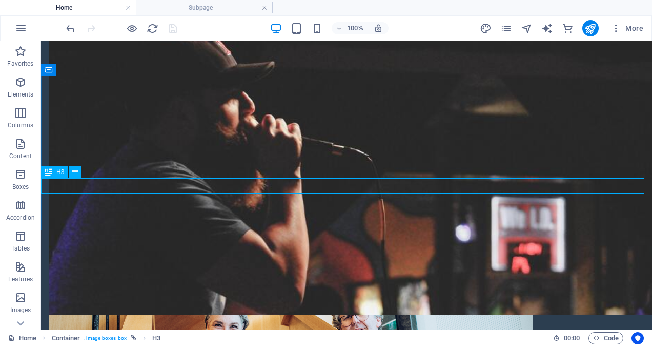
click at [58, 174] on span "H3" at bounding box center [60, 172] width 8 height 6
click at [77, 172] on icon at bounding box center [75, 171] width 6 height 11
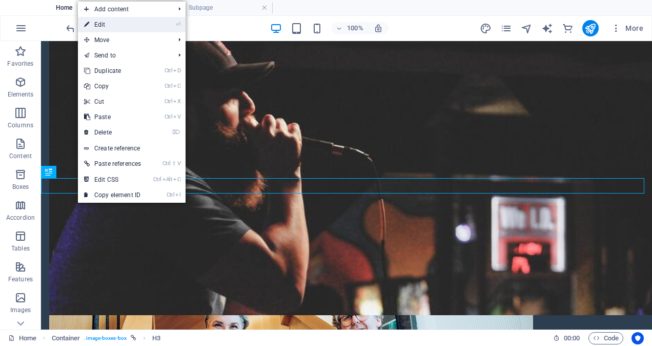
click at [133, 24] on link "⏎ Edit" at bounding box center [112, 24] width 69 height 15
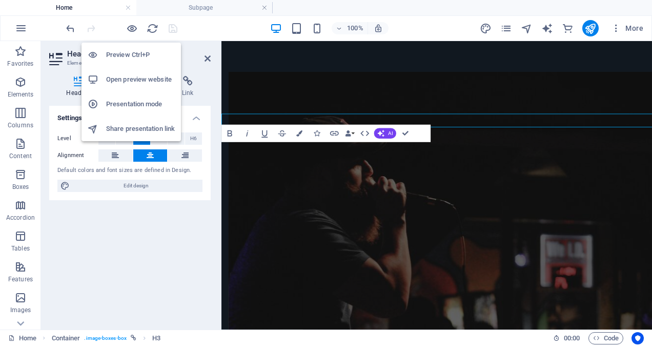
scroll to position [564, 0]
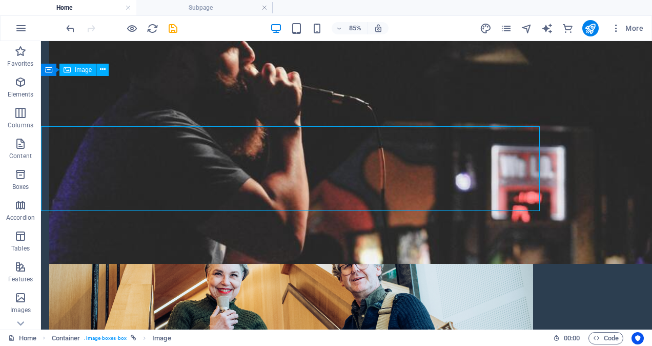
scroll to position [513, 0]
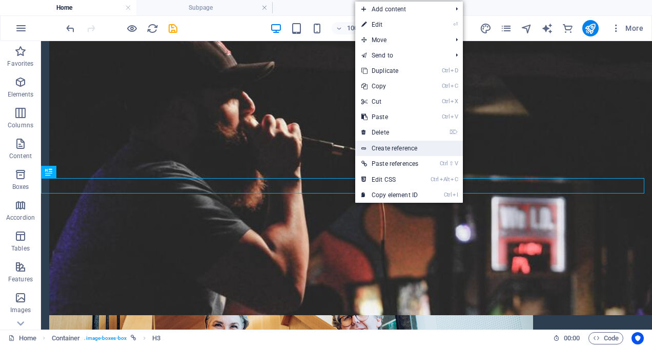
click at [407, 147] on link "Create reference" at bounding box center [409, 147] width 108 height 15
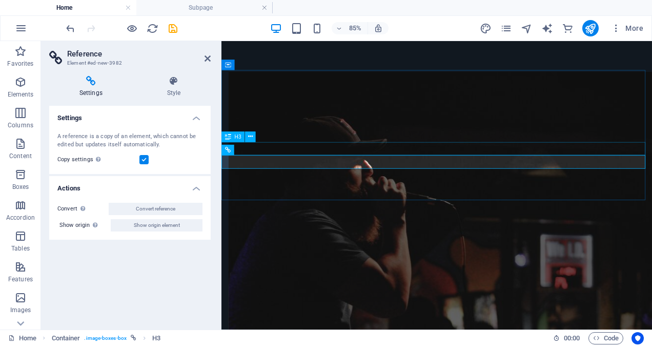
scroll to position [564, 0]
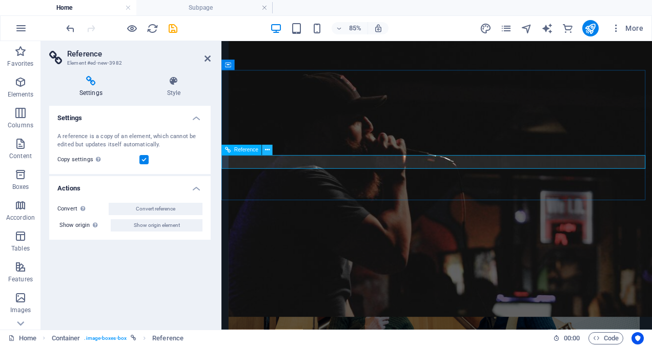
click at [267, 151] on icon at bounding box center [267, 150] width 5 height 9
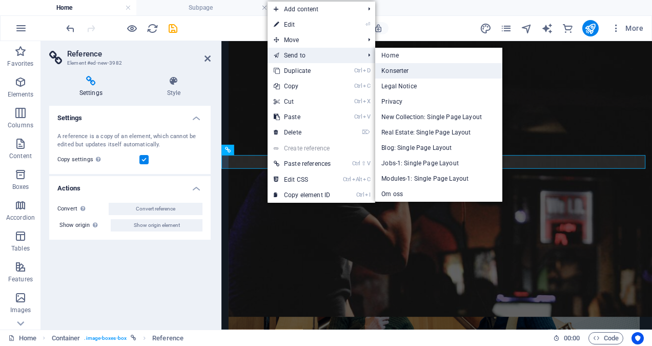
click at [405, 72] on link "Konserter" at bounding box center [438, 70] width 127 height 15
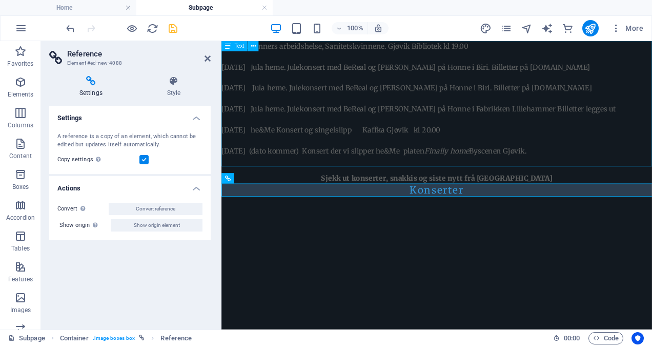
scroll to position [0, 0]
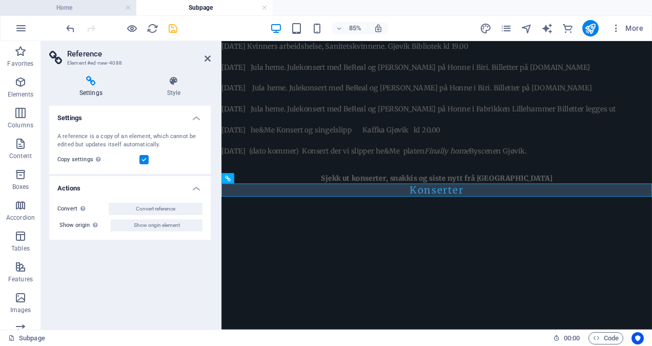
click at [105, 6] on h4 "Home" at bounding box center [68, 7] width 136 height 11
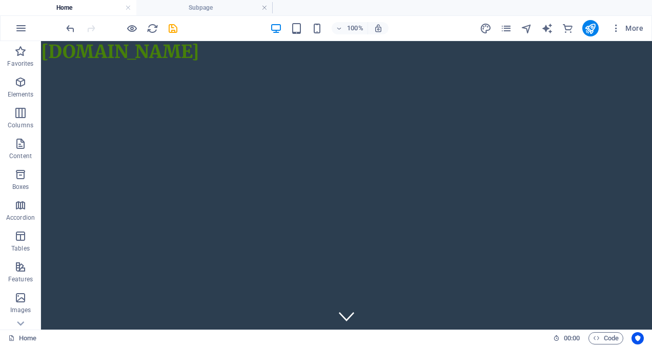
scroll to position [513, 0]
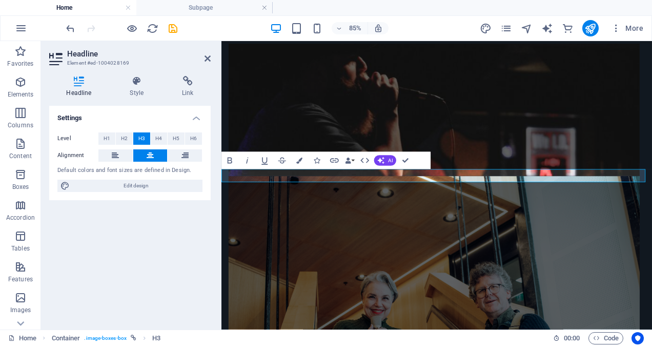
scroll to position [532, 0]
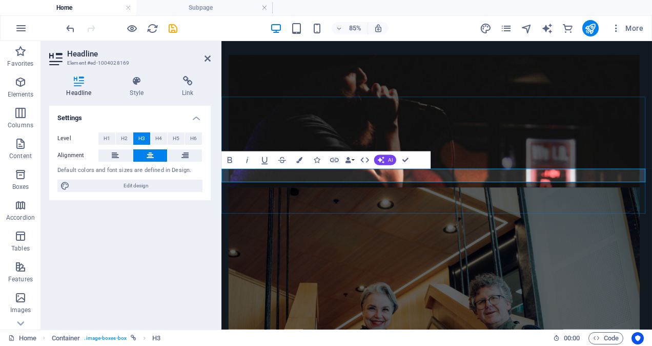
click at [208, 56] on icon at bounding box center [208, 58] width 6 height 8
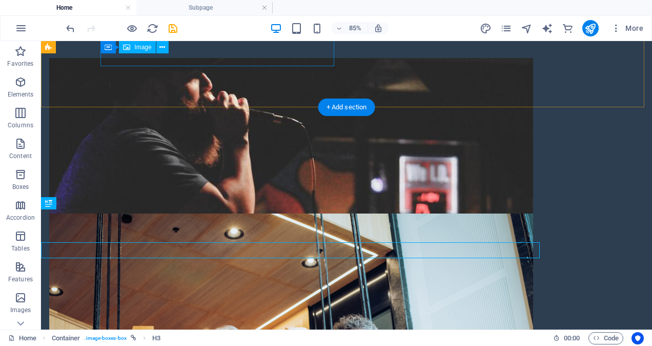
scroll to position [481, 0]
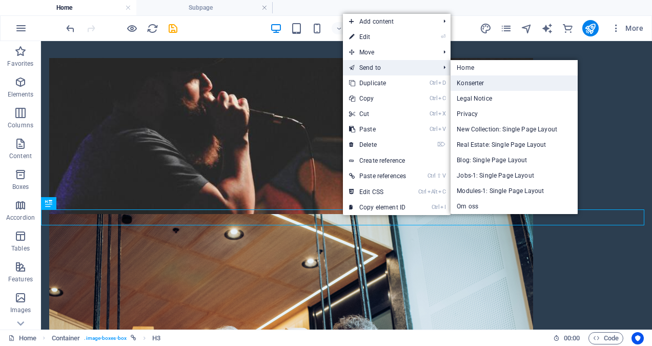
click at [464, 80] on link "Konserter" at bounding box center [514, 82] width 127 height 15
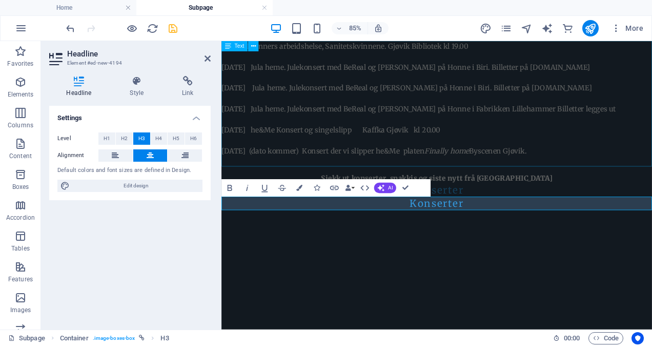
scroll to position [0, 0]
click at [374, 240] on html "Skip to main content [DATE] Kvinners arbeidshelse, Sanitetskvinnene. Gjøvik Bib…" at bounding box center [474, 140] width 506 height 199
click at [512, 233] on h3 "Konserter" at bounding box center [474, 232] width 506 height 16
click at [501, 233] on h3 "Konserter" at bounding box center [474, 232] width 506 height 16
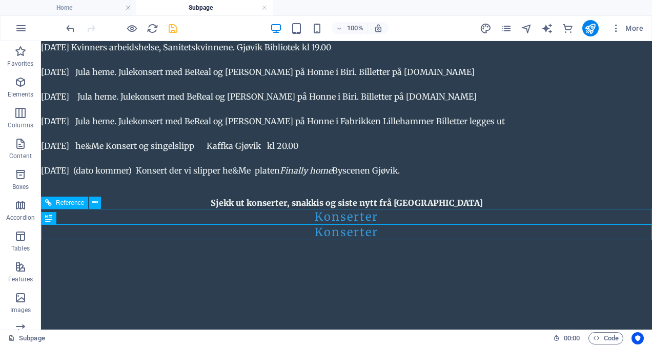
click at [368, 215] on div "Konserter" at bounding box center [346, 217] width 611 height 16
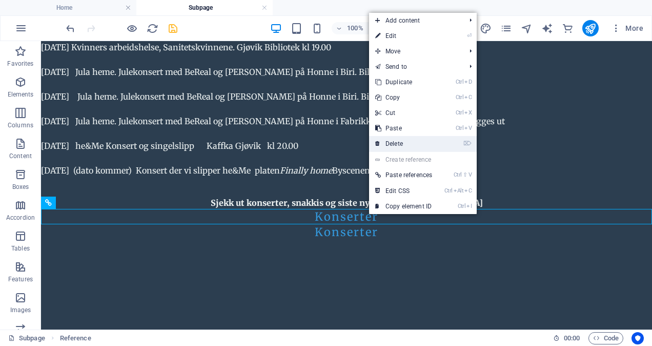
click at [415, 143] on link "⌦ Delete" at bounding box center [403, 143] width 69 height 15
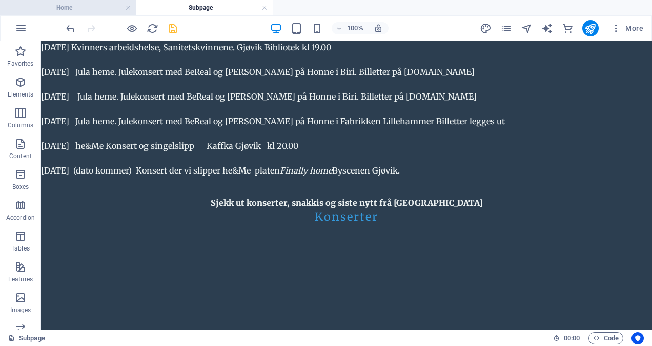
click at [97, 12] on h4 "Home" at bounding box center [68, 7] width 136 height 11
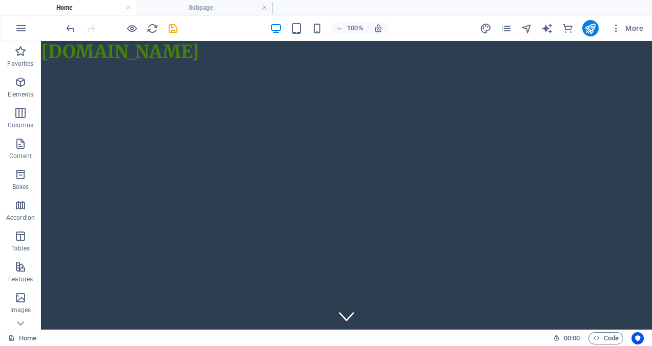
scroll to position [481, 0]
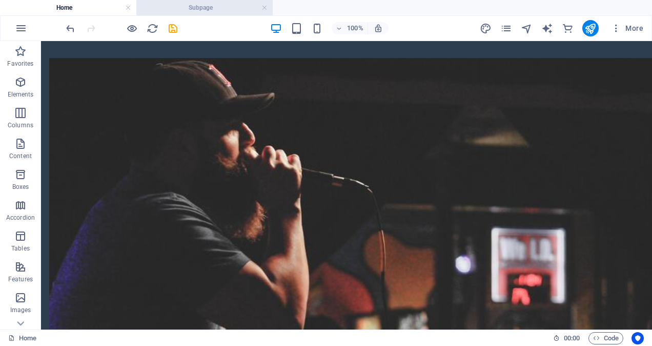
click at [175, 11] on h4 "Subpage" at bounding box center [204, 7] width 136 height 11
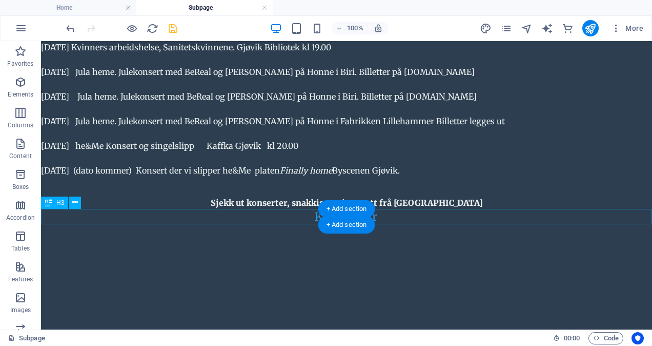
click at [381, 217] on div "Konserter" at bounding box center [346, 217] width 611 height 16
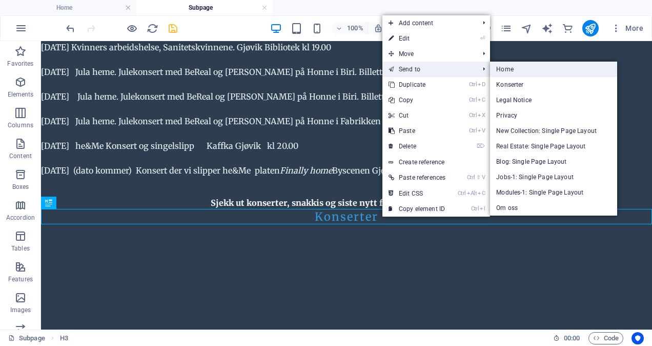
click at [504, 69] on link "Home" at bounding box center [553, 69] width 127 height 15
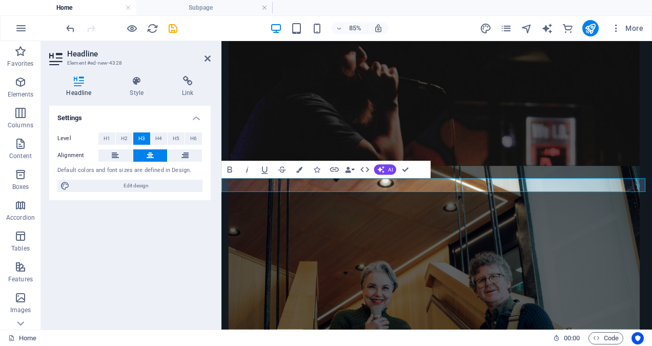
click at [105, 9] on h4 "Home" at bounding box center [68, 7] width 136 height 11
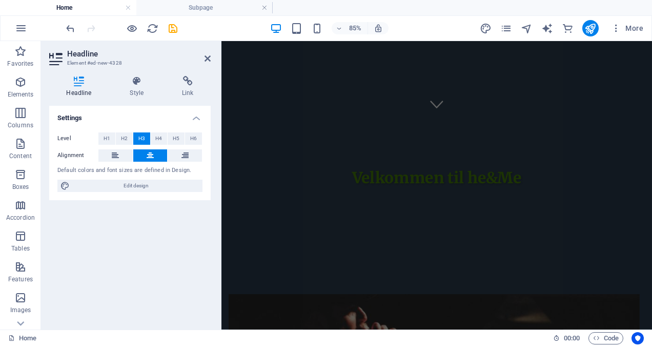
scroll to position [0, 0]
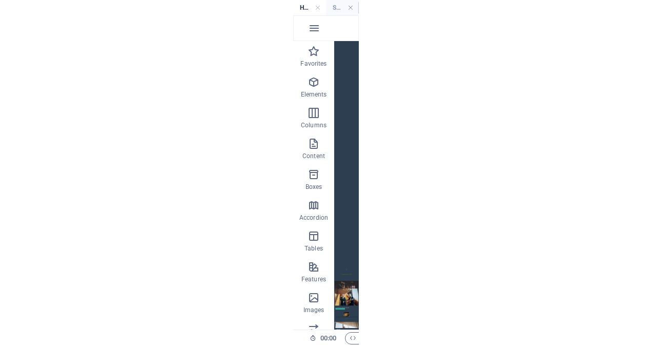
scroll to position [565, 0]
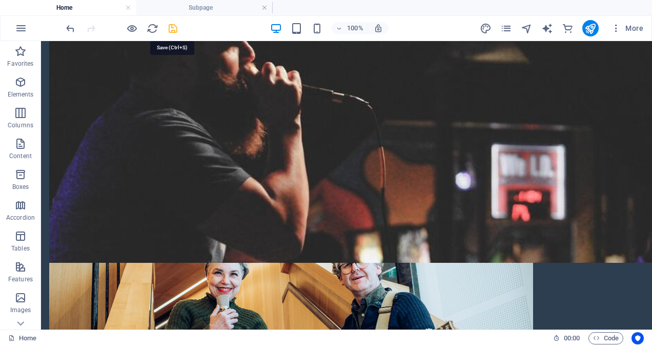
click at [172, 29] on icon "save" at bounding box center [173, 29] width 12 height 12
checkbox input "false"
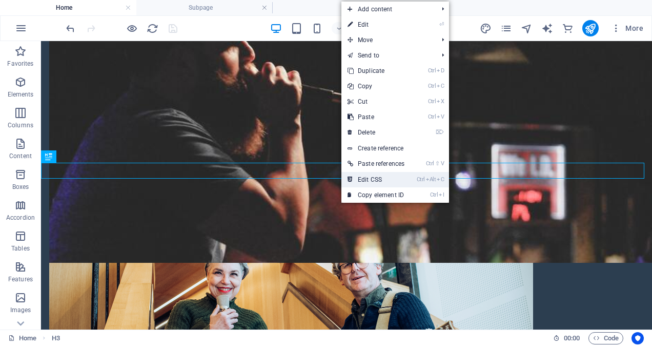
click at [378, 180] on link "Ctrl Alt C Edit CSS" at bounding box center [375, 179] width 69 height 15
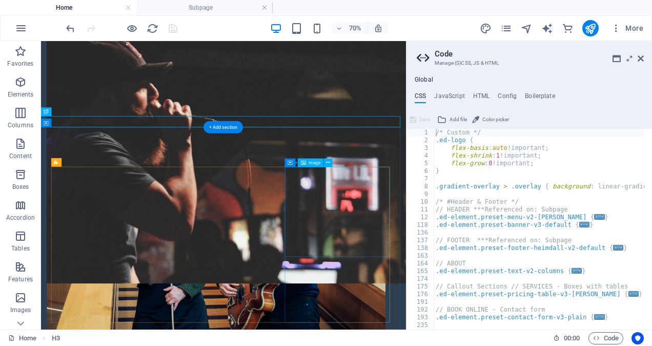
select select "vw"
select select "px"
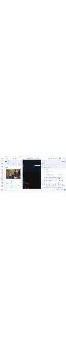
scroll to position [1100, 0]
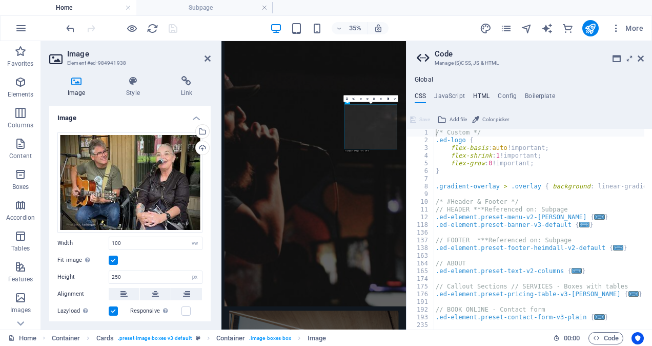
click at [480, 94] on h4 "HTML" at bounding box center [481, 97] width 17 height 11
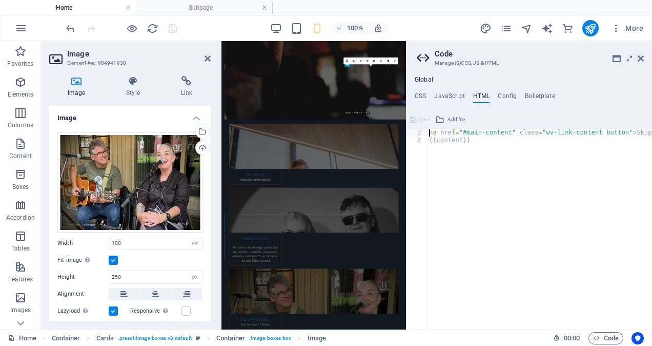
scroll to position [1207, 0]
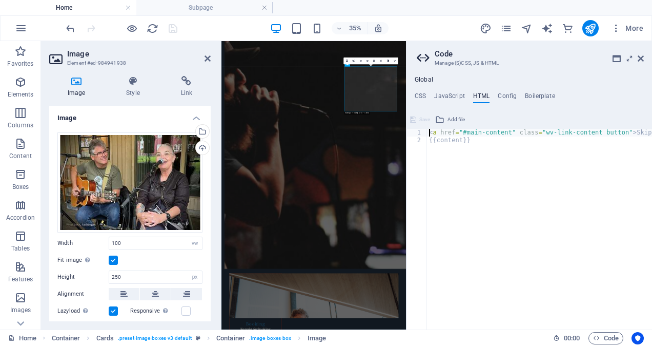
click at [514, 209] on div "< a href = "#main-content" class = "wv-link-content button" > Skip to main cont…" at bounding box center [565, 233] width 277 height 208
type textarea "{{content}}"
click at [419, 94] on h4 "CSS" at bounding box center [420, 97] width 11 height 11
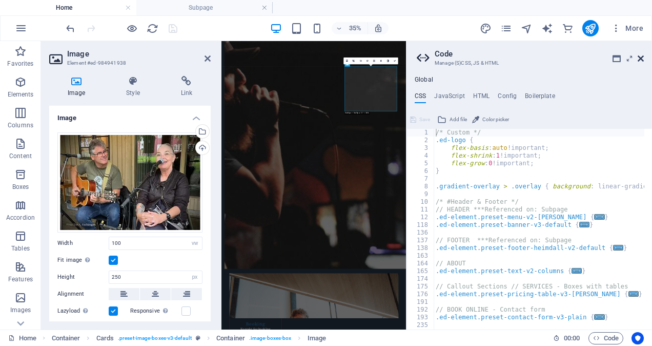
click at [641, 58] on icon at bounding box center [641, 58] width 6 height 8
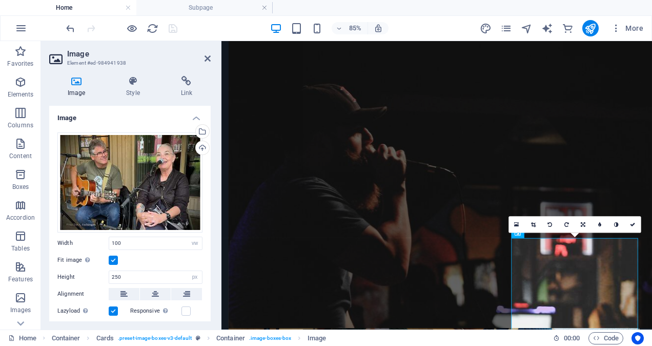
scroll to position [520, 0]
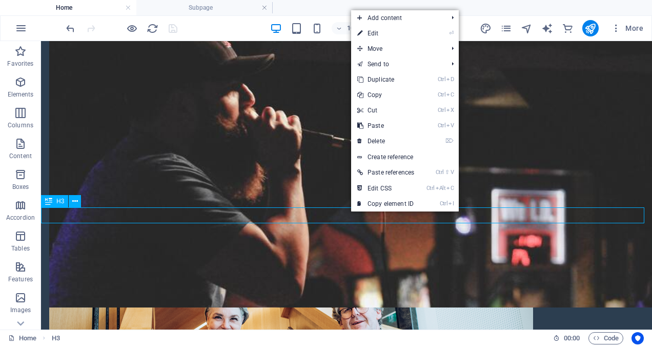
click at [51, 202] on icon at bounding box center [48, 201] width 7 height 12
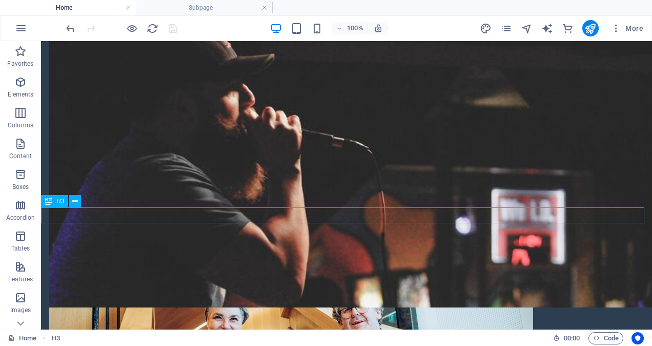
click at [51, 202] on icon at bounding box center [48, 201] width 7 height 12
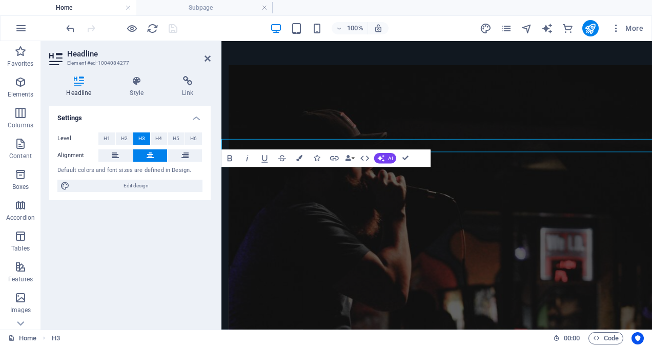
scroll to position [571, 0]
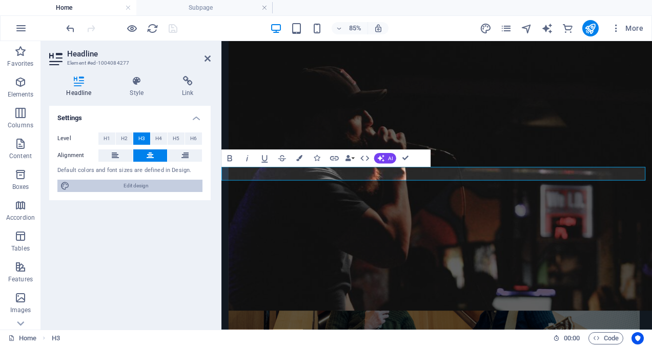
click at [146, 184] on span "Edit design" at bounding box center [136, 185] width 127 height 12
select select "200"
select select "rem"
select select "700"
select select "px"
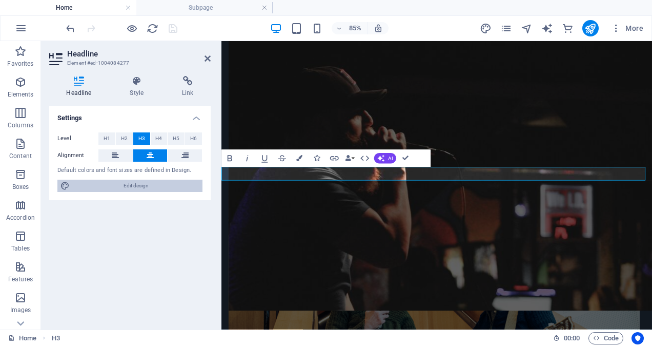
select select "rem"
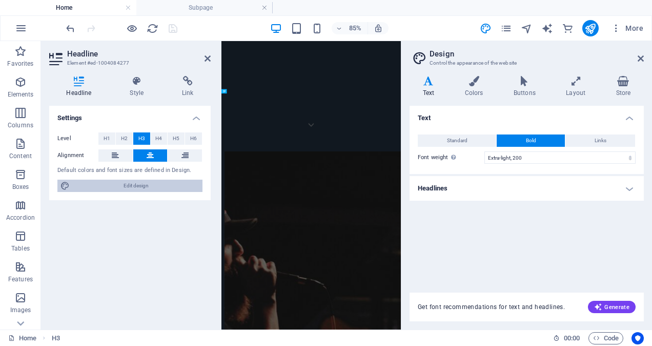
scroll to position [1056, 0]
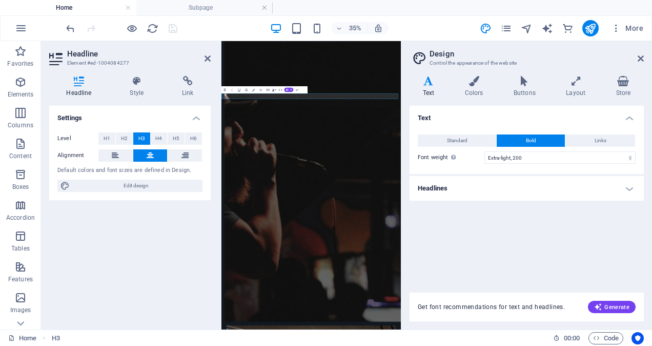
click at [631, 188] on h4 "Headlines" at bounding box center [527, 188] width 234 height 25
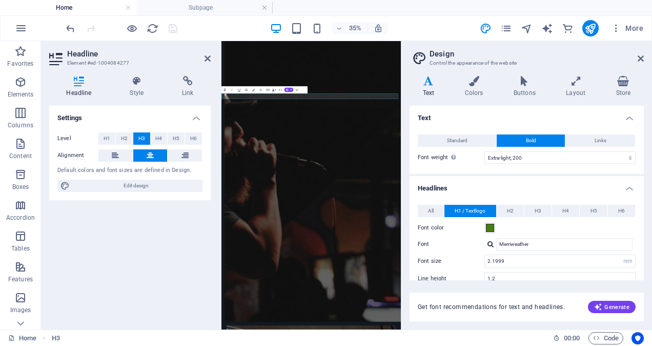
click at [631, 188] on h4 "Headlines" at bounding box center [527, 185] width 234 height 18
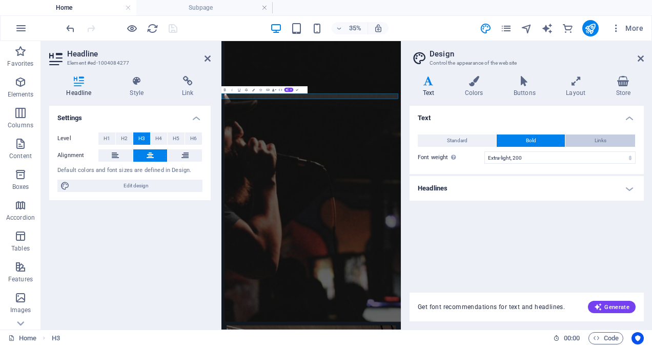
click at [610, 142] on button "Links" at bounding box center [600, 140] width 70 height 12
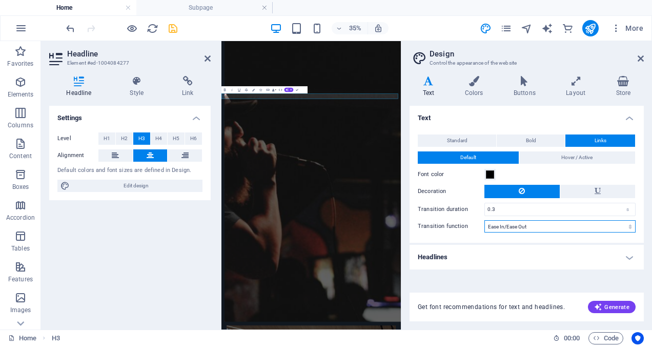
click at [630, 227] on select "Ease Ease In Ease Out Ease In/Ease Out Linear" at bounding box center [559, 226] width 151 height 12
click at [641, 57] on icon at bounding box center [641, 58] width 6 height 8
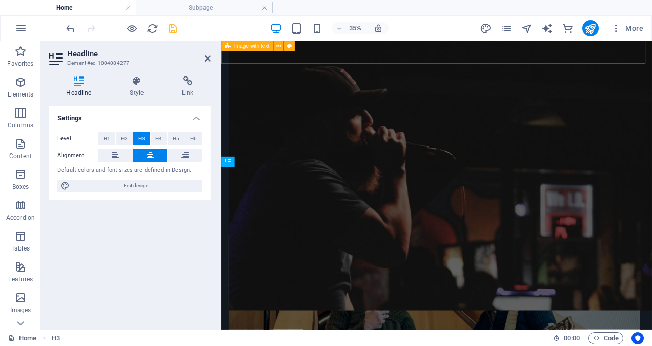
scroll to position [571, 0]
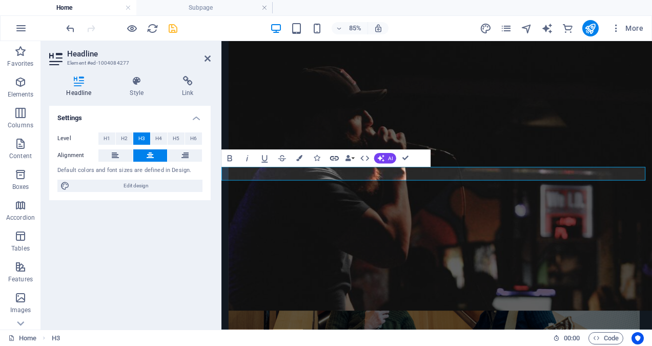
click at [335, 159] on icon "button" at bounding box center [334, 158] width 10 height 10
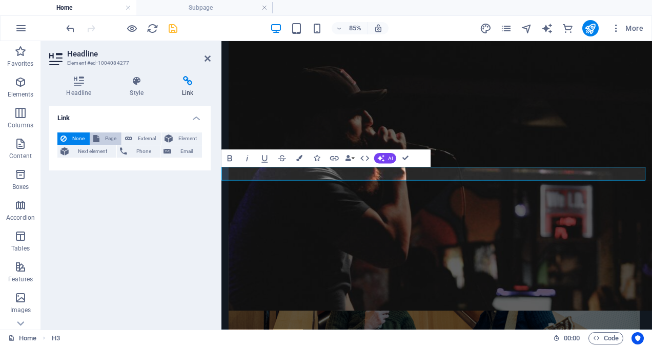
click at [110, 136] on span "Page" at bounding box center [111, 138] width 16 height 12
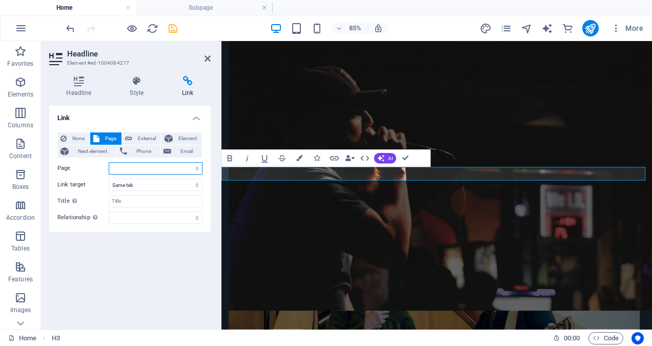
click at [196, 168] on select "Home Konserter Legal Notice Privacy Om oss" at bounding box center [156, 168] width 94 height 12
select select "1"
click at [109, 162] on select "Home Konserter Legal Notice Privacy Om oss" at bounding box center [156, 168] width 94 height 12
click at [171, 30] on icon "save" at bounding box center [173, 29] width 12 height 12
checkbox input "false"
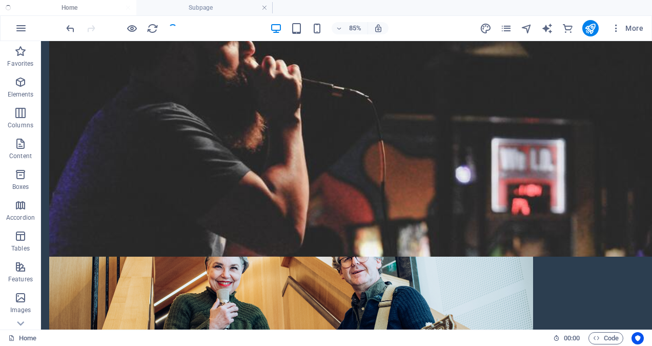
scroll to position [520, 0]
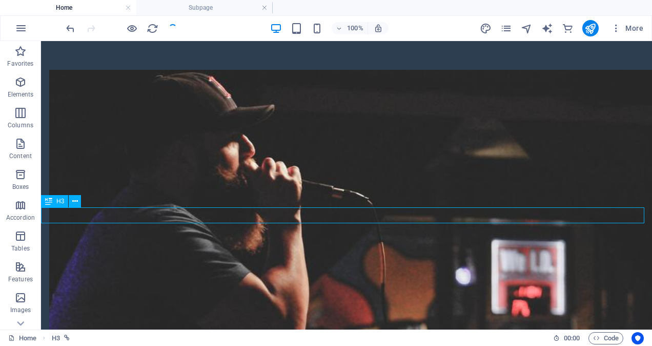
select select "1"
select select
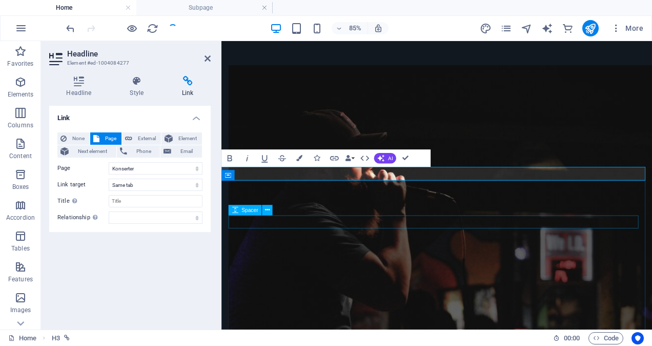
scroll to position [571, 0]
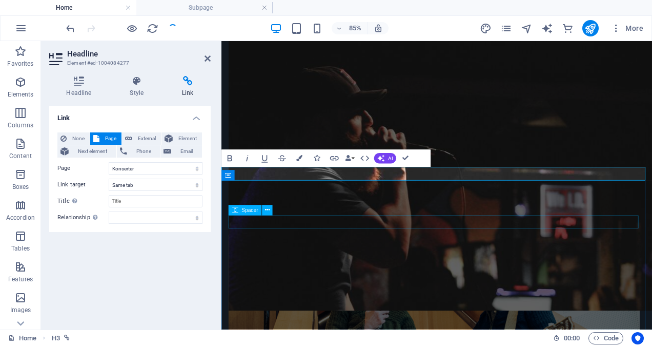
select select "1"
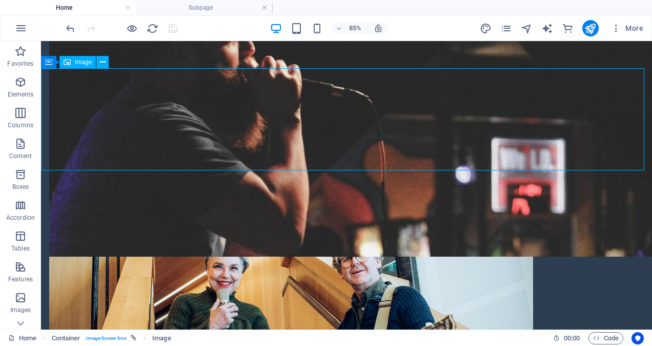
scroll to position [520, 0]
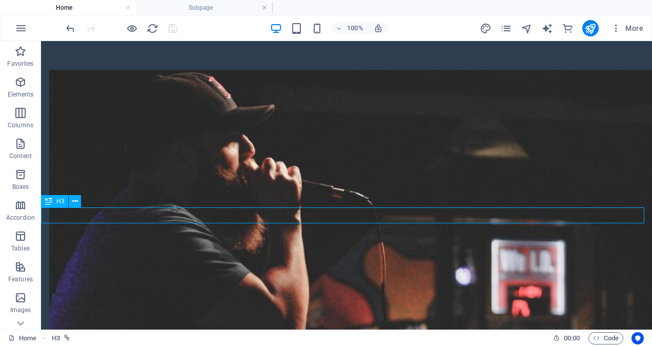
select select "1"
select select
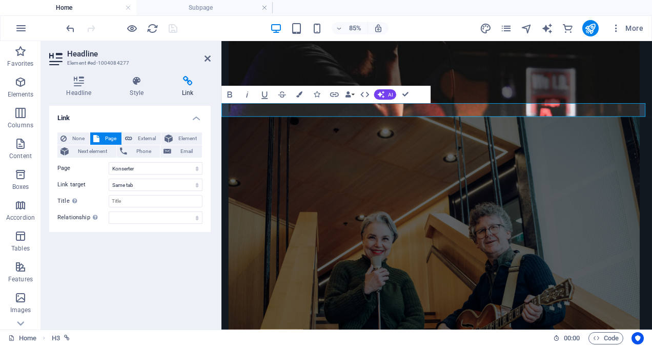
scroll to position [527, 0]
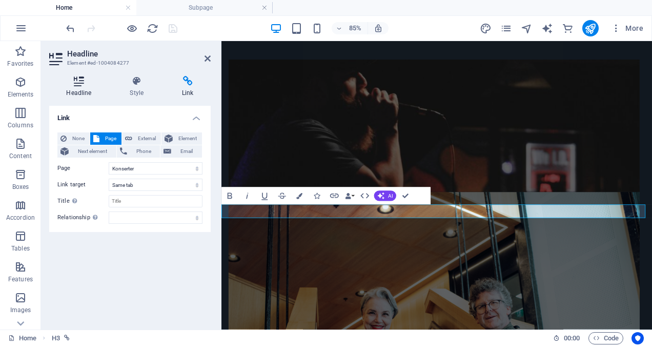
click at [84, 88] on h4 "Headline" at bounding box center [81, 87] width 64 height 22
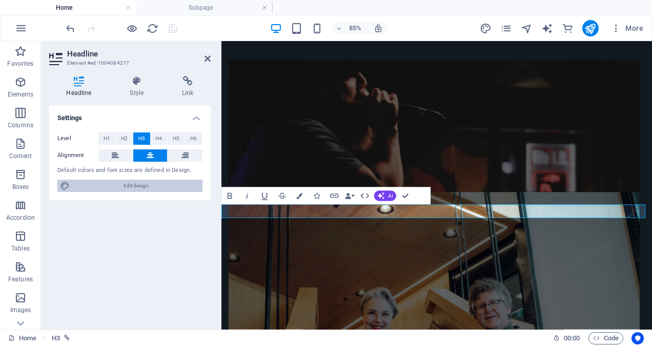
click at [114, 184] on span "Edit design" at bounding box center [136, 185] width 127 height 12
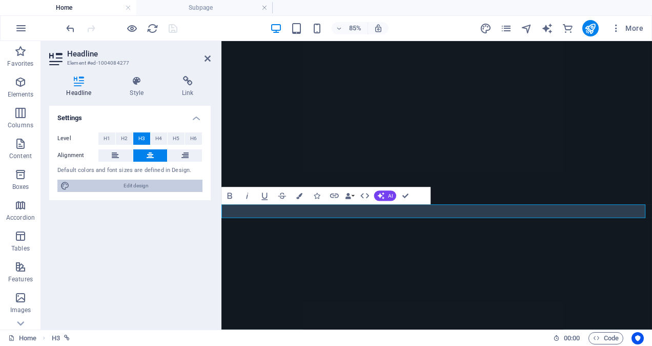
select select "ease-in-out"
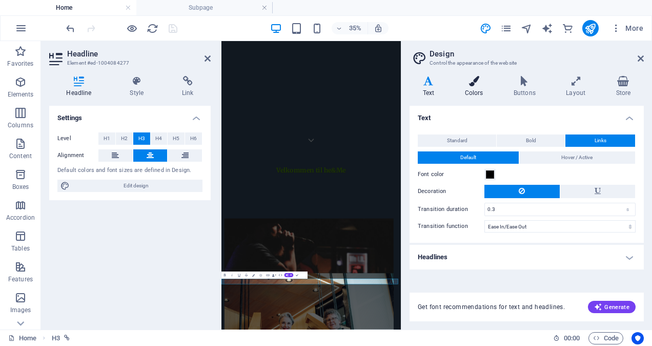
click at [473, 91] on h4 "Colors" at bounding box center [476, 87] width 49 height 22
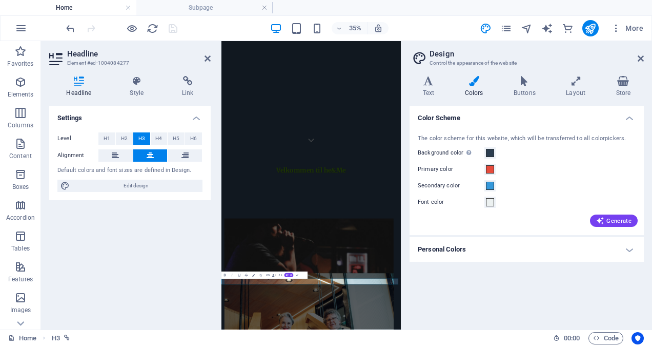
click at [509, 250] on h4 "Personal Colors" at bounding box center [527, 249] width 234 height 25
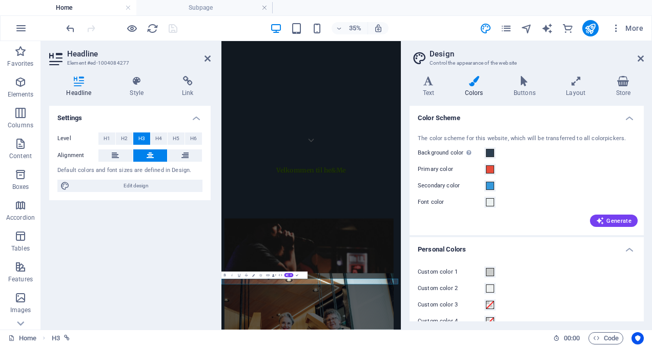
scroll to position [33, 0]
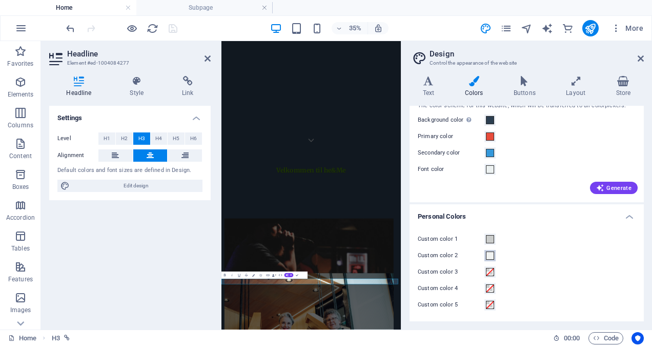
click at [489, 254] on span at bounding box center [490, 255] width 8 height 8
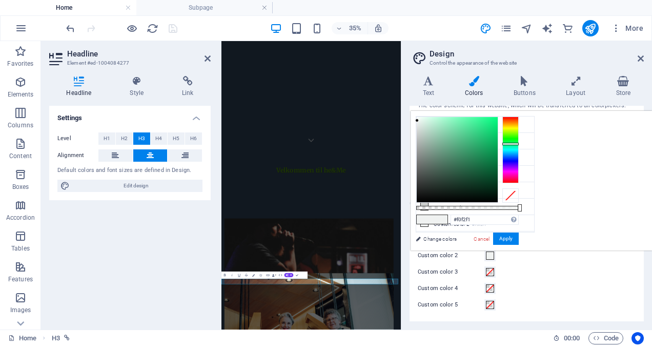
type input "#2fa067"
click at [498, 148] on div at bounding box center [457, 159] width 81 height 85
click at [519, 236] on button "Apply" at bounding box center [506, 238] width 26 height 12
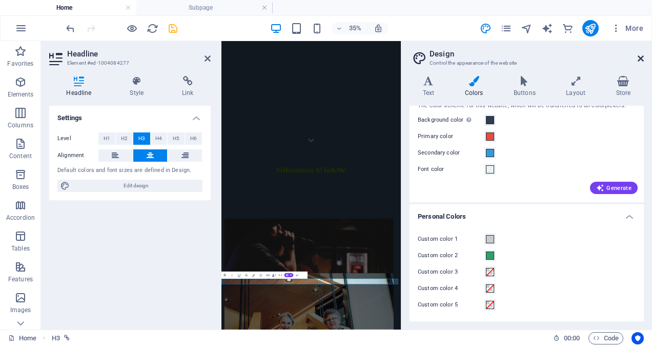
click at [640, 59] on icon at bounding box center [641, 58] width 6 height 8
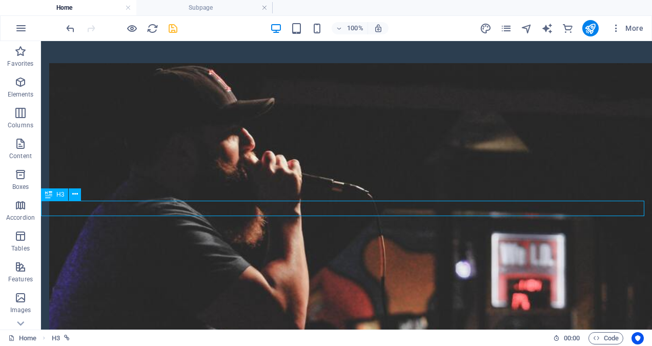
scroll to position [578, 0]
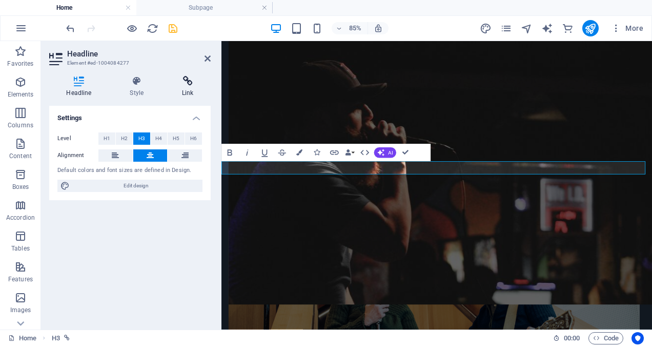
click at [188, 81] on icon at bounding box center [188, 81] width 46 height 10
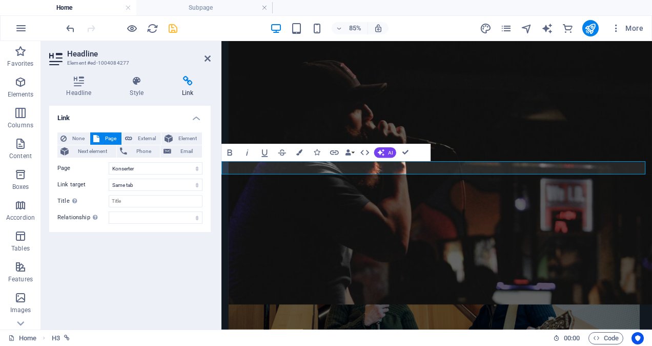
click at [109, 138] on span "Page" at bounding box center [111, 138] width 16 height 12
click at [174, 28] on icon "save" at bounding box center [173, 29] width 12 height 12
checkbox input "false"
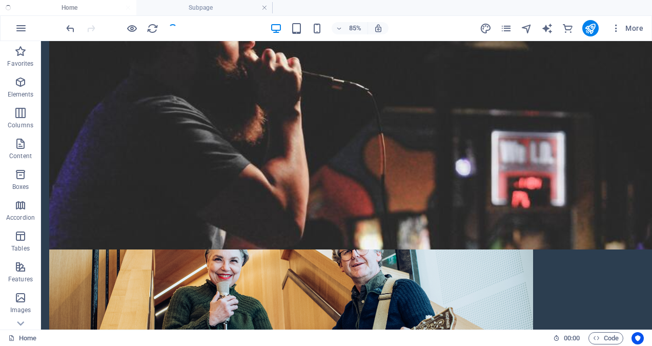
scroll to position [527, 0]
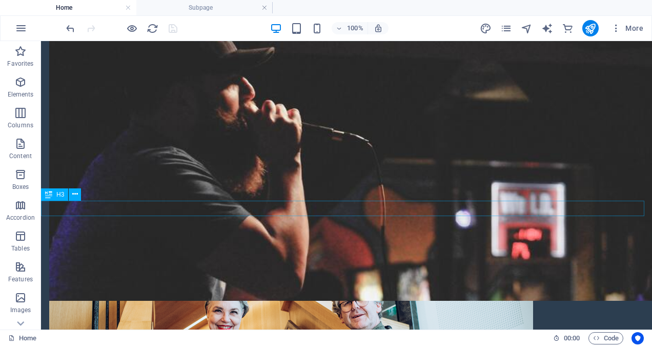
click at [78, 194] on button at bounding box center [75, 194] width 12 height 12
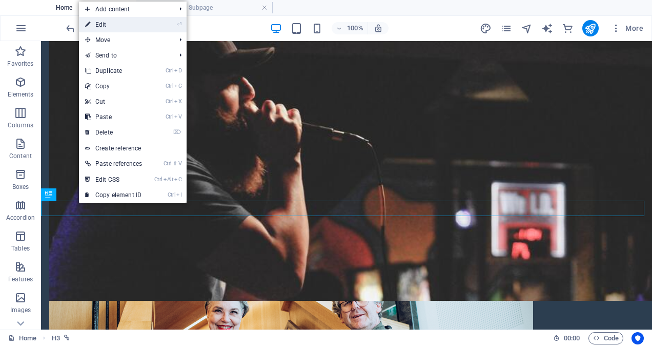
click at [141, 24] on link "⏎ Edit" at bounding box center [113, 24] width 69 height 15
select select "1"
select select
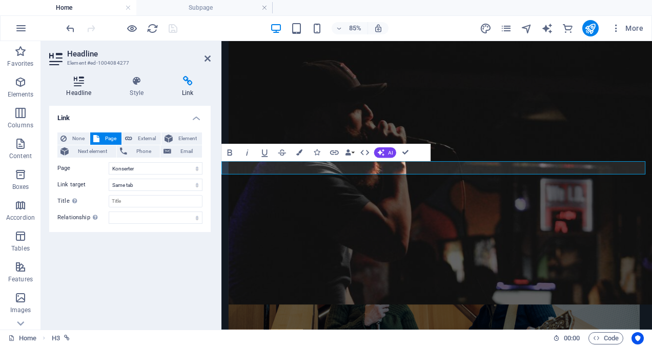
click at [83, 84] on icon at bounding box center [78, 81] width 59 height 10
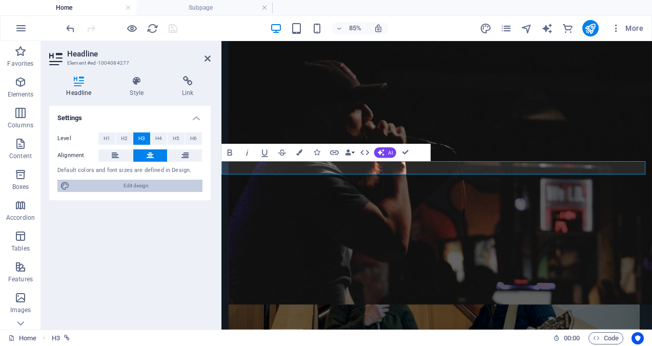
click at [140, 187] on span "Edit design" at bounding box center [136, 185] width 127 height 12
select select "ease-in-out"
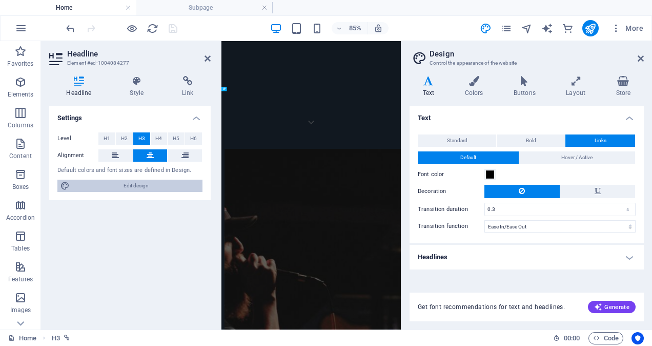
scroll to position [1062, 0]
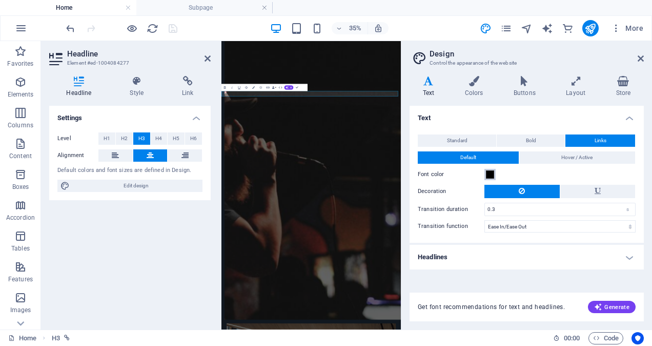
click at [494, 173] on button "Font color" at bounding box center [489, 174] width 11 height 11
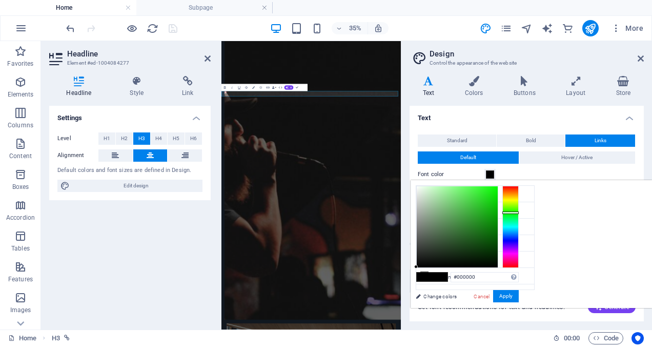
click at [519, 212] on div at bounding box center [510, 227] width 16 height 82
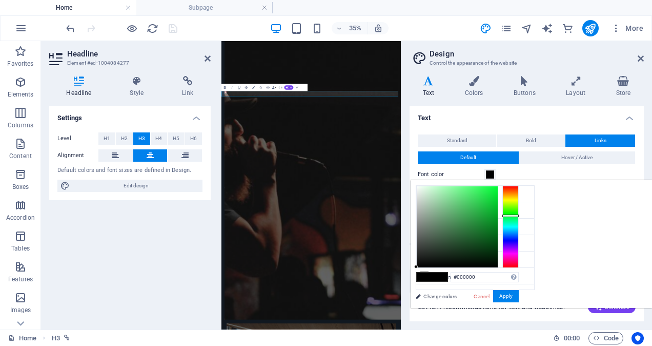
click at [519, 215] on div at bounding box center [510, 227] width 16 height 82
type input "#0f5f20"
click at [498, 236] on div at bounding box center [457, 226] width 81 height 81
click at [519, 296] on button "Apply" at bounding box center [506, 296] width 26 height 12
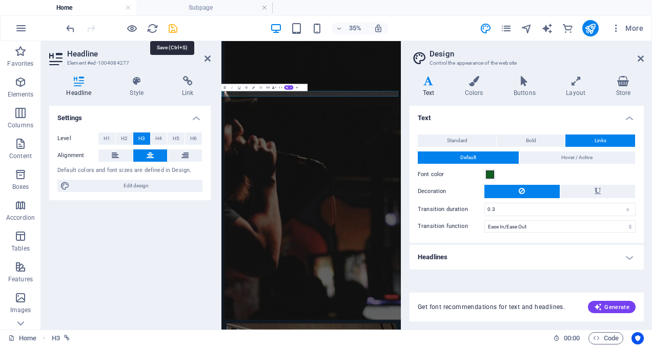
click at [175, 25] on icon "save" at bounding box center [173, 29] width 12 height 12
checkbox input "false"
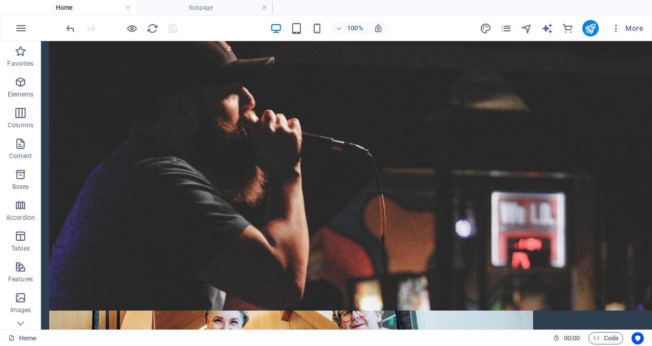
scroll to position [514, 0]
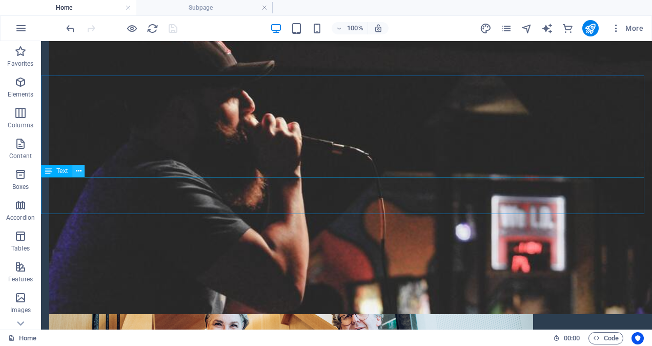
click at [80, 170] on icon at bounding box center [79, 171] width 6 height 11
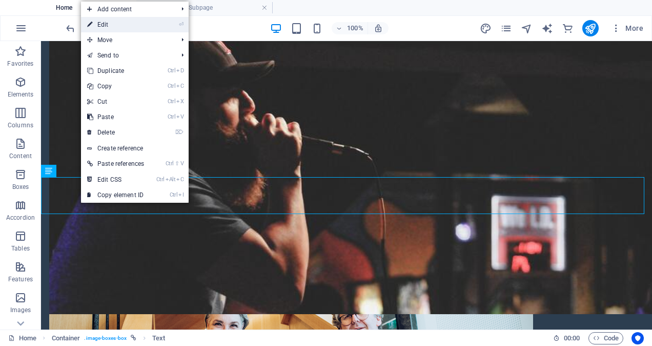
click at [126, 25] on link "⏎ Edit" at bounding box center [115, 24] width 69 height 15
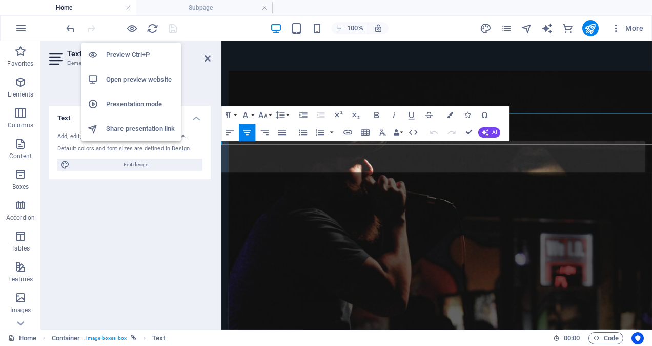
scroll to position [564, 0]
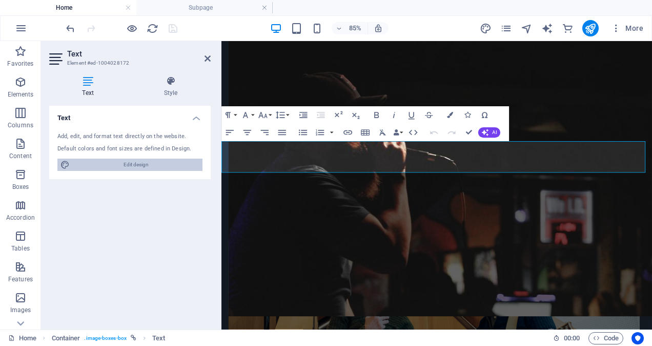
click at [128, 166] on span "Edit design" at bounding box center [136, 164] width 127 height 12
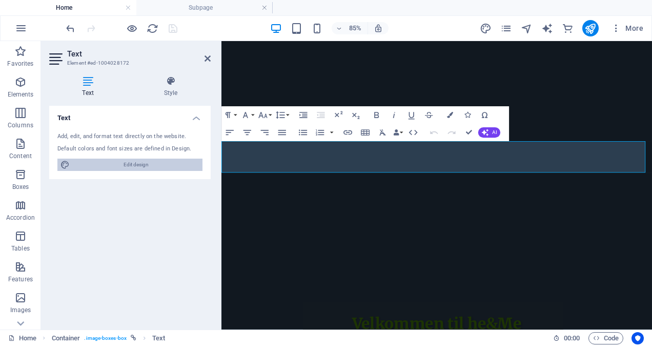
select select "ease-in-out"
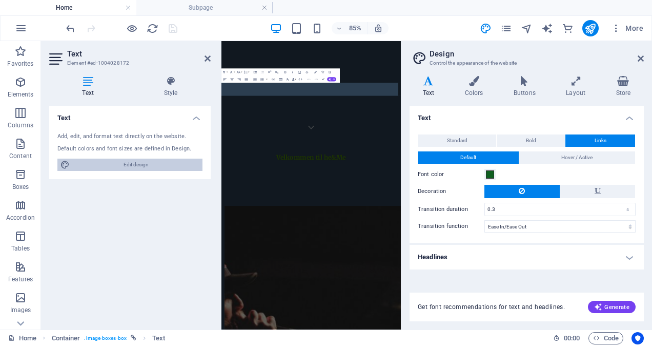
scroll to position [1049, 0]
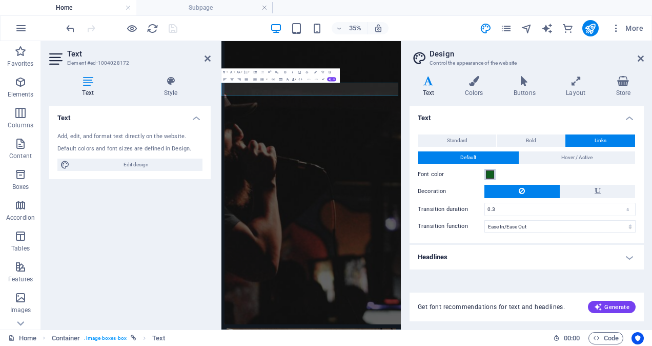
click at [489, 176] on span at bounding box center [490, 174] width 8 height 8
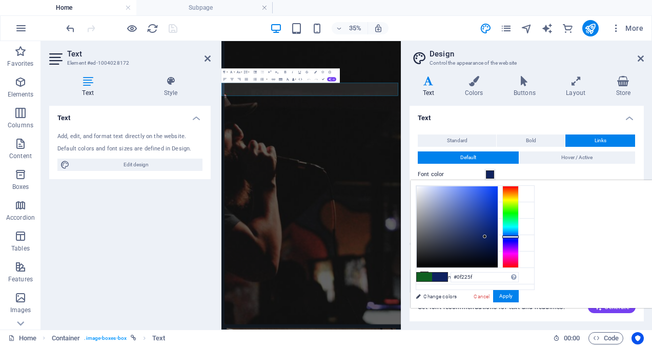
click at [519, 236] on div at bounding box center [510, 227] width 16 height 82
type input "#0f375f"
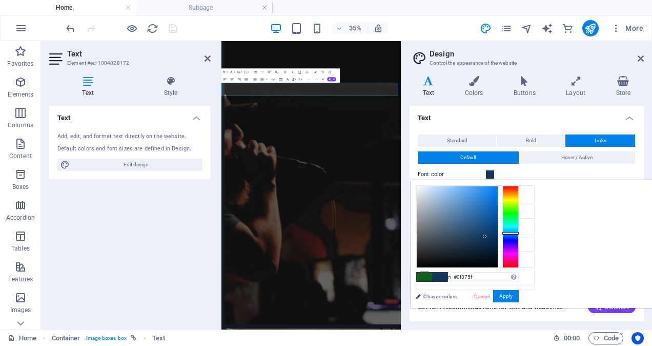
click at [519, 232] on div at bounding box center [510, 227] width 16 height 82
click at [519, 295] on button "Apply" at bounding box center [506, 296] width 26 height 12
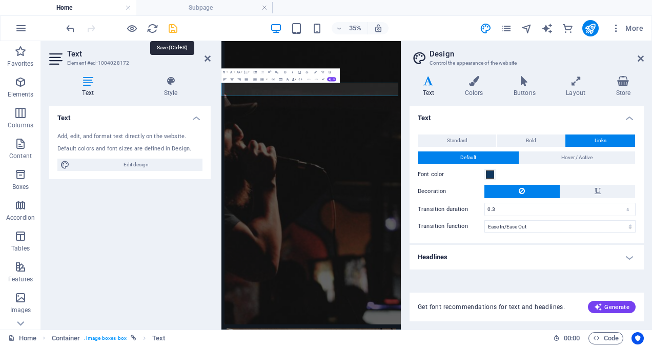
click at [172, 27] on icon "save" at bounding box center [173, 29] width 12 height 12
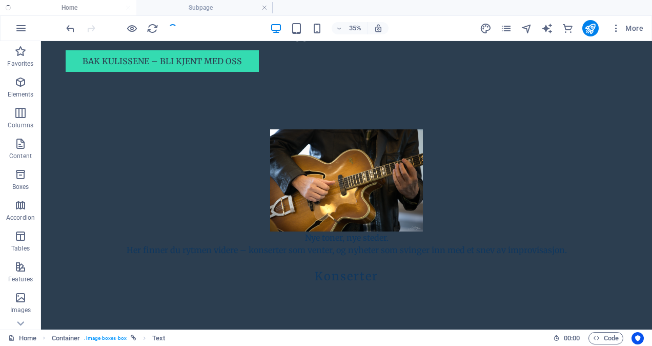
checkbox input "false"
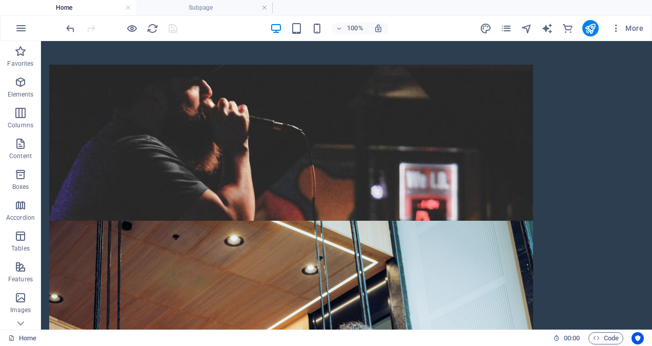
scroll to position [466, 0]
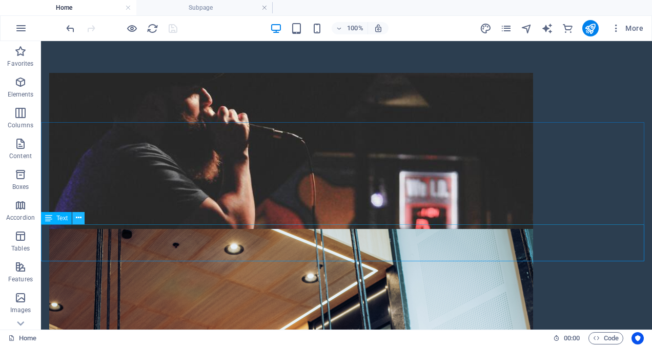
click at [78, 219] on icon at bounding box center [79, 217] width 6 height 11
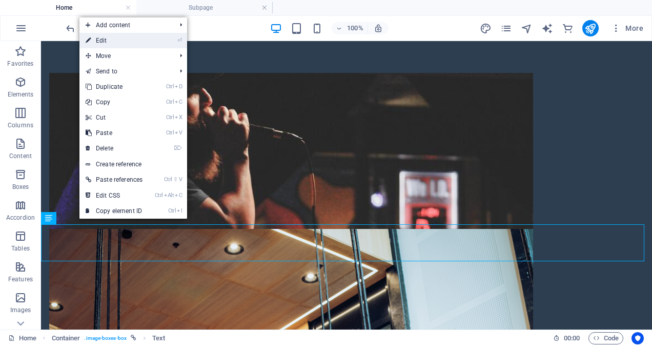
click at [129, 35] on link "⏎ Edit" at bounding box center [113, 40] width 69 height 15
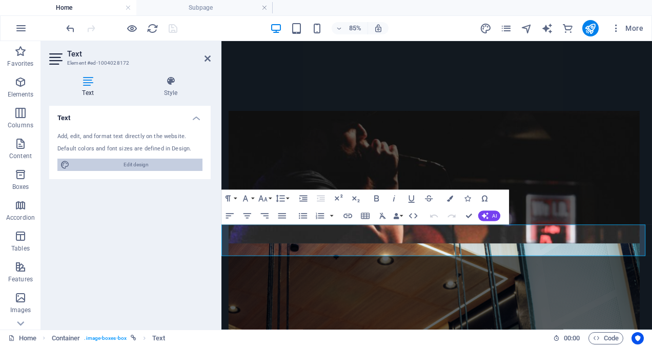
click at [117, 163] on span "Edit design" at bounding box center [136, 164] width 127 height 12
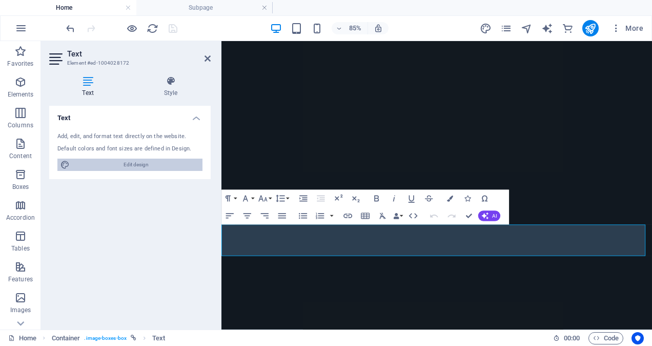
select select "ease-in-out"
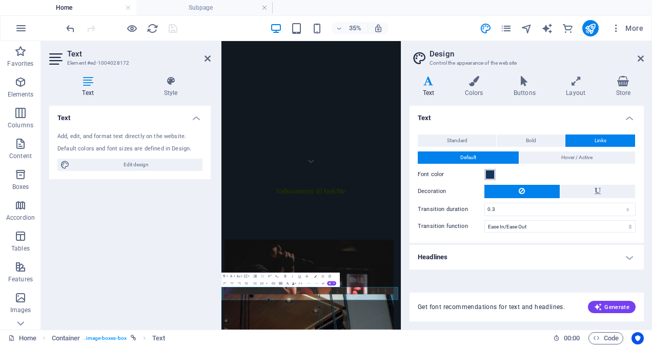
click at [491, 172] on span at bounding box center [490, 174] width 8 height 8
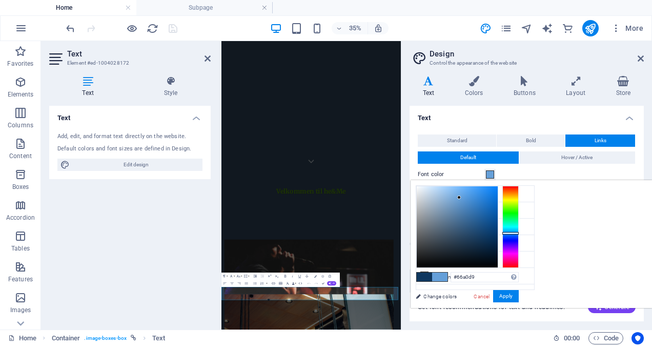
click at [498, 197] on div at bounding box center [457, 226] width 81 height 81
click at [498, 190] on div at bounding box center [457, 226] width 81 height 81
type input "#7ab6f0"
click at [519, 293] on button "Apply" at bounding box center [506, 296] width 26 height 12
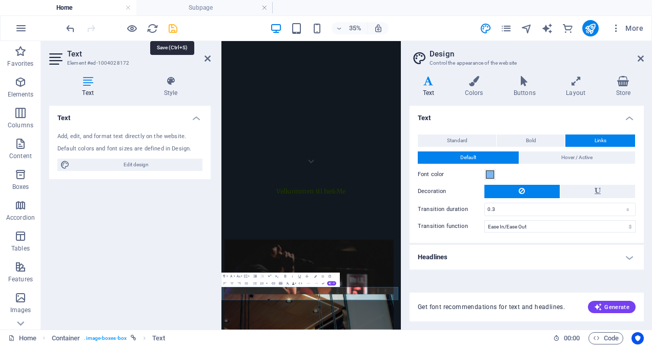
click at [171, 28] on icon "save" at bounding box center [173, 29] width 12 height 12
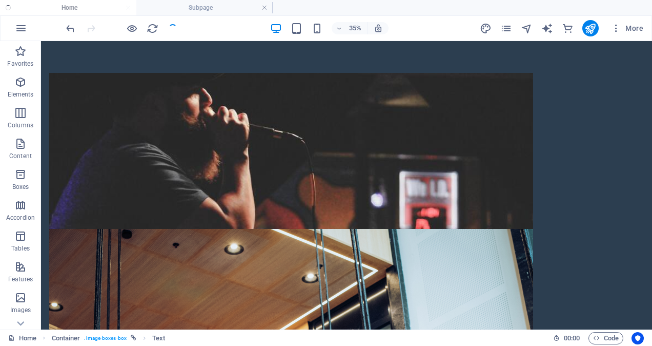
checkbox input "false"
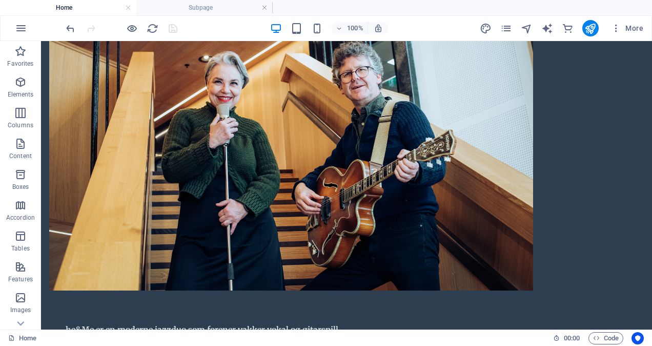
scroll to position [783, 0]
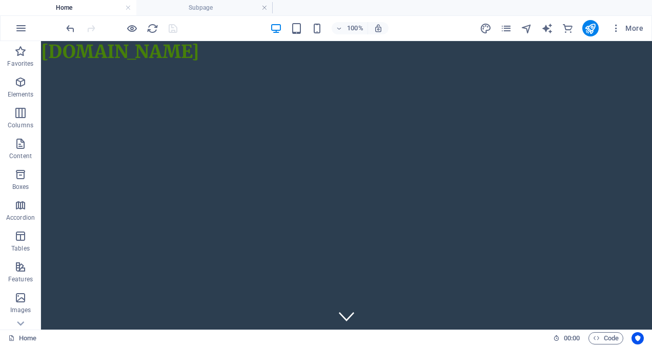
scroll to position [546, 0]
